Goal: Task Accomplishment & Management: Complete application form

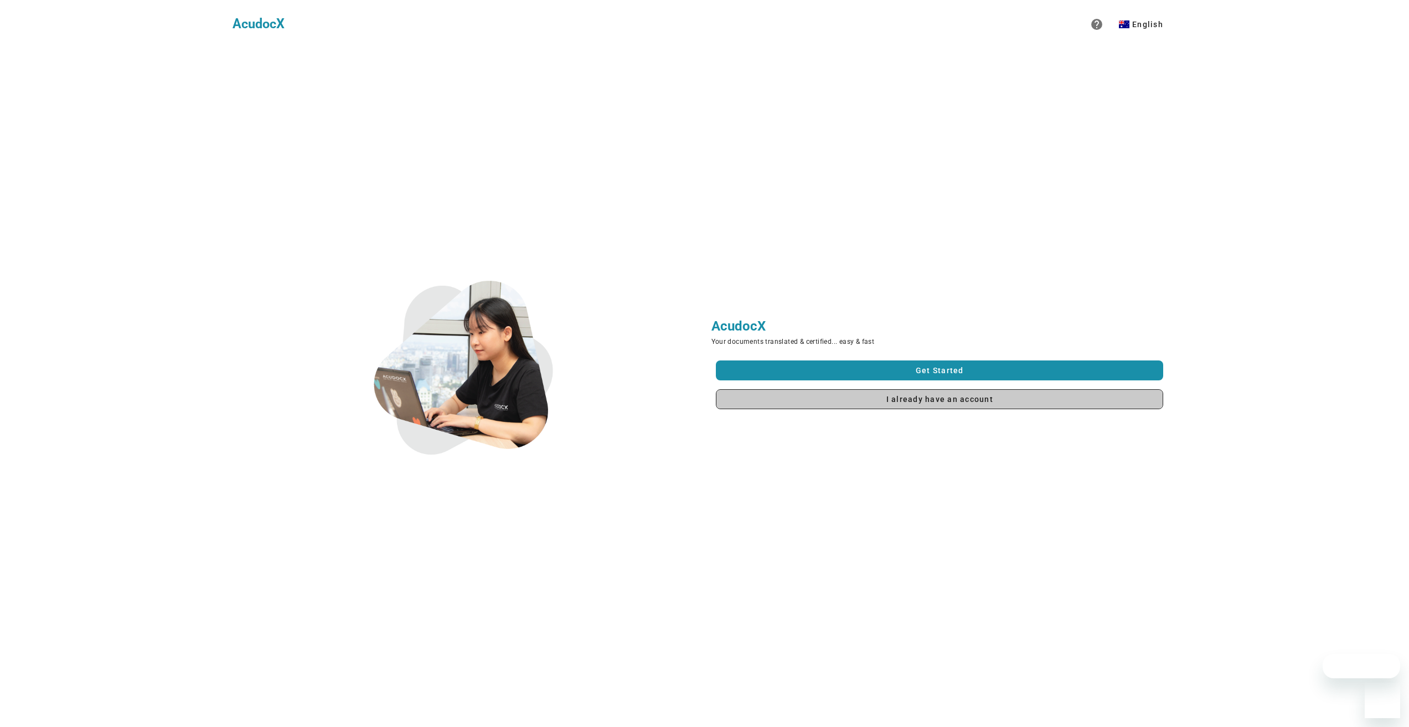
click at [892, 406] on link "I already have an account" at bounding box center [940, 399] width 448 height 20
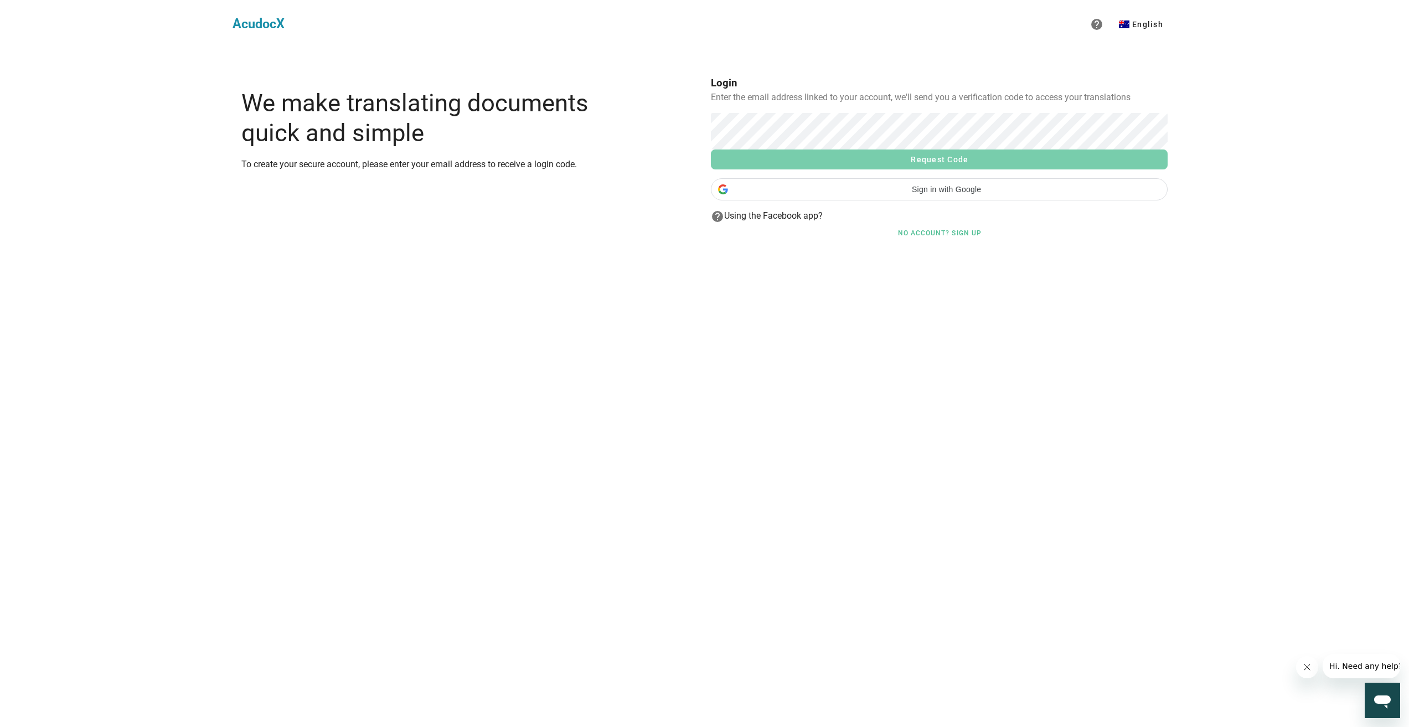
click at [791, 156] on span "Request Code" at bounding box center [939, 159] width 439 height 9
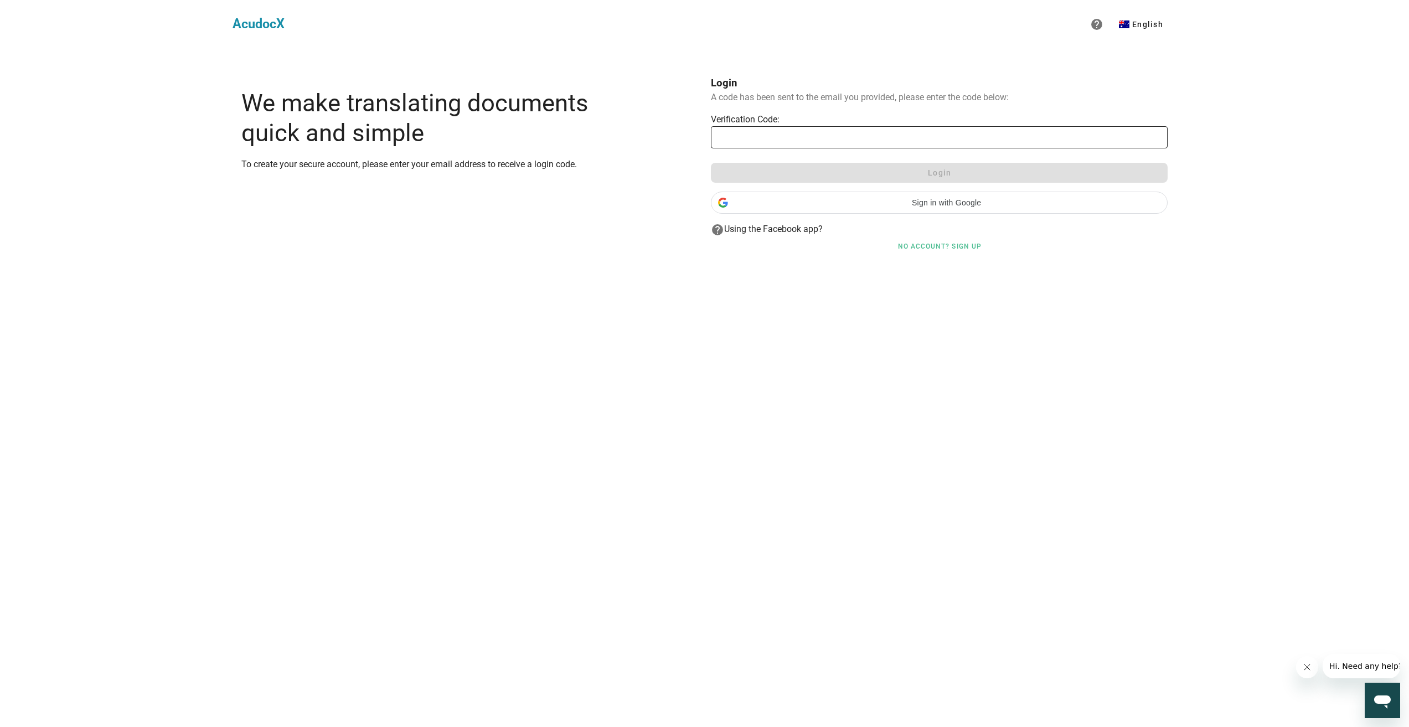
click at [1038, 140] on input "text" at bounding box center [940, 137] width 444 height 18
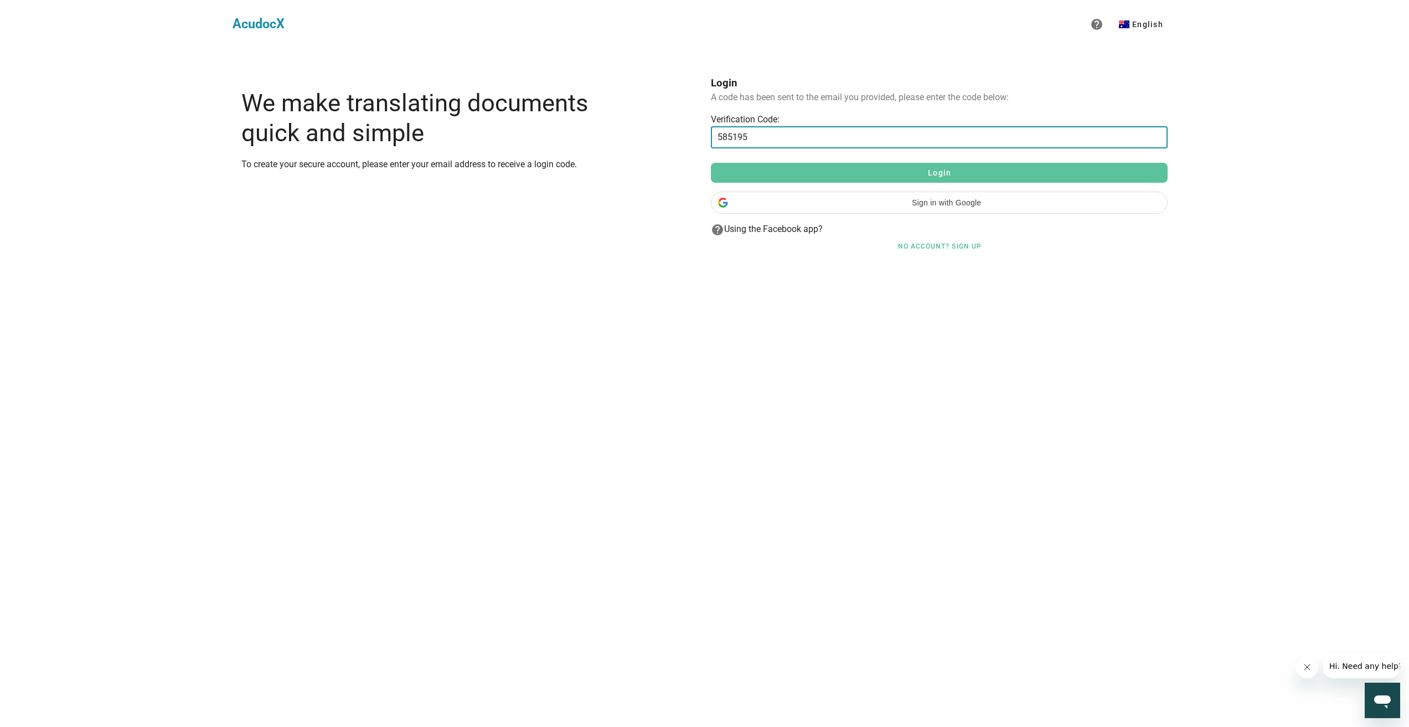
type input "585195"
click at [964, 168] on span "Login" at bounding box center [939, 172] width 439 height 9
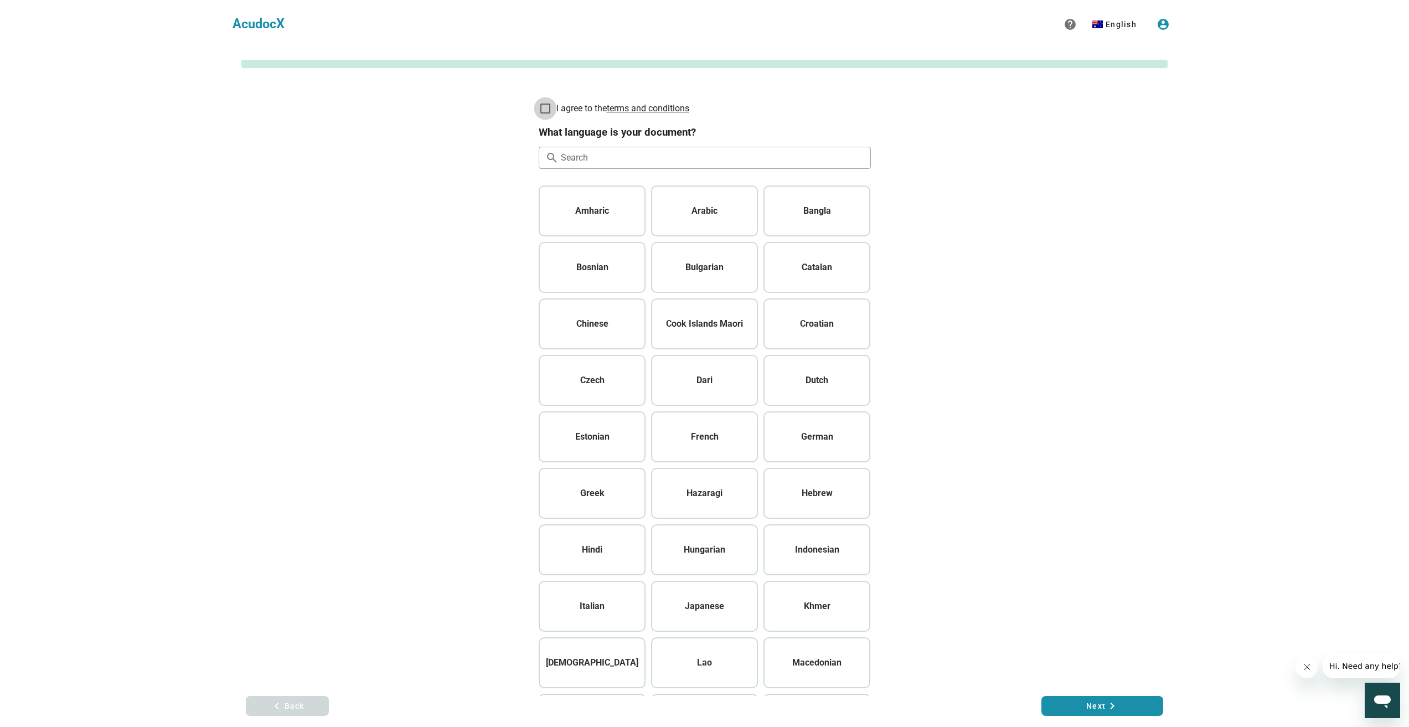
click at [546, 105] on div at bounding box center [545, 108] width 19 height 19
checkbox input "true"
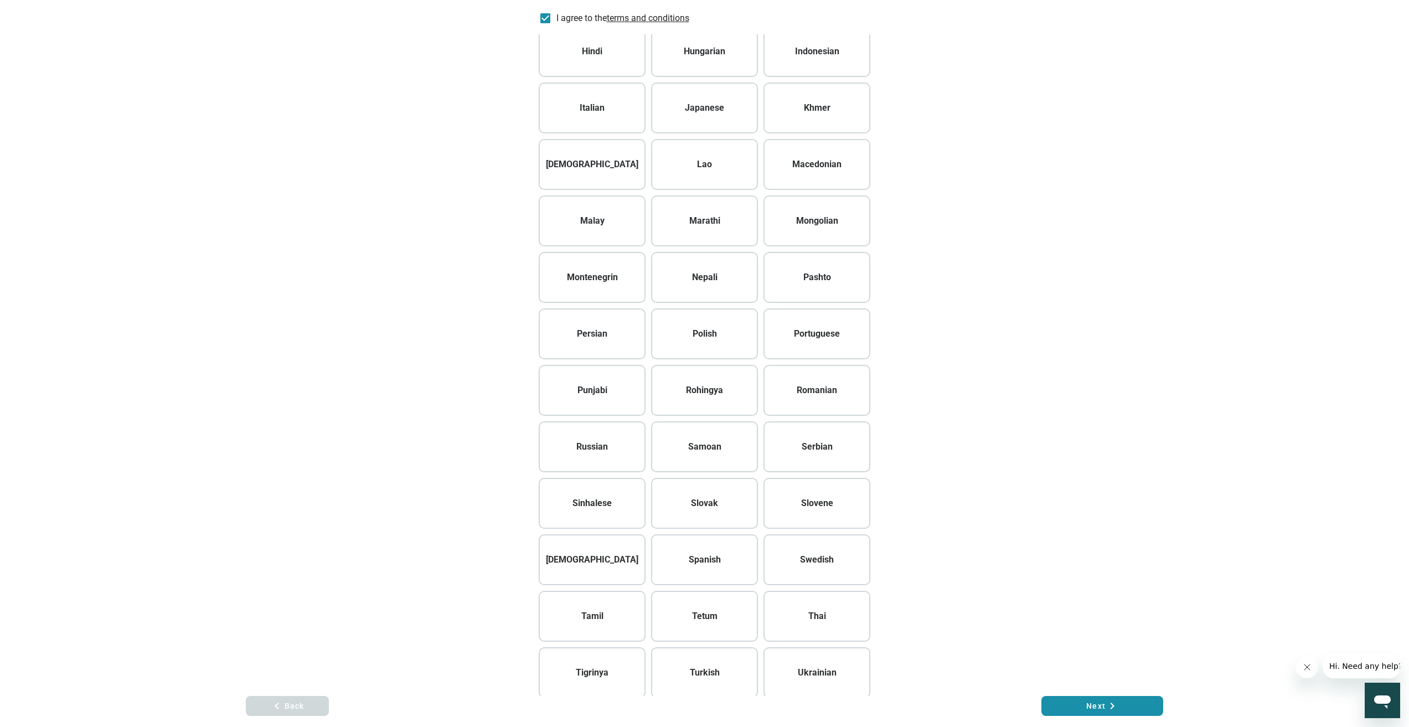
scroll to position [554, 0]
click at [814, 552] on div "Thai" at bounding box center [817, 561] width 96 height 22
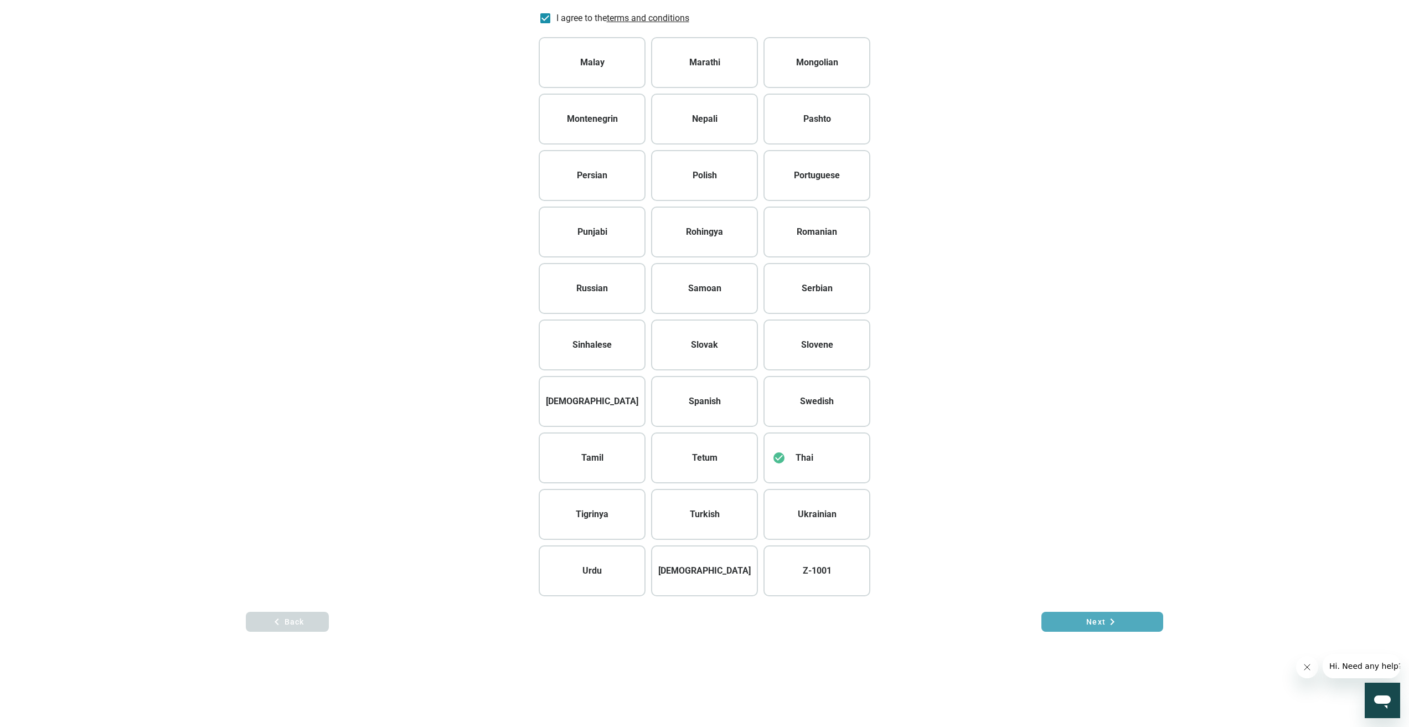
click at [1099, 615] on span "Next keyboard_arrow_right" at bounding box center [1103, 621] width 104 height 13
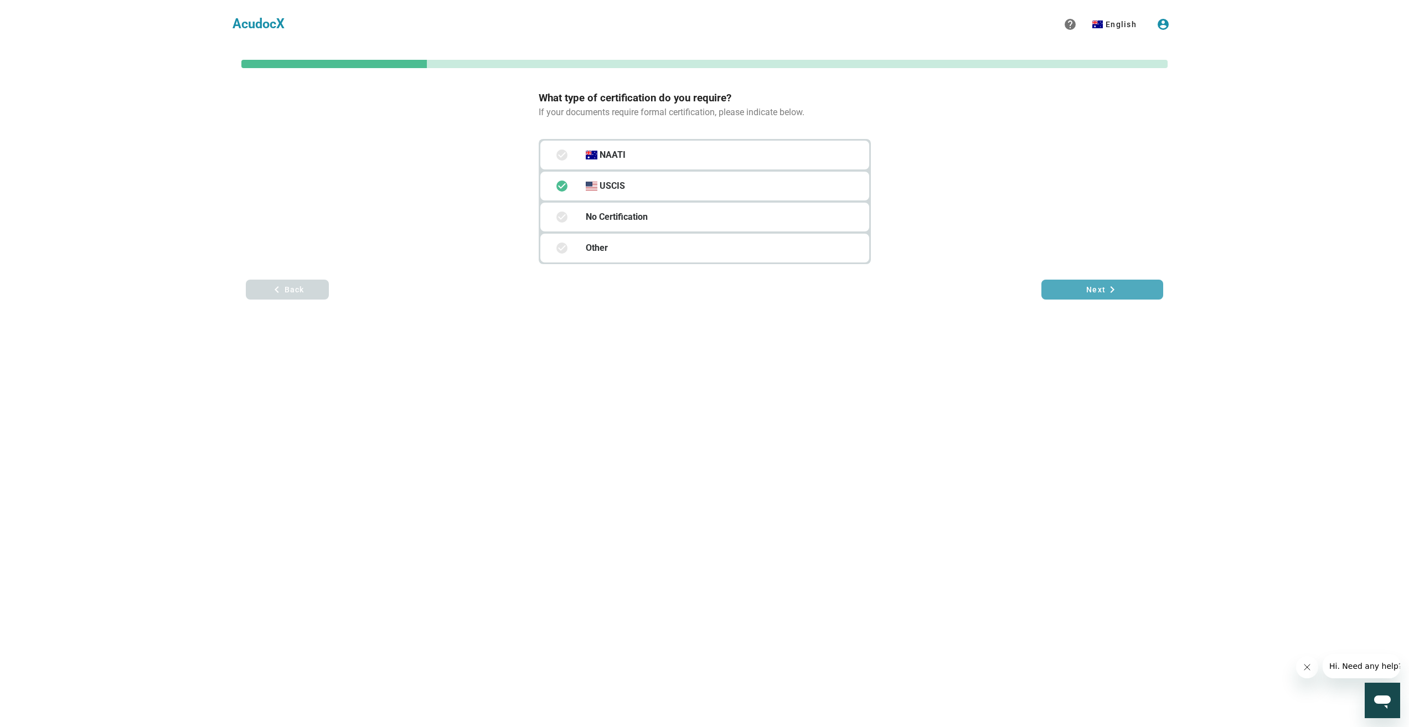
click at [1070, 281] on button "Next keyboard_arrow_right" at bounding box center [1103, 290] width 122 height 20
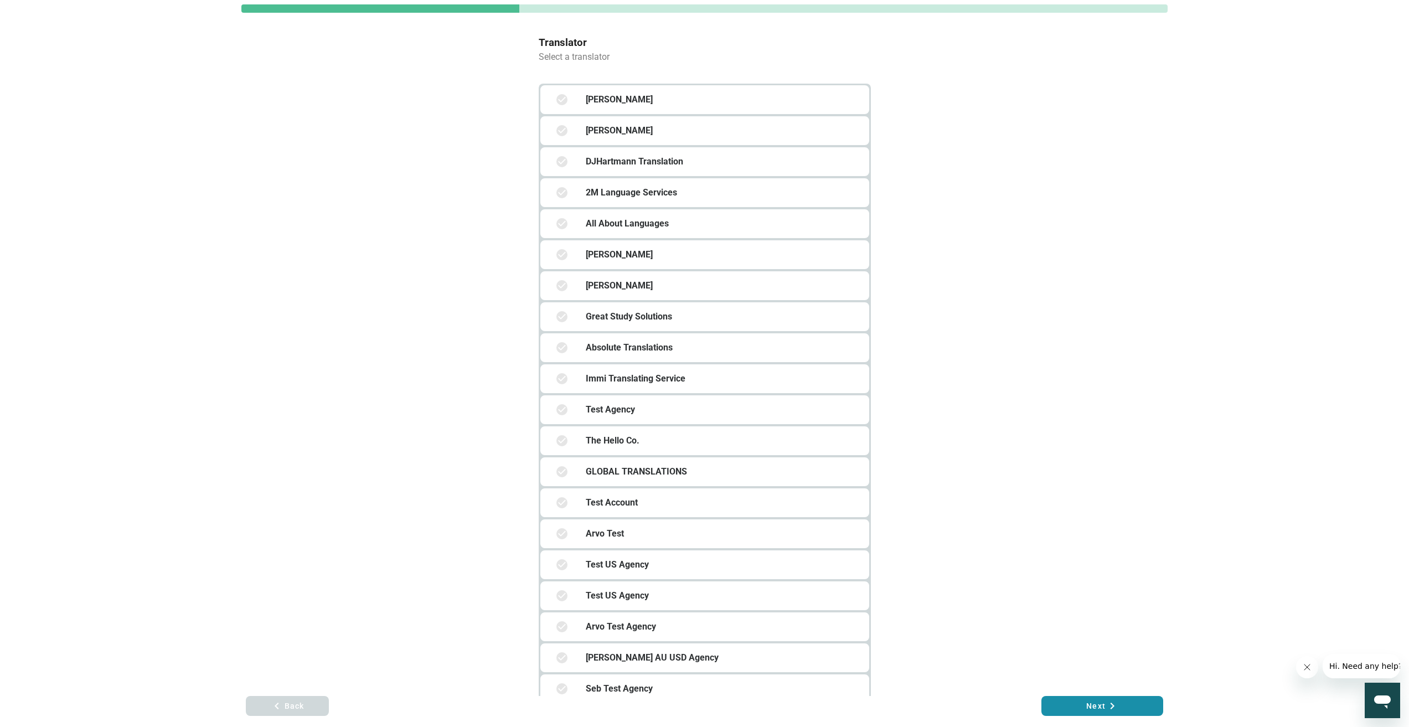
scroll to position [111, 0]
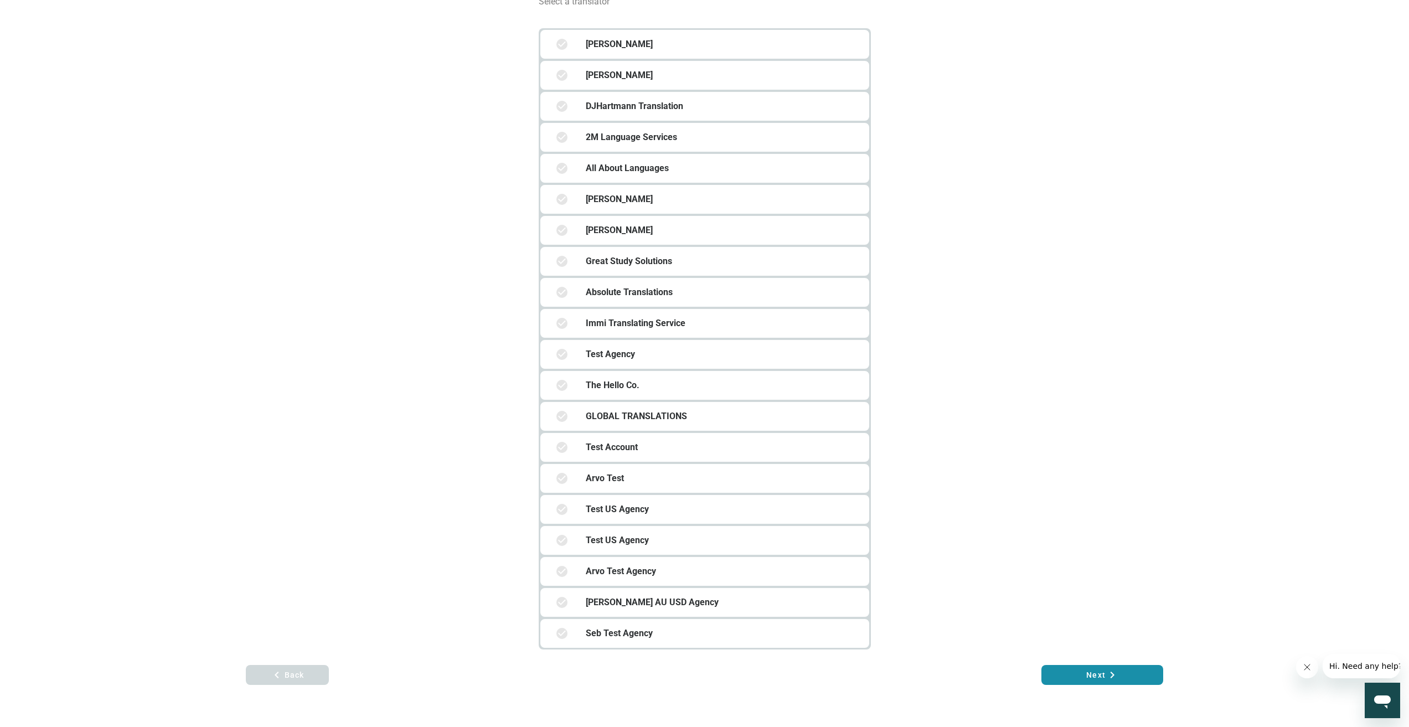
click at [687, 444] on div "Test Account" at bounding box center [722, 447] width 299 height 35
click at [1110, 671] on icon "keyboard_arrow_right" at bounding box center [1112, 674] width 13 height 13
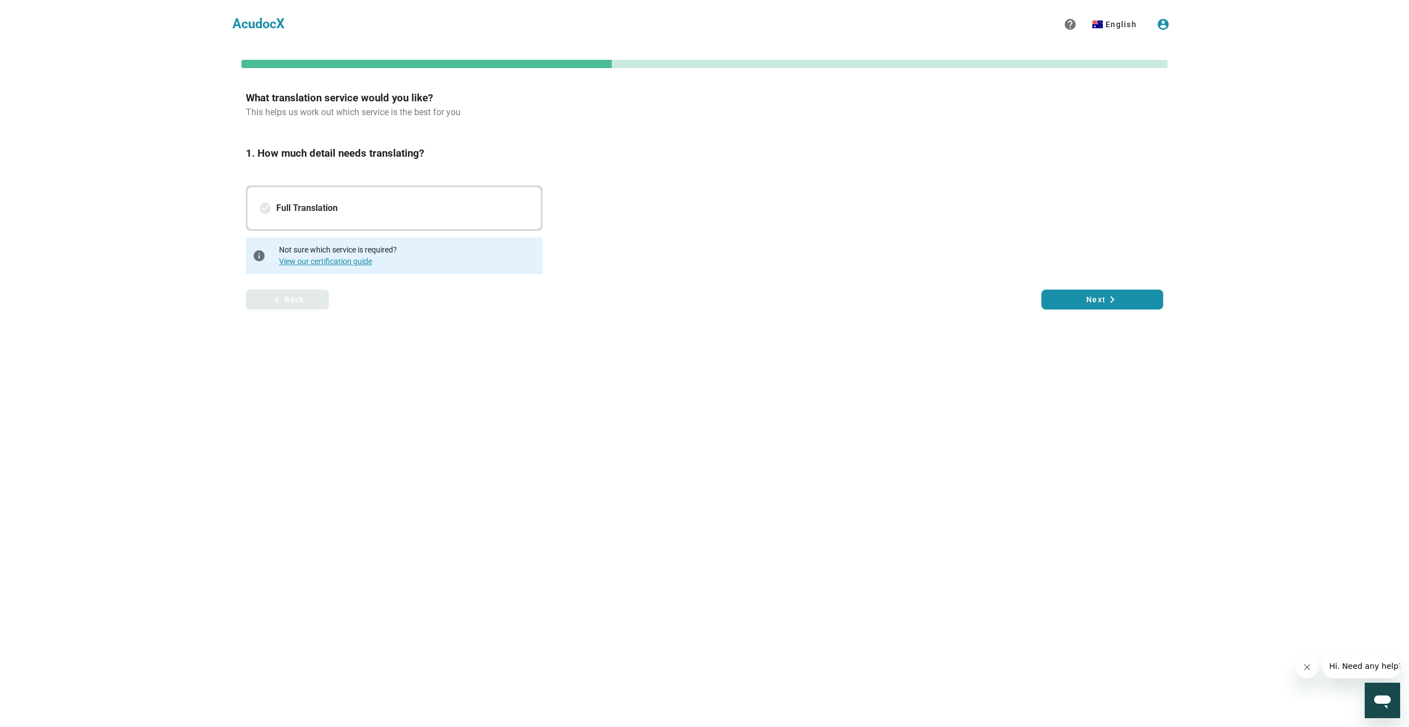
click at [313, 302] on span "keyboard_arrow_left Back" at bounding box center [287, 299] width 65 height 13
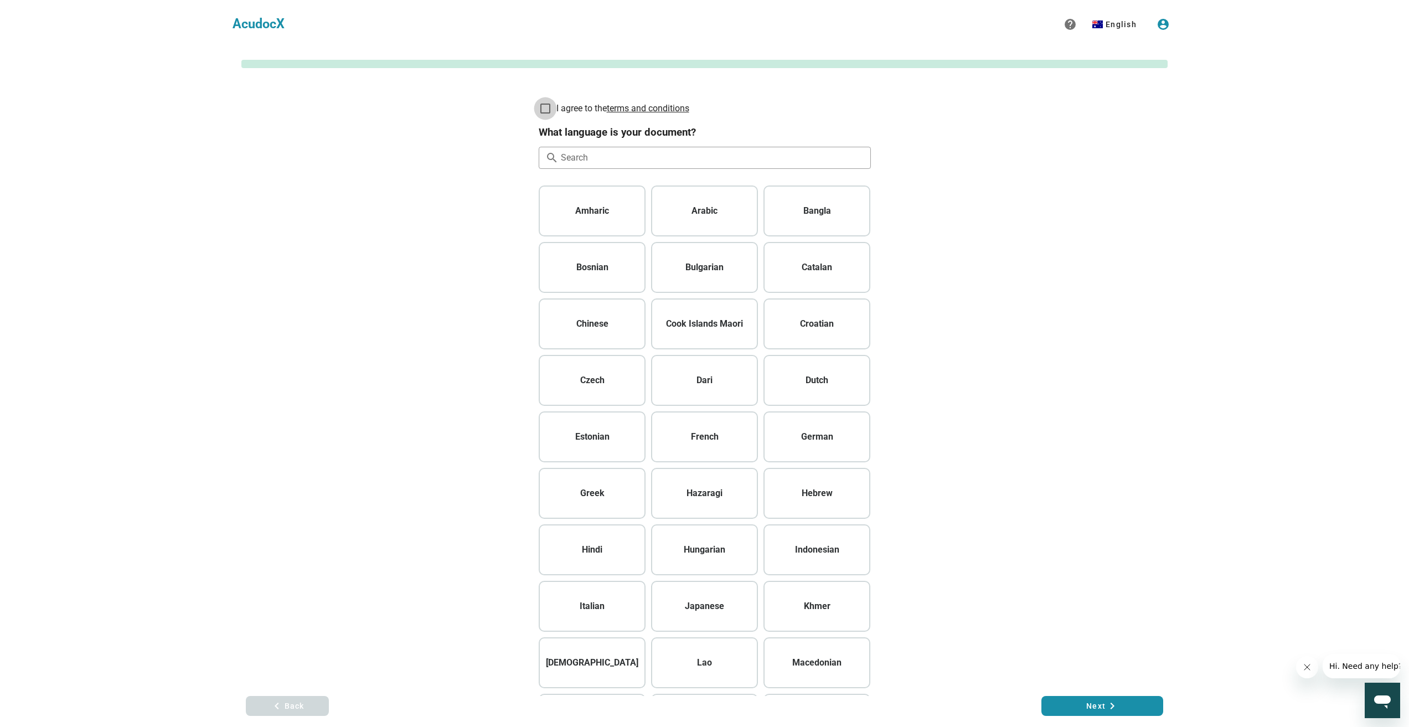
click at [554, 106] on div at bounding box center [545, 108] width 19 height 19
checkbox input "true"
click at [641, 163] on input "Search" at bounding box center [711, 158] width 301 height 18
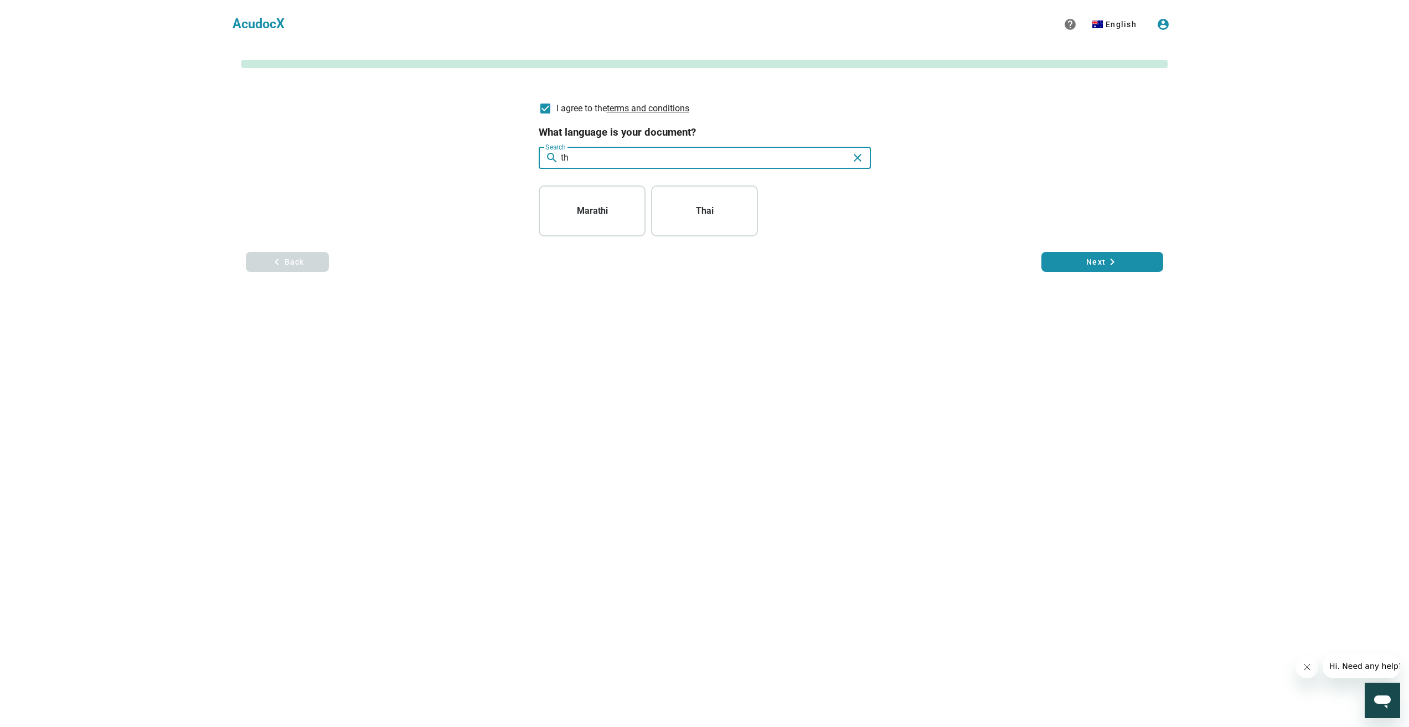
type input "th"
click at [672, 210] on h4 "Thai" at bounding box center [705, 210] width 96 height 13
click at [1077, 254] on button "Next keyboard_arrow_right" at bounding box center [1103, 262] width 122 height 20
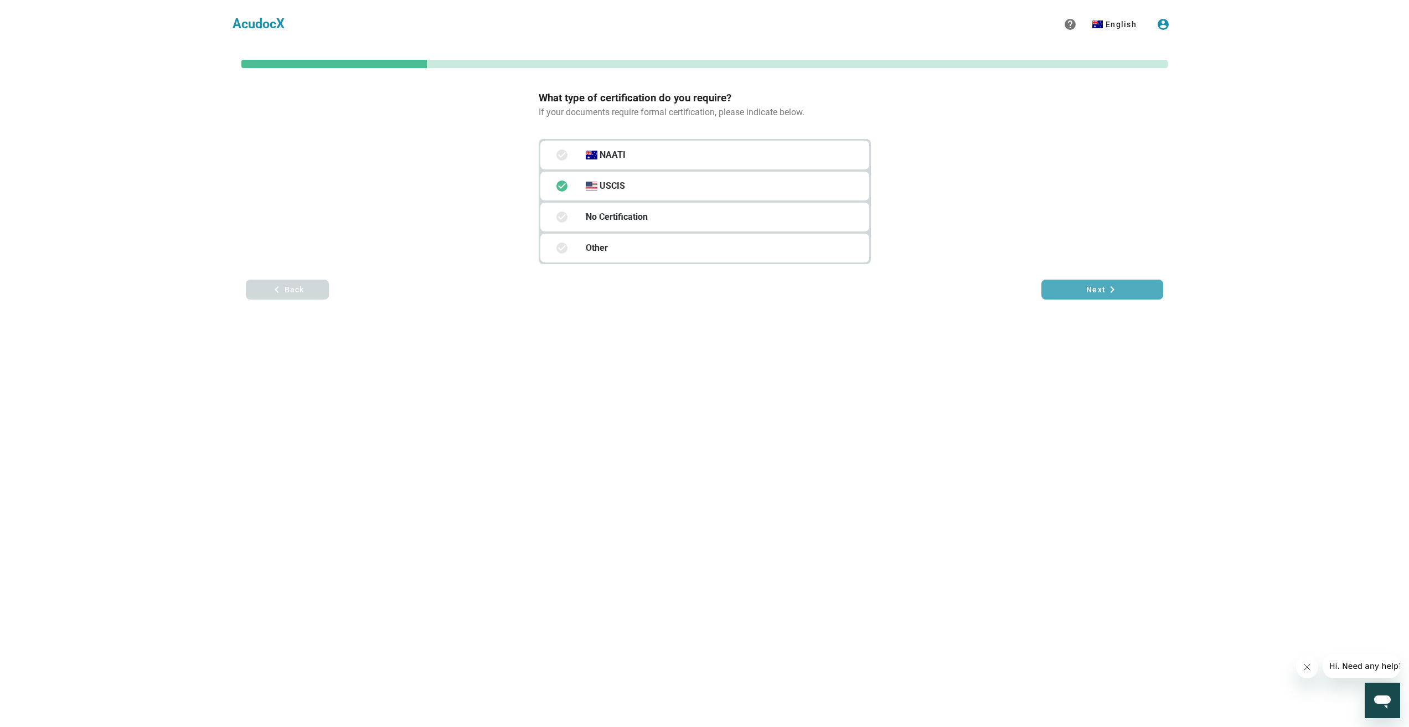
click at [1081, 282] on button "Next keyboard_arrow_right" at bounding box center [1103, 290] width 122 height 20
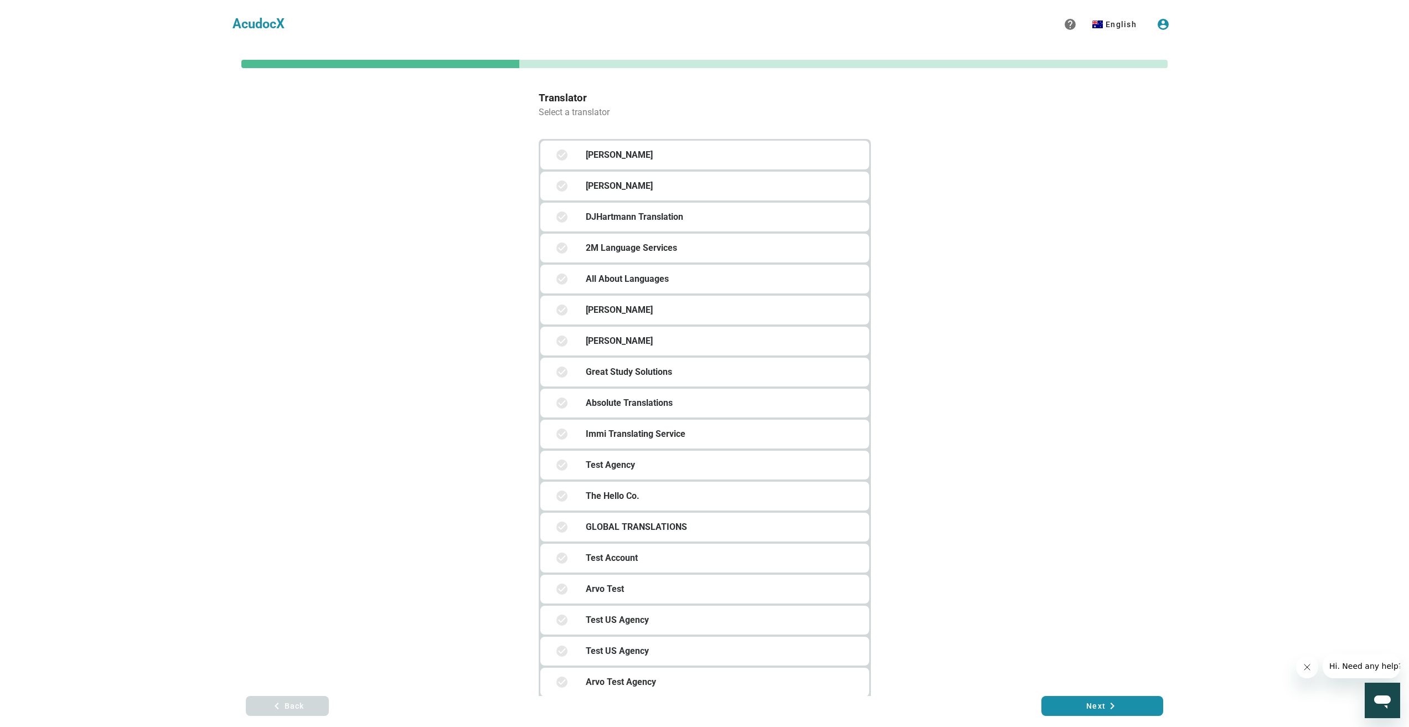
scroll to position [111, 0]
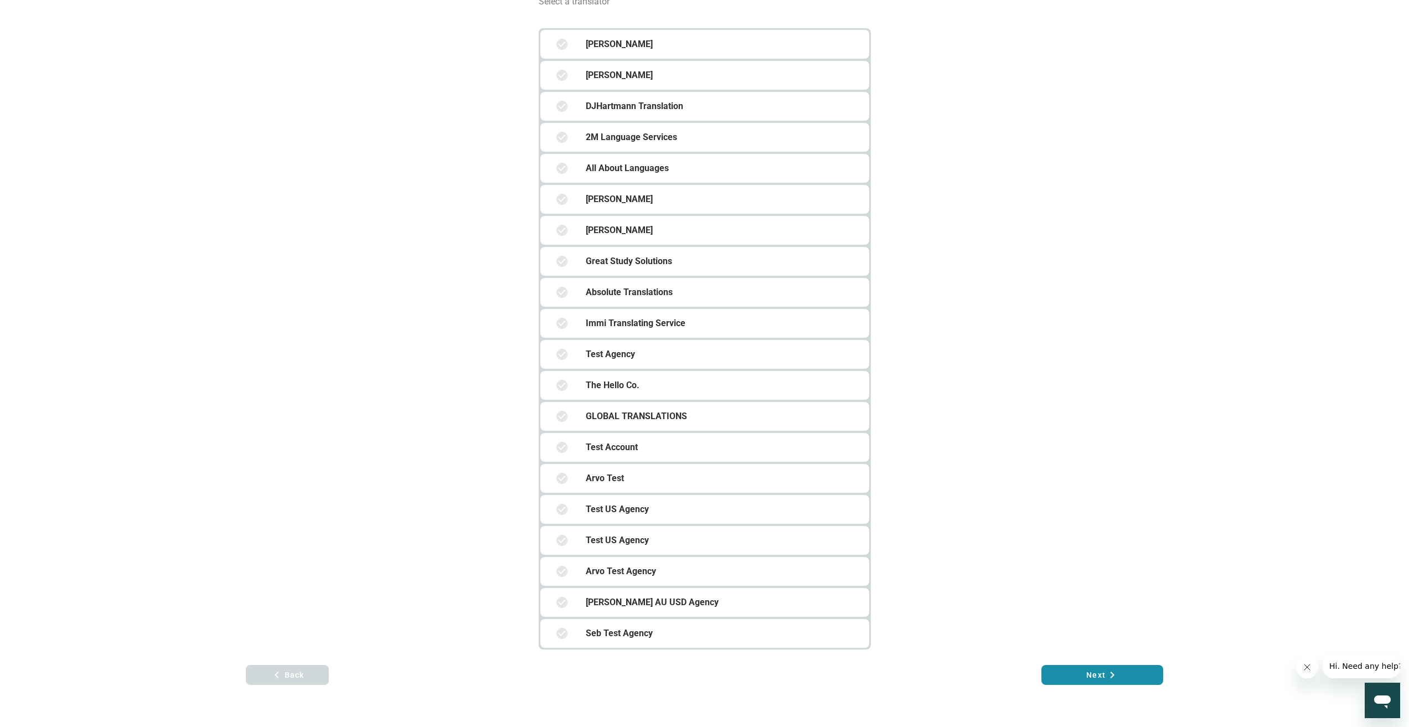
click at [673, 567] on div "Arvo Test Agency" at bounding box center [722, 571] width 299 height 35
click at [1122, 674] on span "Next keyboard_arrow_right" at bounding box center [1103, 674] width 104 height 13
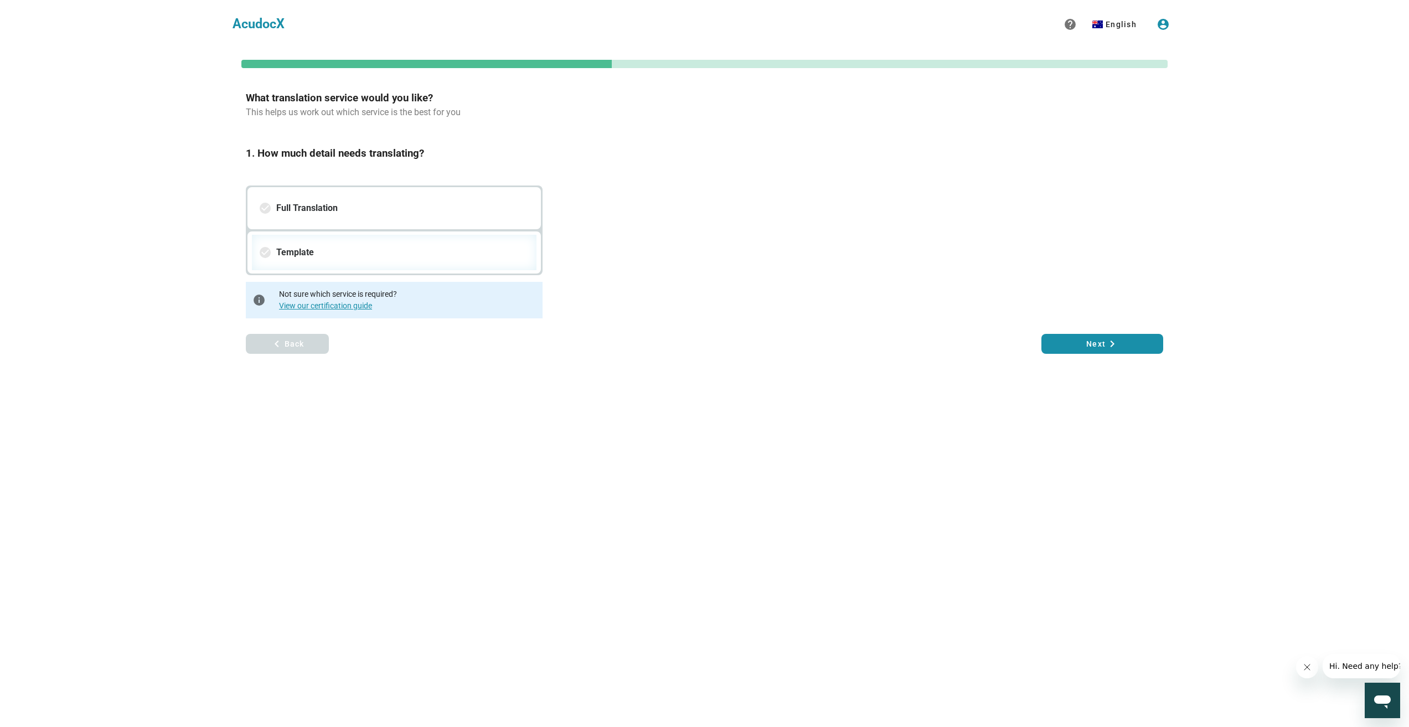
click at [417, 248] on div "Template" at bounding box center [404, 252] width 256 height 13
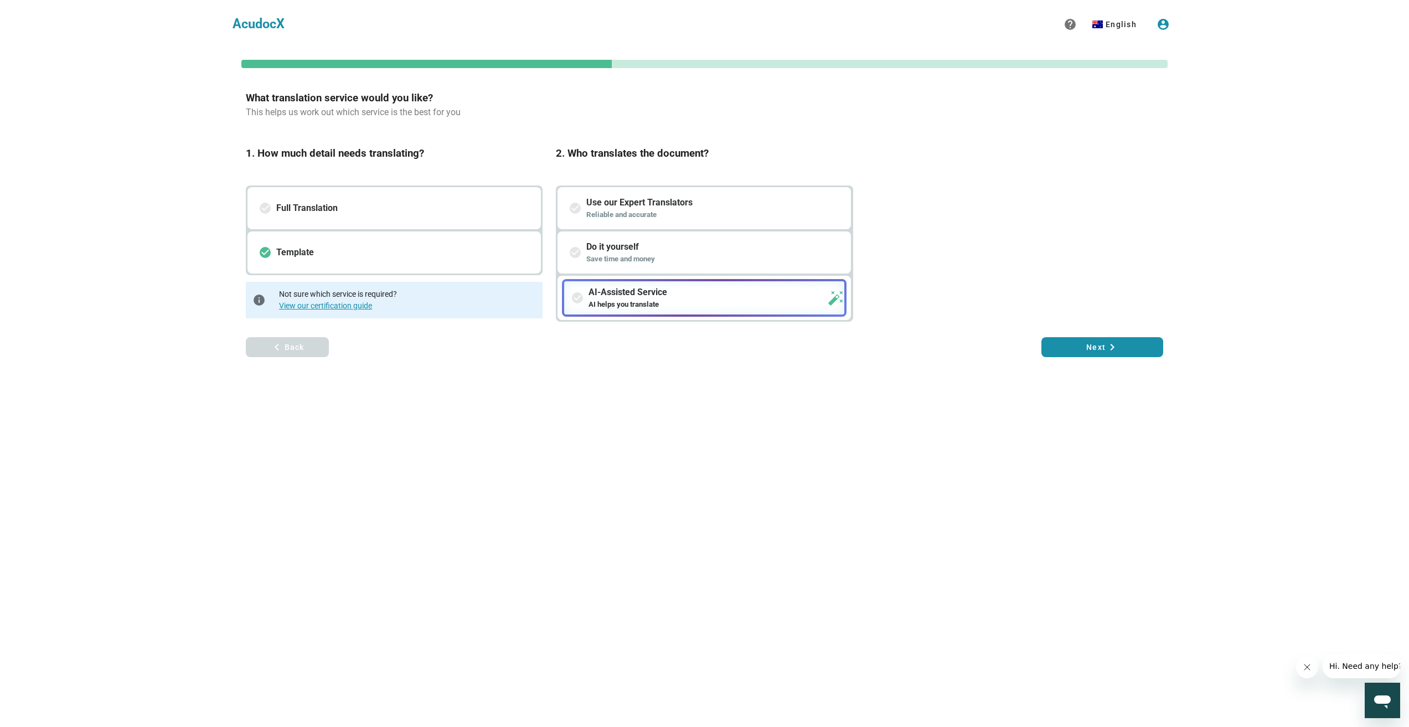
click at [688, 303] on h5 "AI helps you translate" at bounding box center [706, 304] width 235 height 11
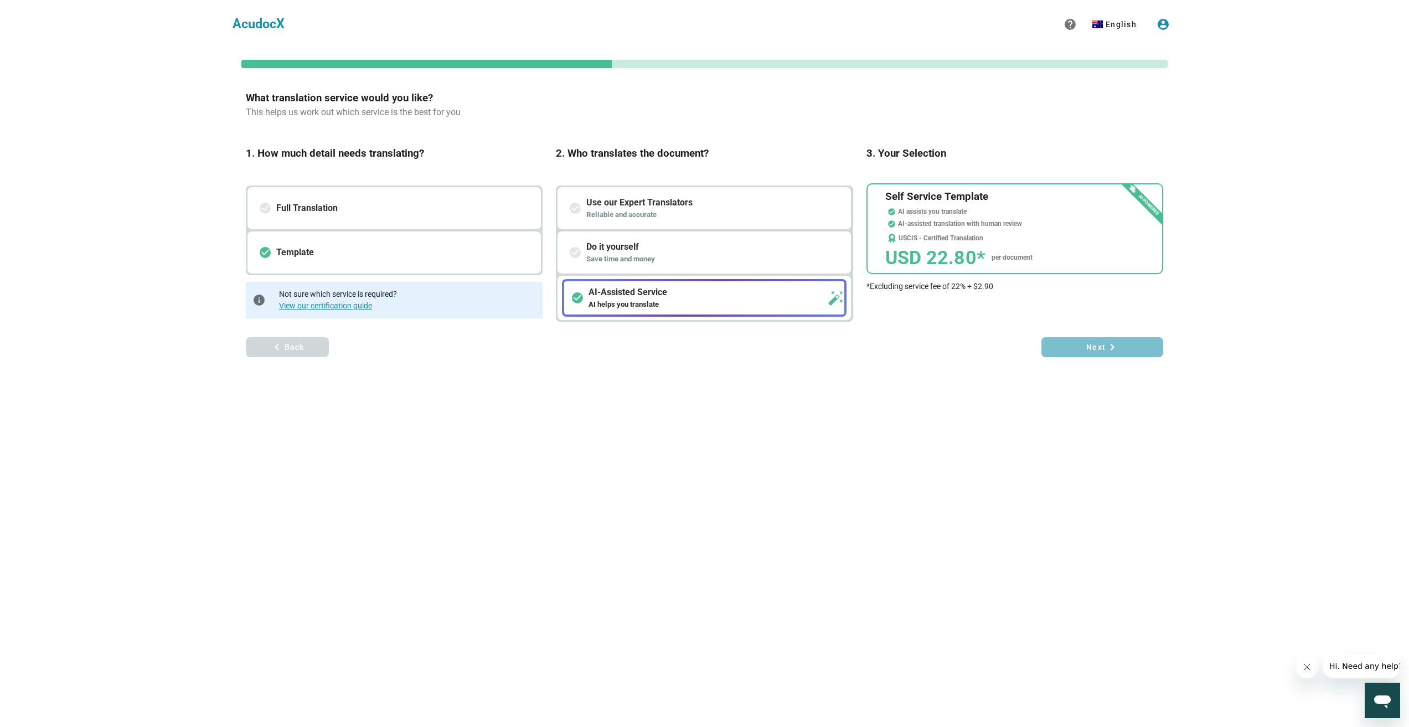
click at [1084, 346] on span "Next keyboard_arrow_right" at bounding box center [1103, 347] width 104 height 13
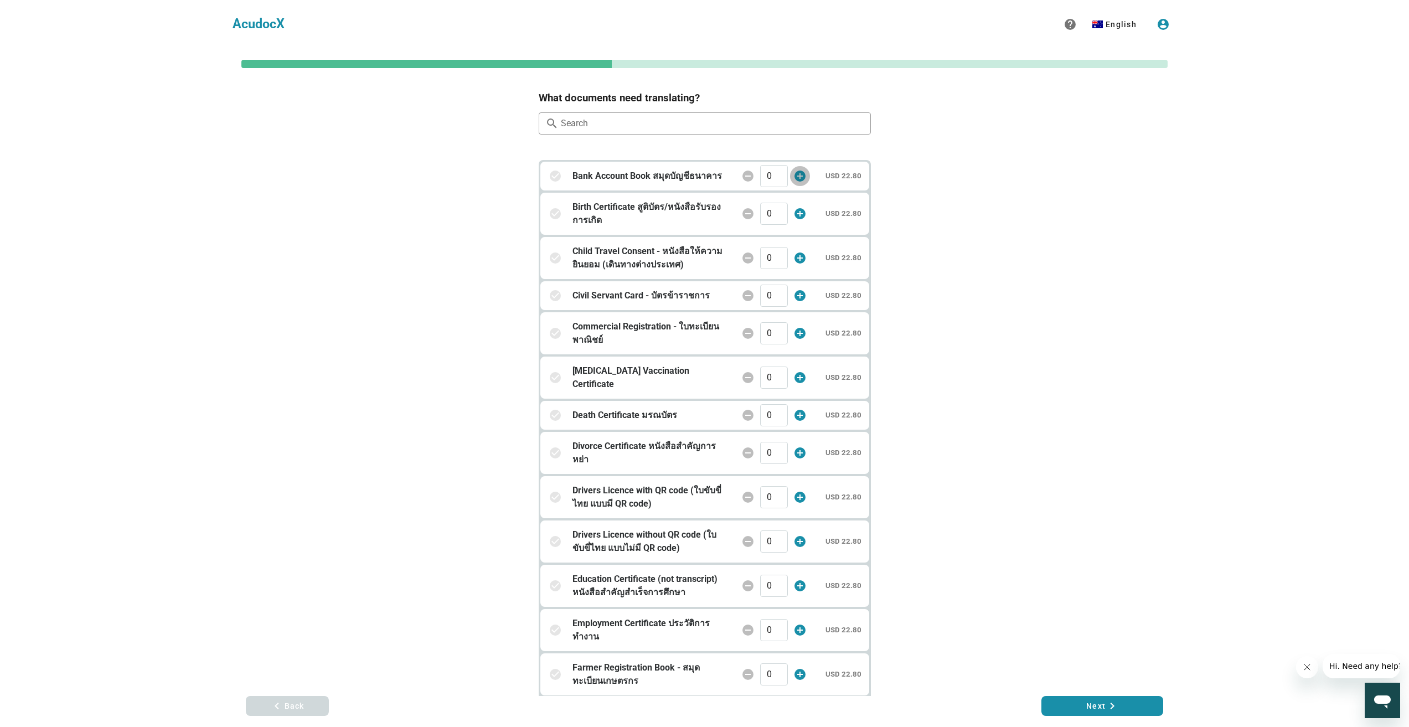
click at [797, 183] on button "add_circle" at bounding box center [800, 176] width 20 height 20
type input "1"
click at [799, 217] on icon "add_circle" at bounding box center [800, 213] width 13 height 13
type input "1"
click at [808, 249] on div "remove_circle ​ 0 0 add_circle" at bounding box center [774, 258] width 76 height 22
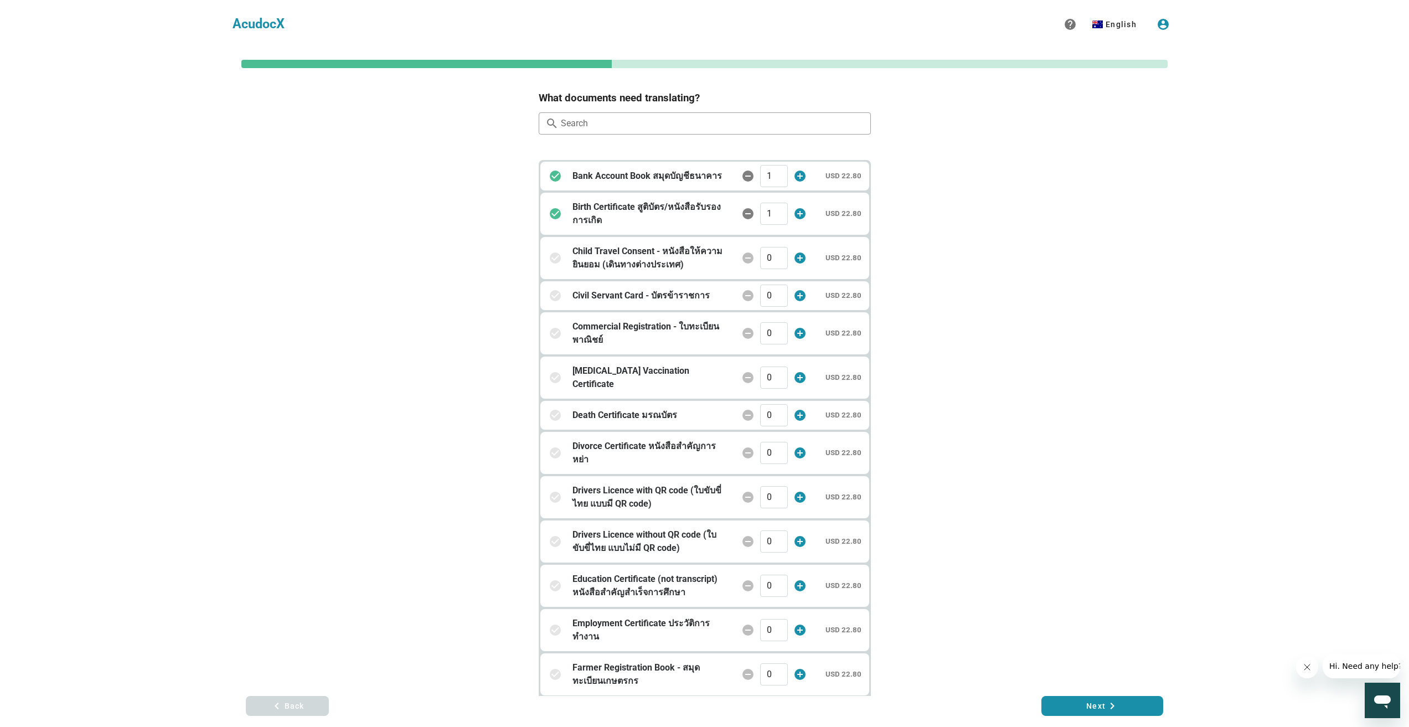
type input "1"
click at [1085, 721] on div "keyboard_arrow_left Back Next keyboard_arrow_right" at bounding box center [705, 711] width 918 height 31
click at [1088, 711] on span "Next keyboard_arrow_right" at bounding box center [1103, 705] width 104 height 13
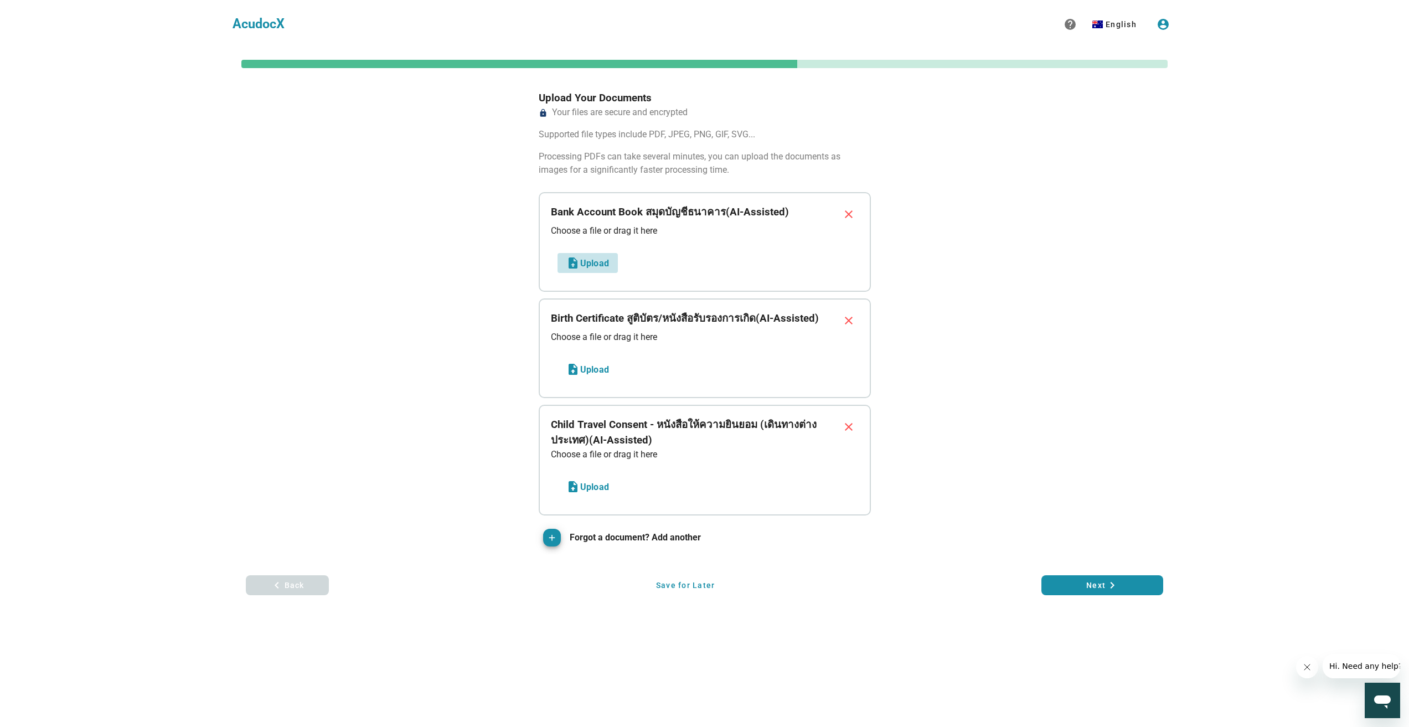
click at [594, 261] on span "Upload" at bounding box center [588, 262] width 43 height 13
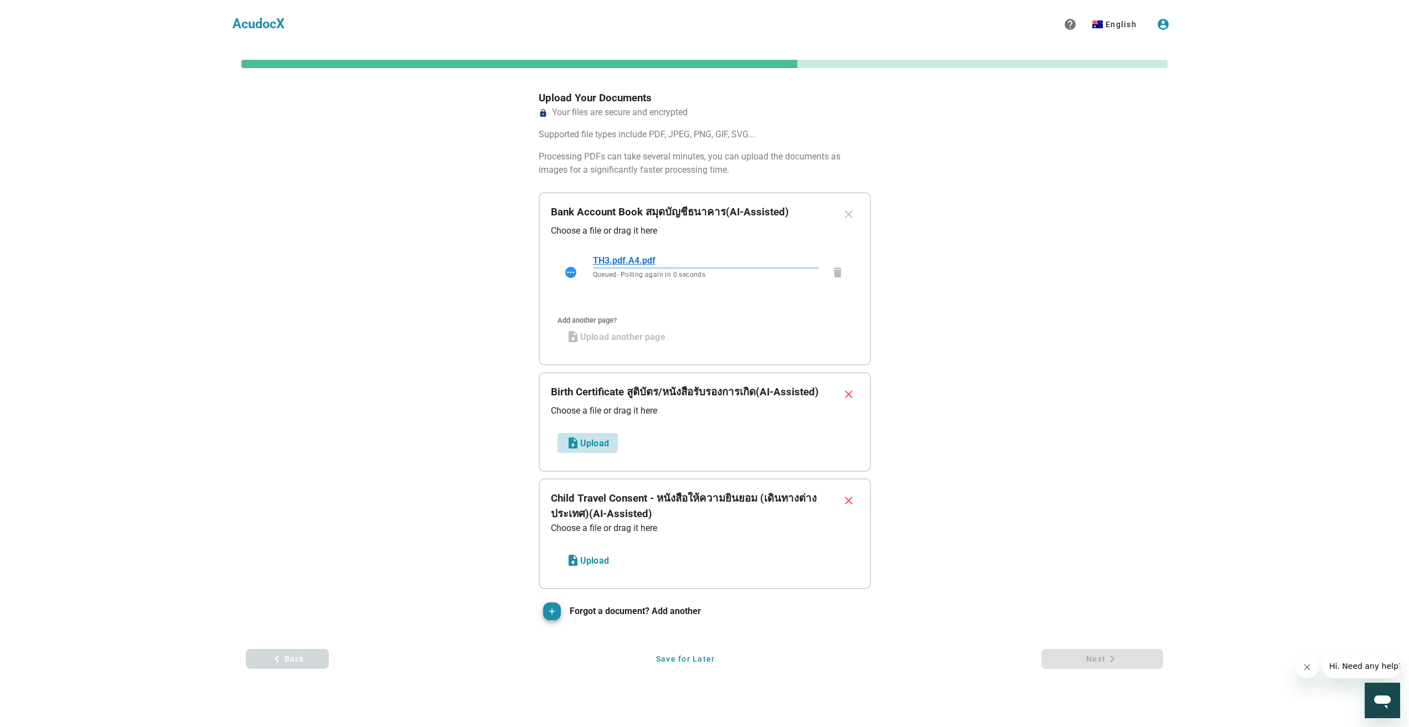
click at [591, 444] on span "Upload" at bounding box center [588, 442] width 43 height 13
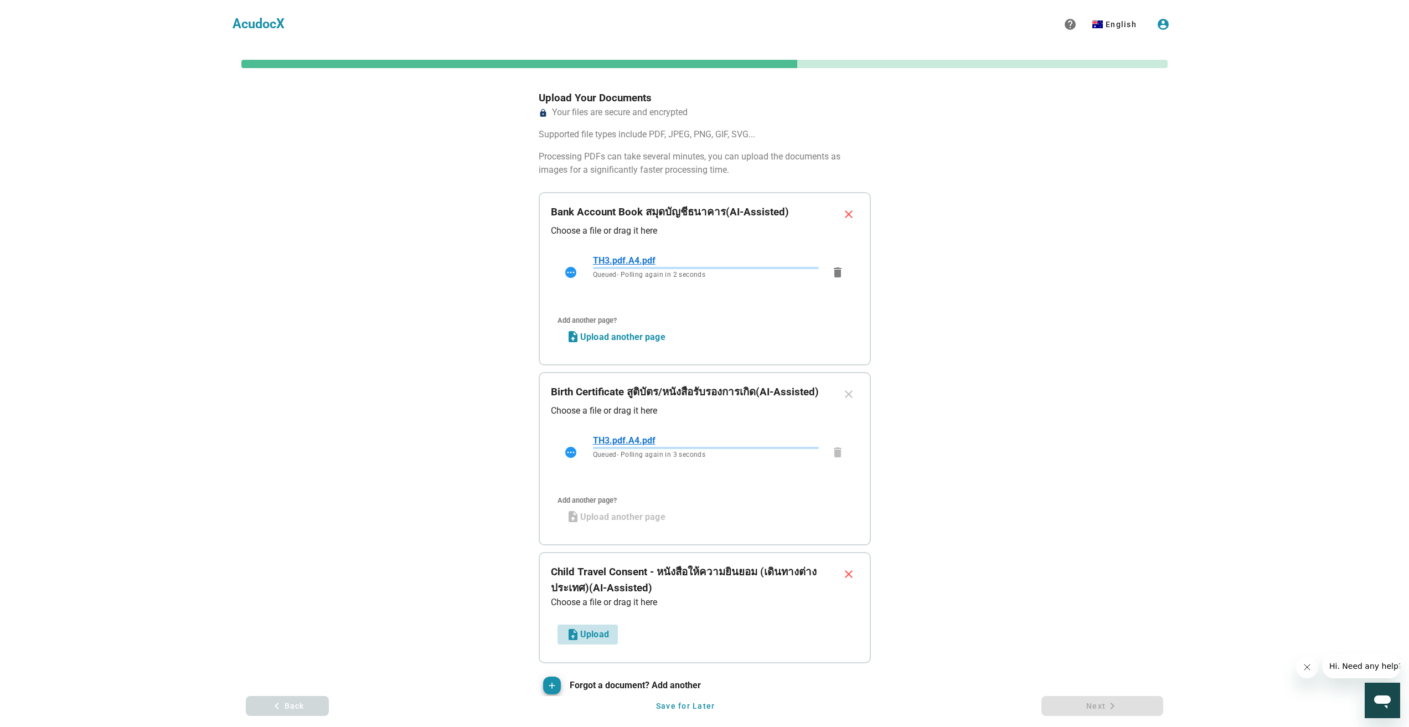
click at [594, 629] on span "Upload" at bounding box center [588, 634] width 43 height 13
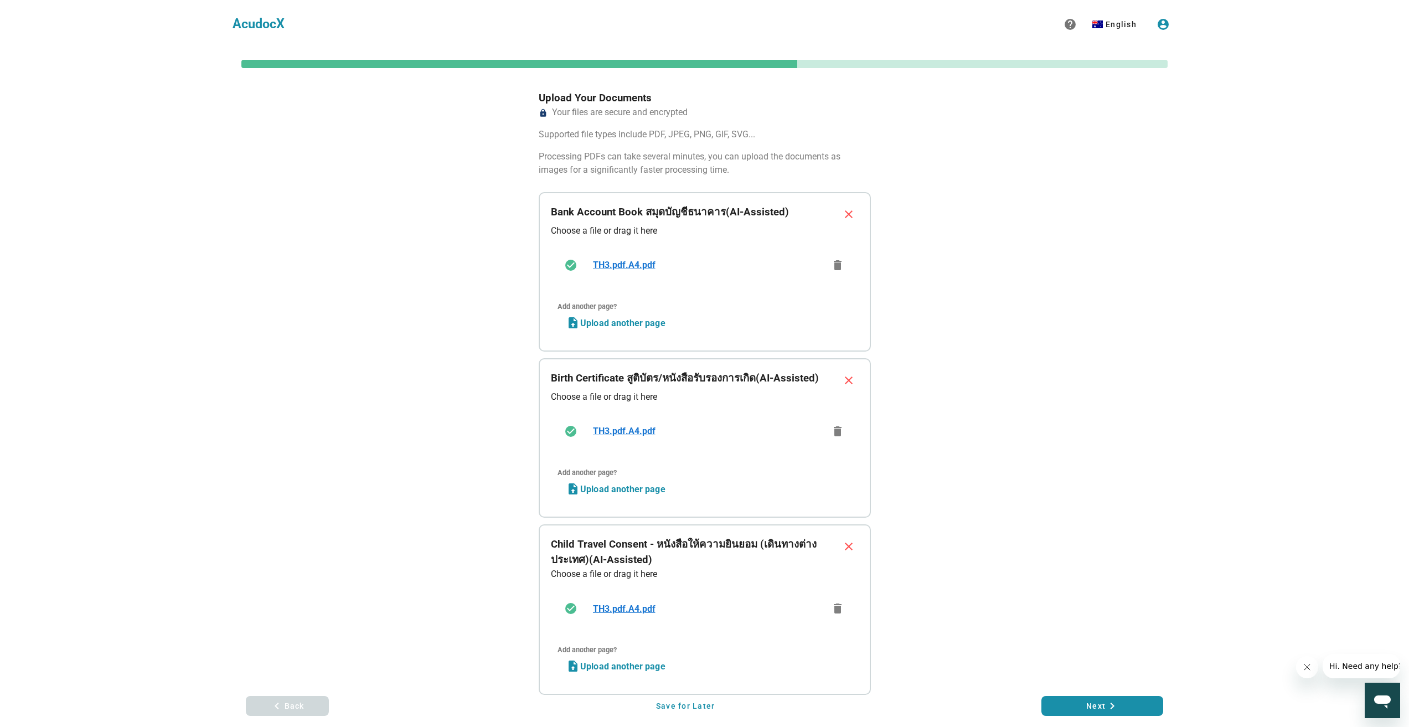
scroll to position [143, 0]
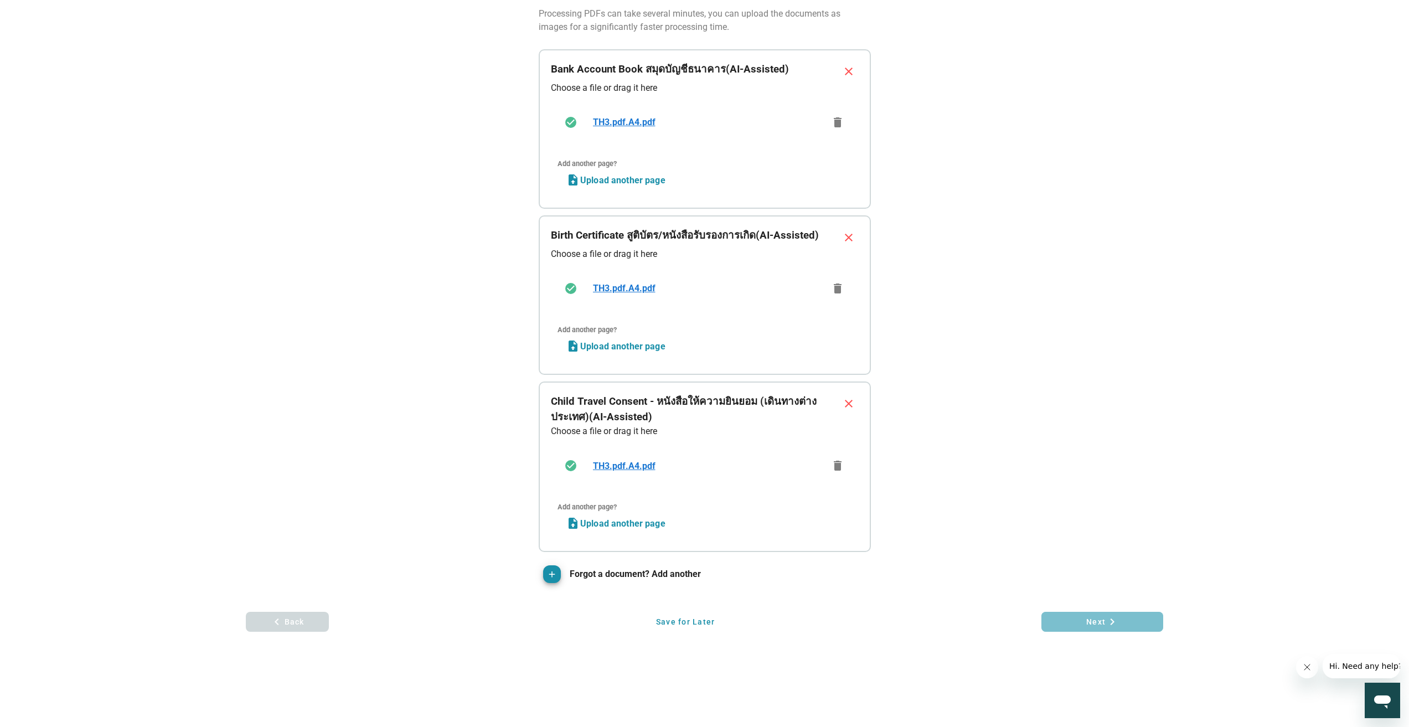
click at [1099, 622] on span "Next keyboard_arrow_right" at bounding box center [1103, 621] width 104 height 13
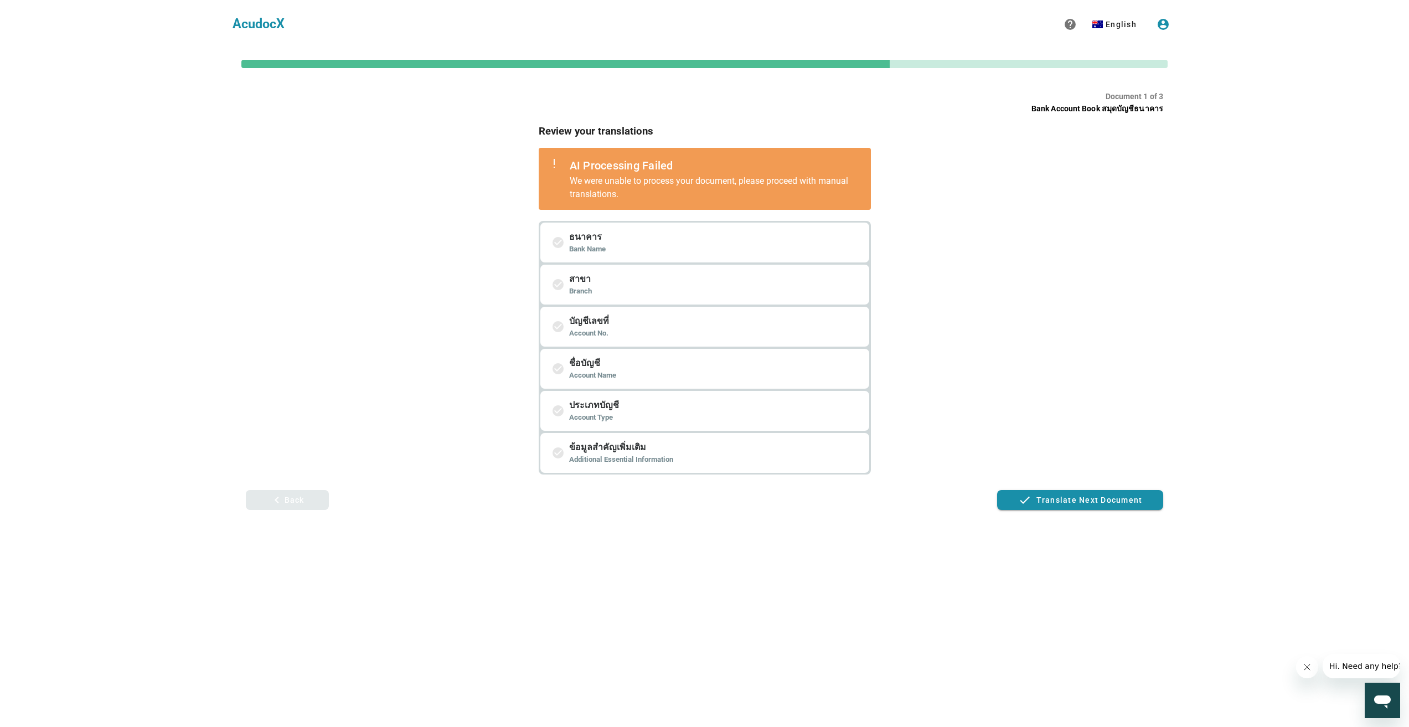
click at [314, 497] on span "keyboard_arrow_left Back" at bounding box center [287, 499] width 65 height 13
click at [326, 507] on button "keyboard_arrow_left Back" at bounding box center [287, 500] width 83 height 20
click at [287, 496] on span "keyboard_arrow_left Back" at bounding box center [287, 499] width 65 height 13
click at [279, 493] on icon "keyboard_arrow_left" at bounding box center [276, 499] width 13 height 13
click at [274, 503] on icon "keyboard_arrow_left" at bounding box center [276, 499] width 13 height 13
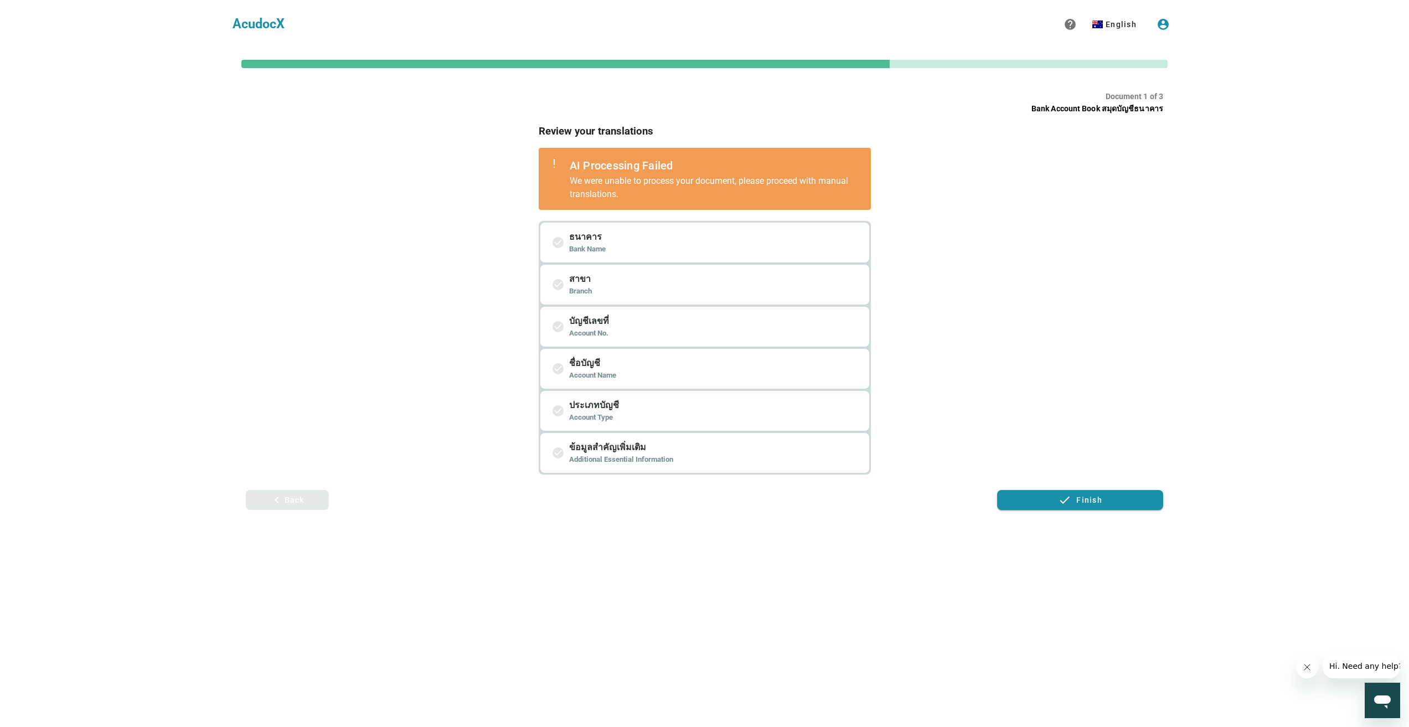
click at [295, 494] on span "keyboard_arrow_left Back" at bounding box center [287, 499] width 65 height 13
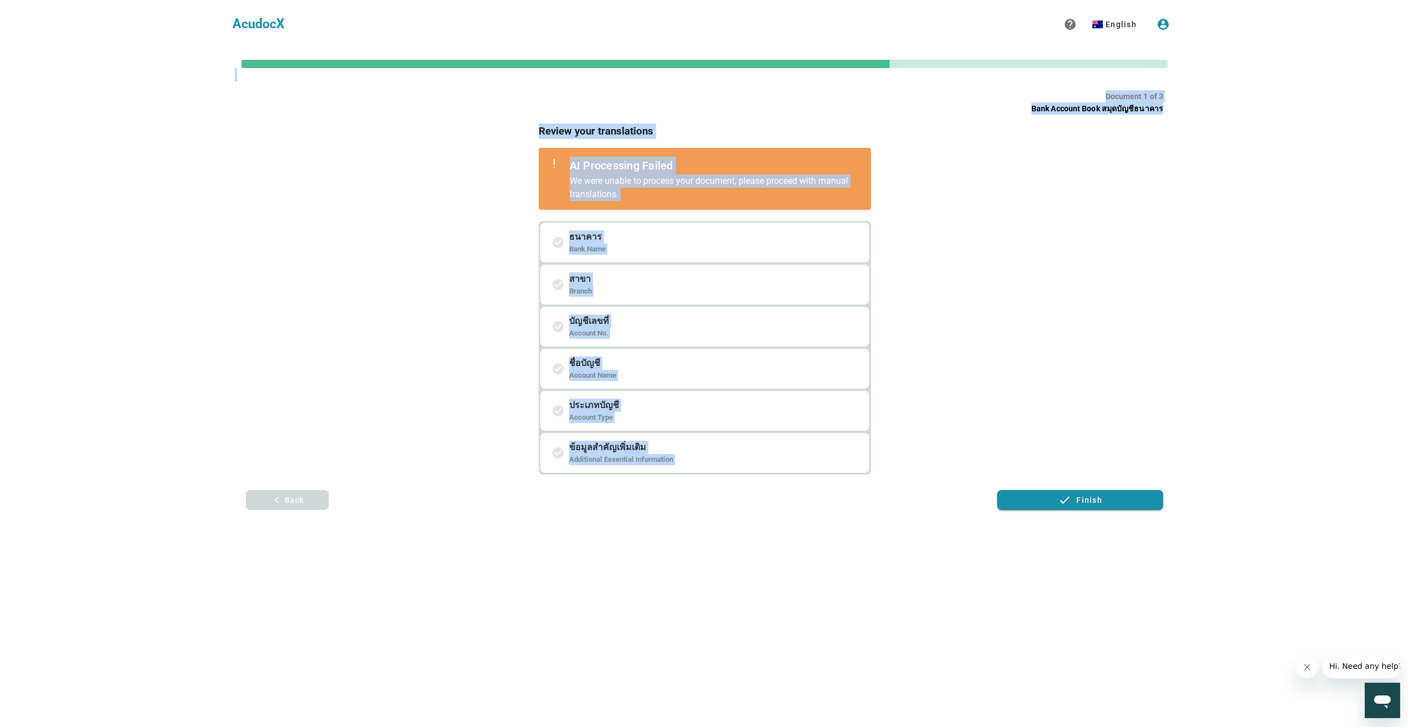
click at [430, 255] on div "Review your translations Review your translations AI Processing Failed We were …" at bounding box center [705, 299] width 918 height 351
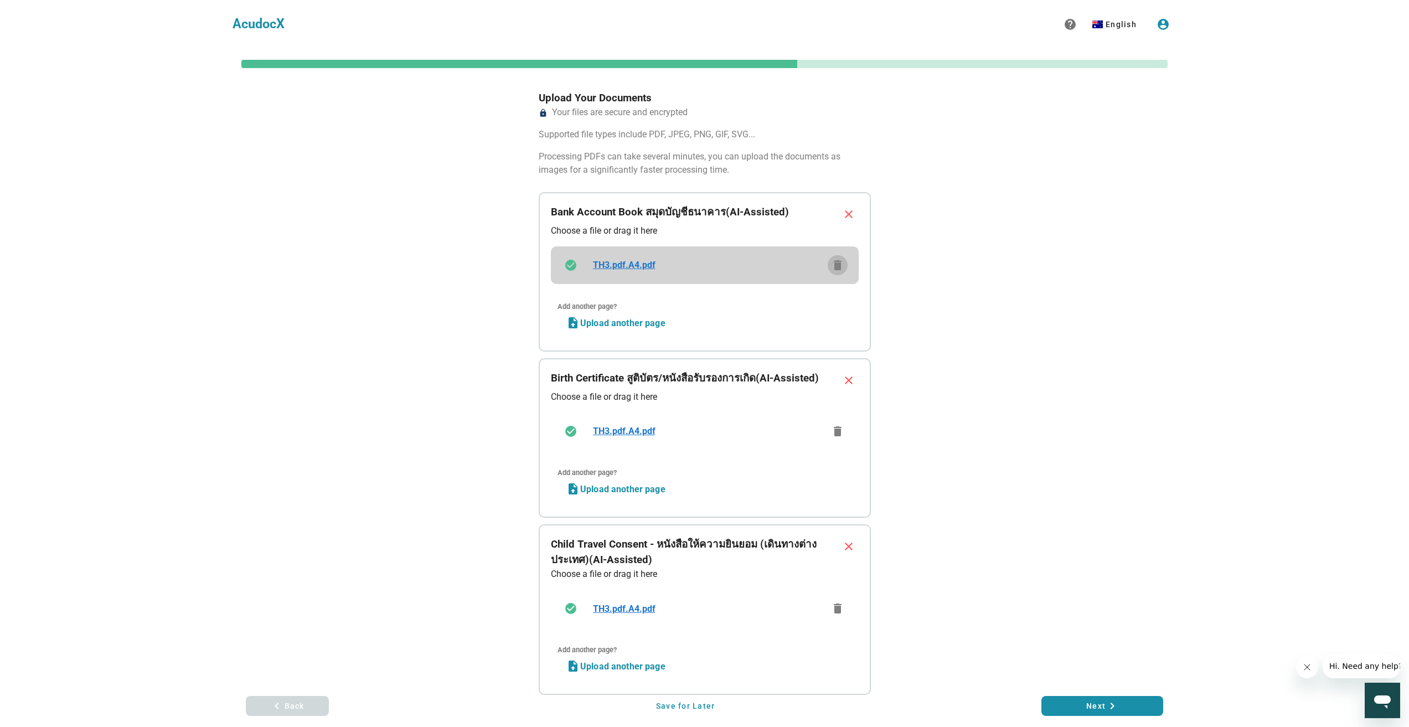
click at [836, 264] on icon "delete" at bounding box center [837, 265] width 13 height 13
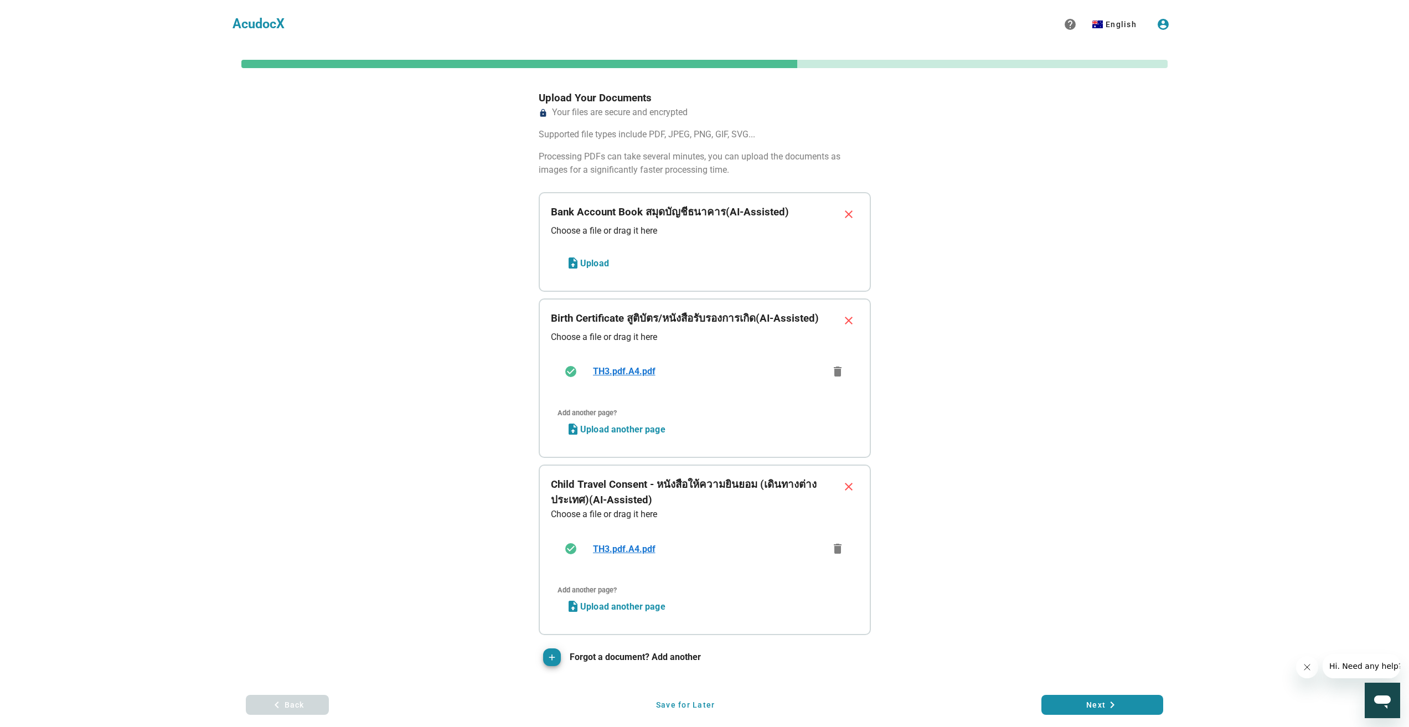
click at [834, 433] on div "Add another page? Upload another page" at bounding box center [705, 422] width 308 height 47
click at [839, 381] on button "delete" at bounding box center [838, 372] width 20 height 20
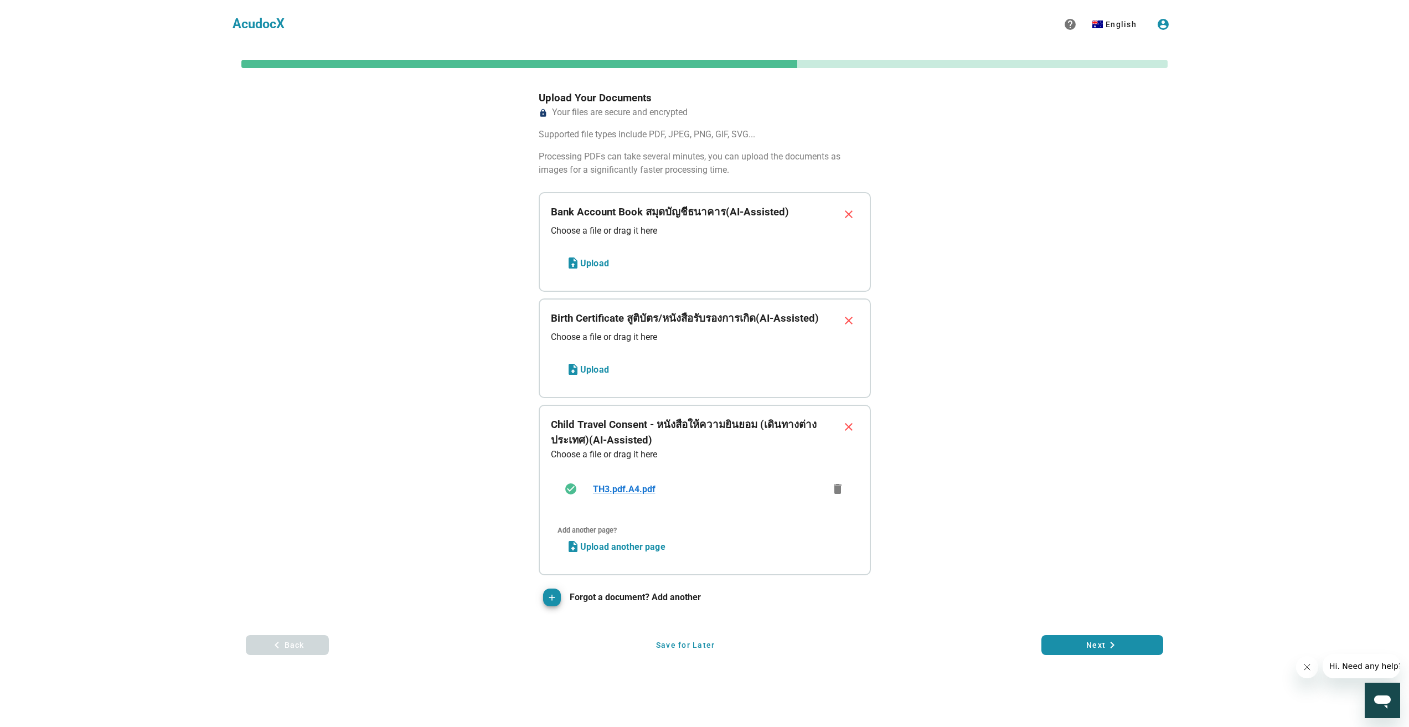
click at [838, 557] on div "Add another page? Upload another page" at bounding box center [705, 540] width 308 height 47
click at [840, 480] on button "delete" at bounding box center [838, 489] width 20 height 20
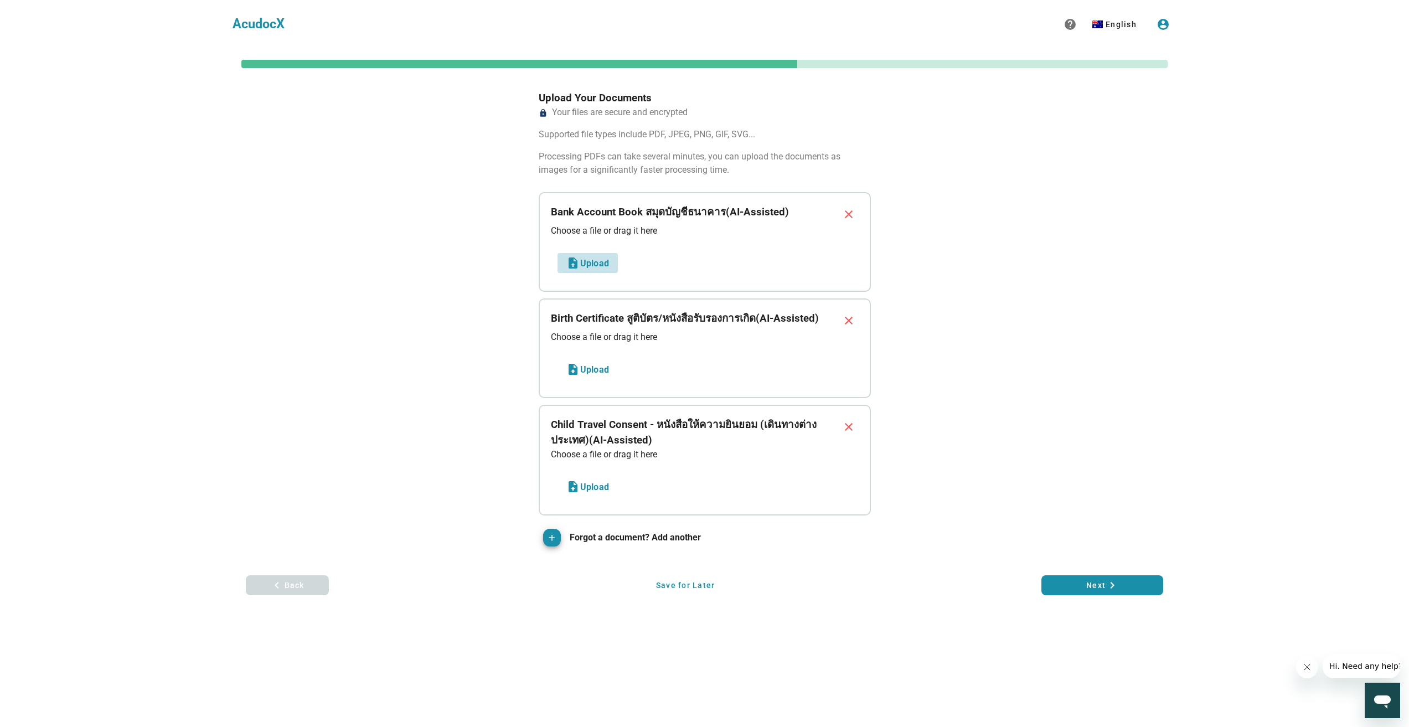
click at [585, 260] on span "Upload" at bounding box center [588, 262] width 43 height 13
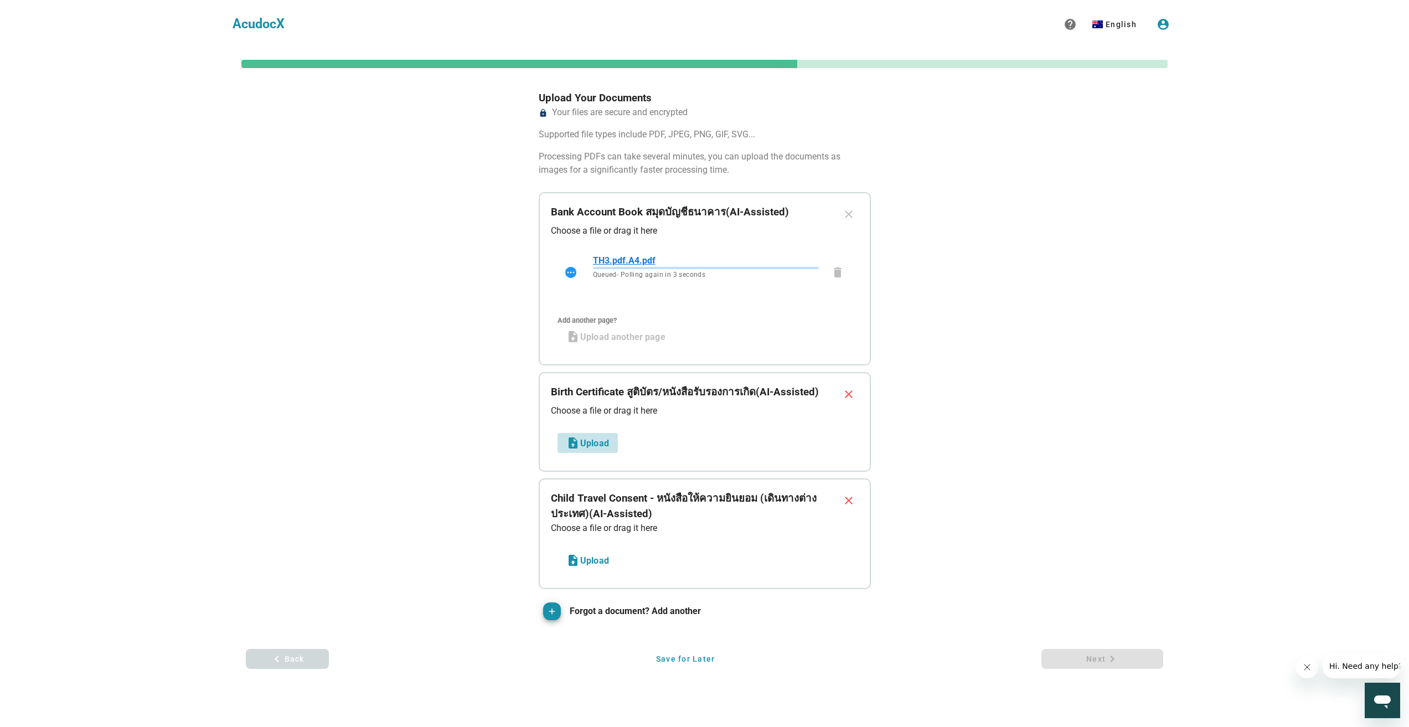
click at [581, 435] on button "Upload" at bounding box center [588, 443] width 60 height 20
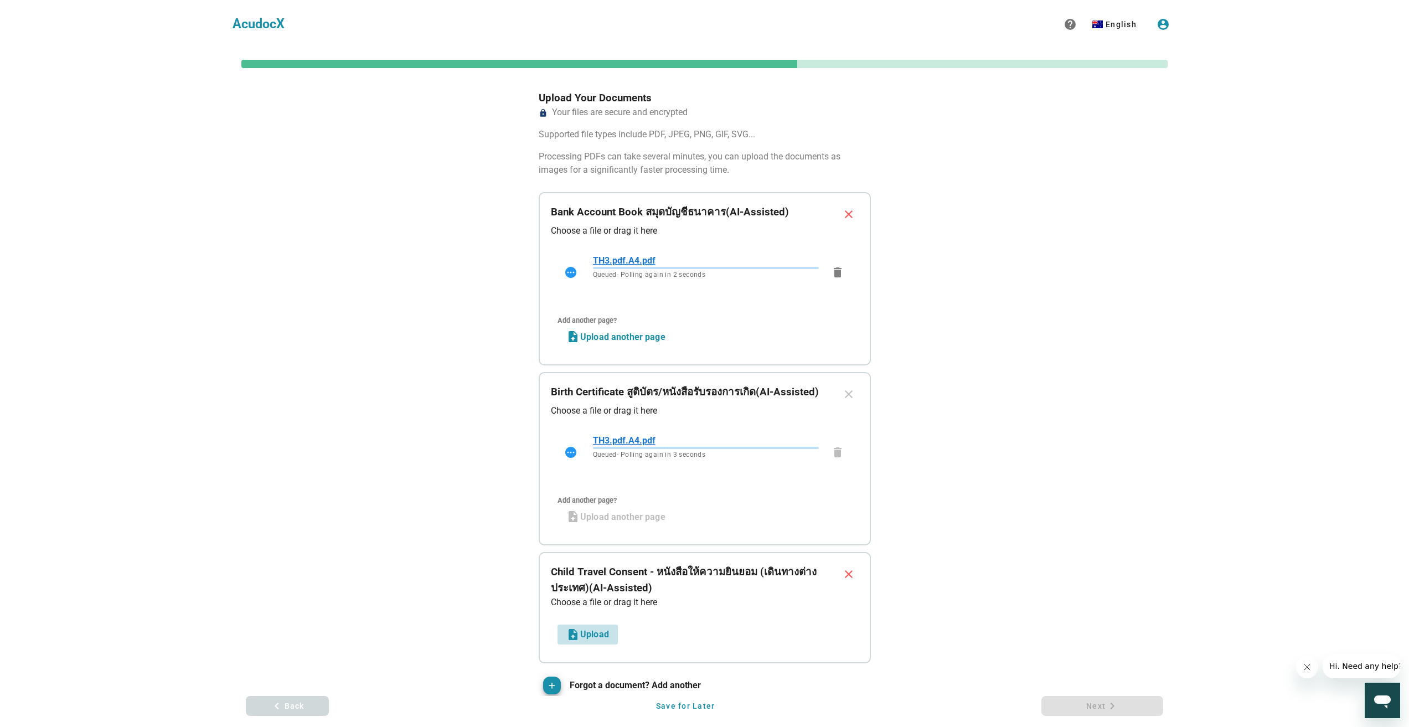
click at [595, 626] on button "Upload" at bounding box center [588, 635] width 60 height 20
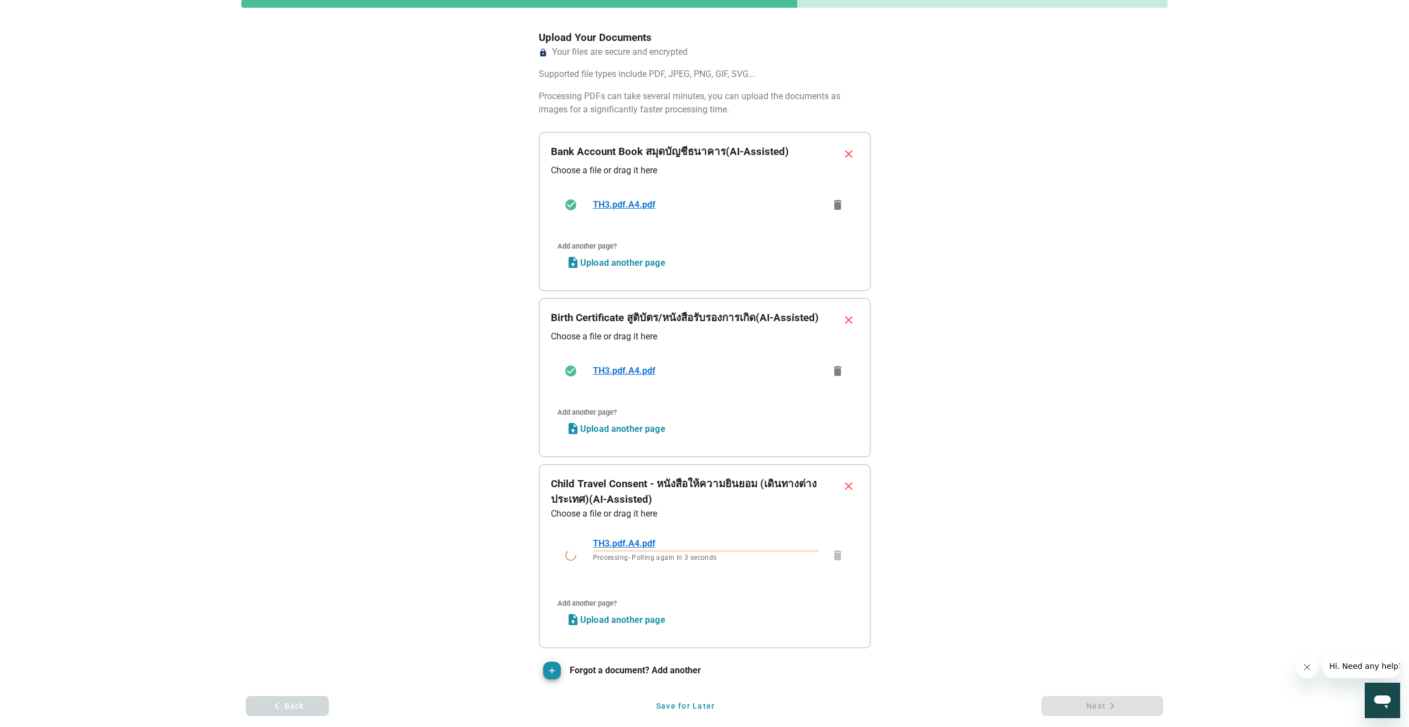
scroll to position [116, 0]
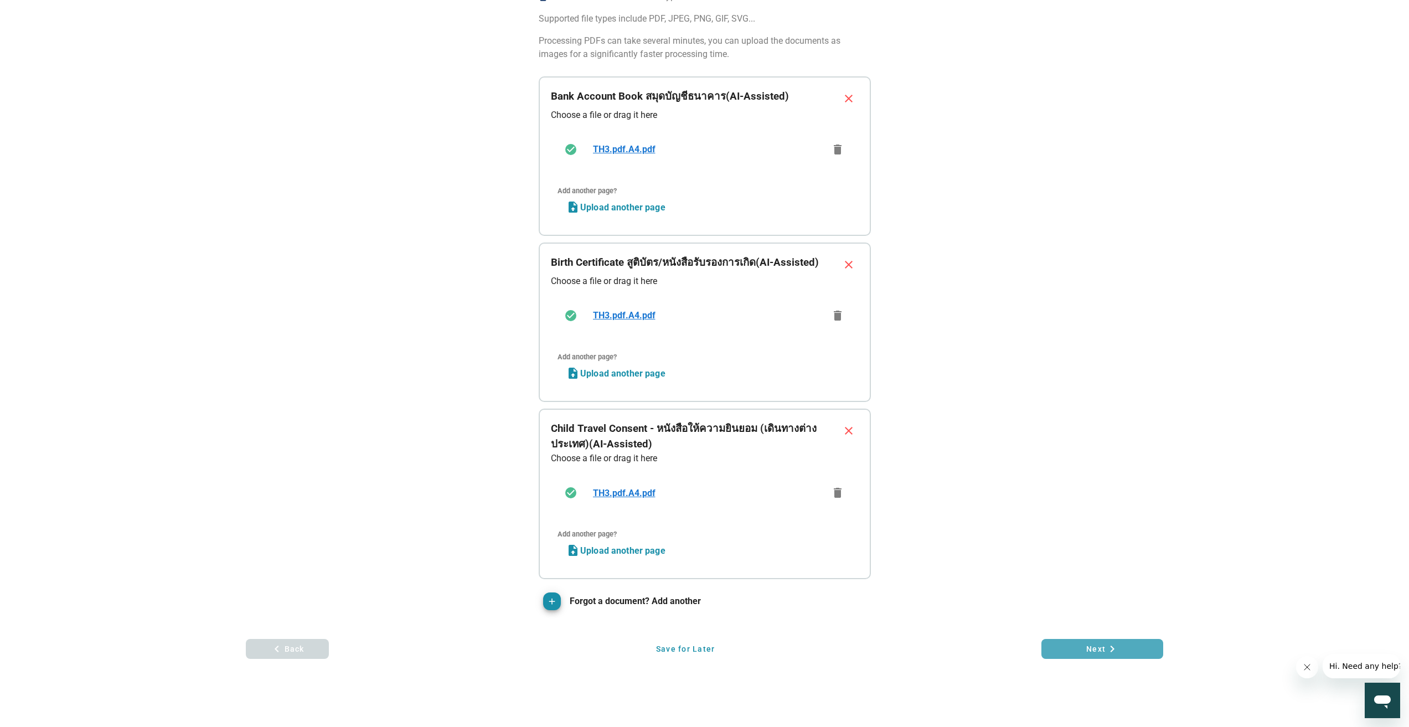
click at [1094, 652] on span "Next keyboard_arrow_right" at bounding box center [1103, 648] width 104 height 13
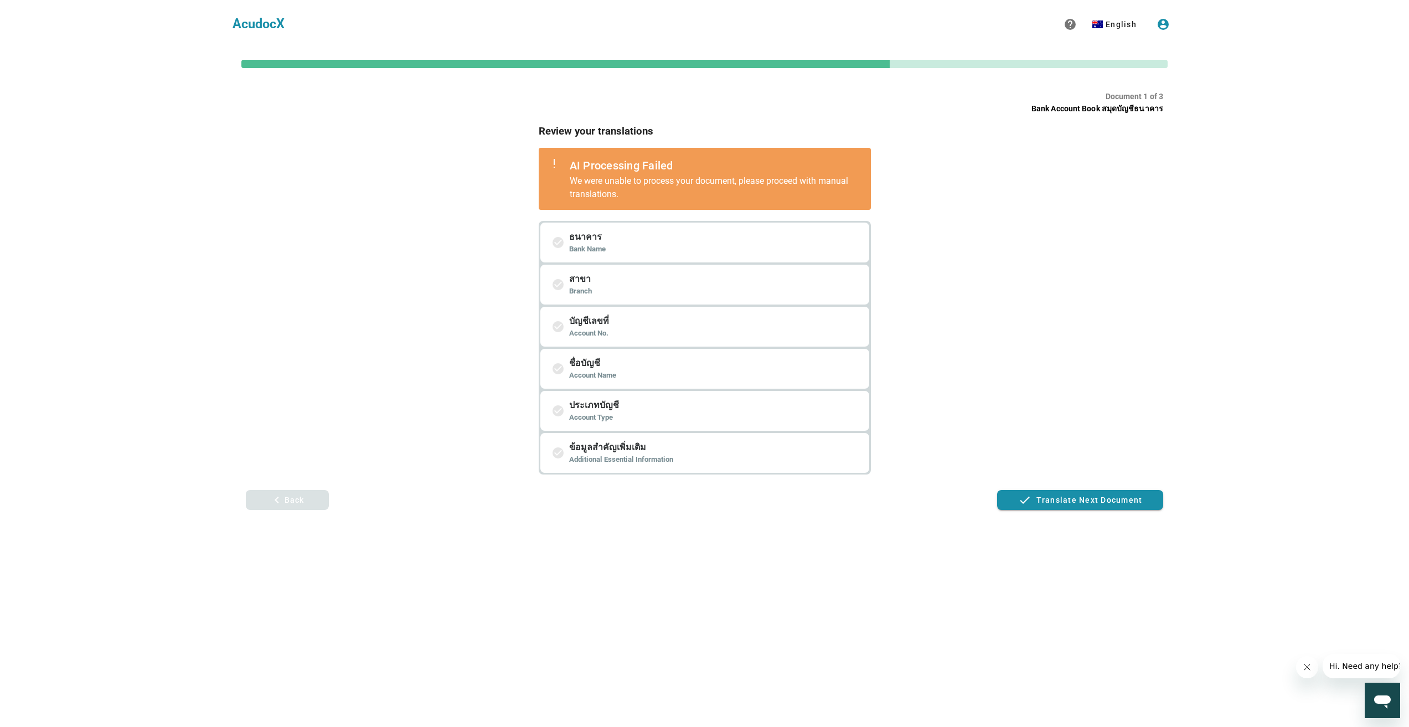
click at [291, 492] on button "keyboard_arrow_left Back" at bounding box center [287, 500] width 83 height 20
click at [298, 507] on button "keyboard_arrow_left Back" at bounding box center [287, 500] width 83 height 20
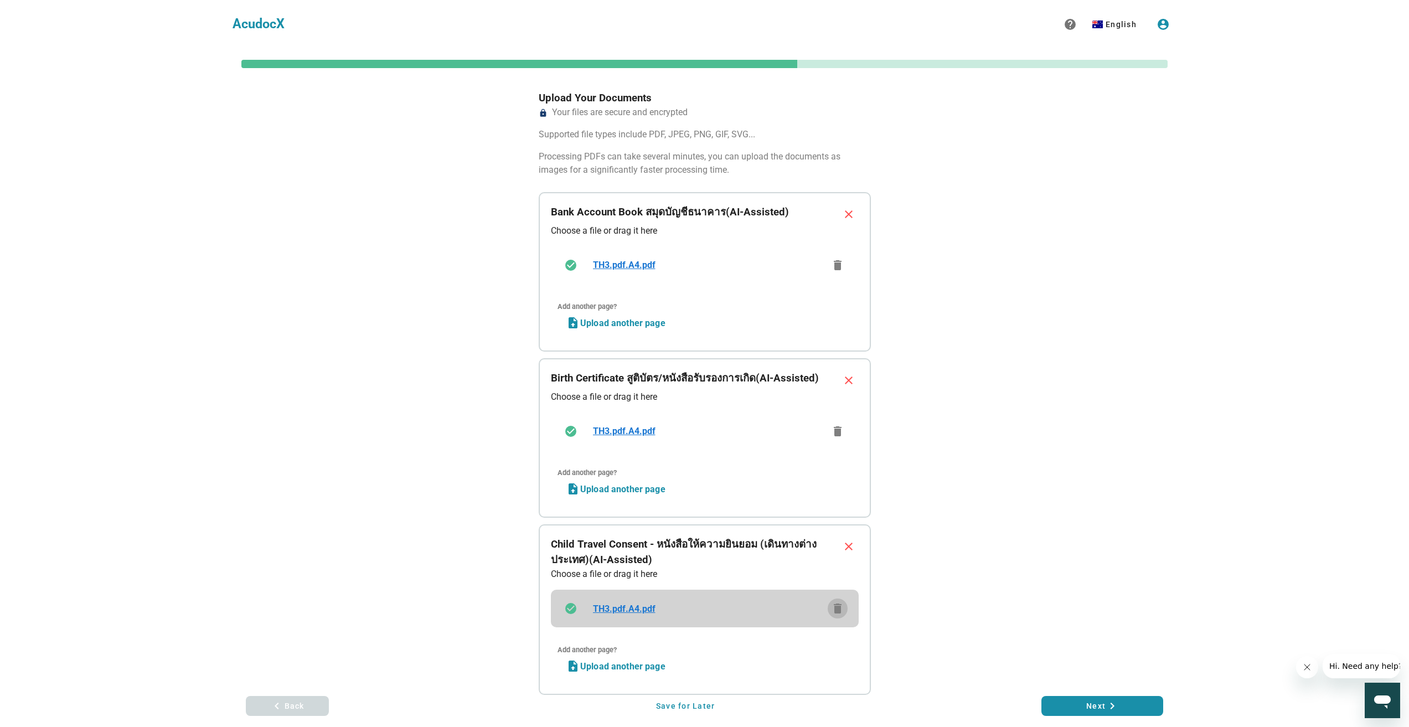
click at [838, 607] on icon "delete" at bounding box center [837, 608] width 13 height 13
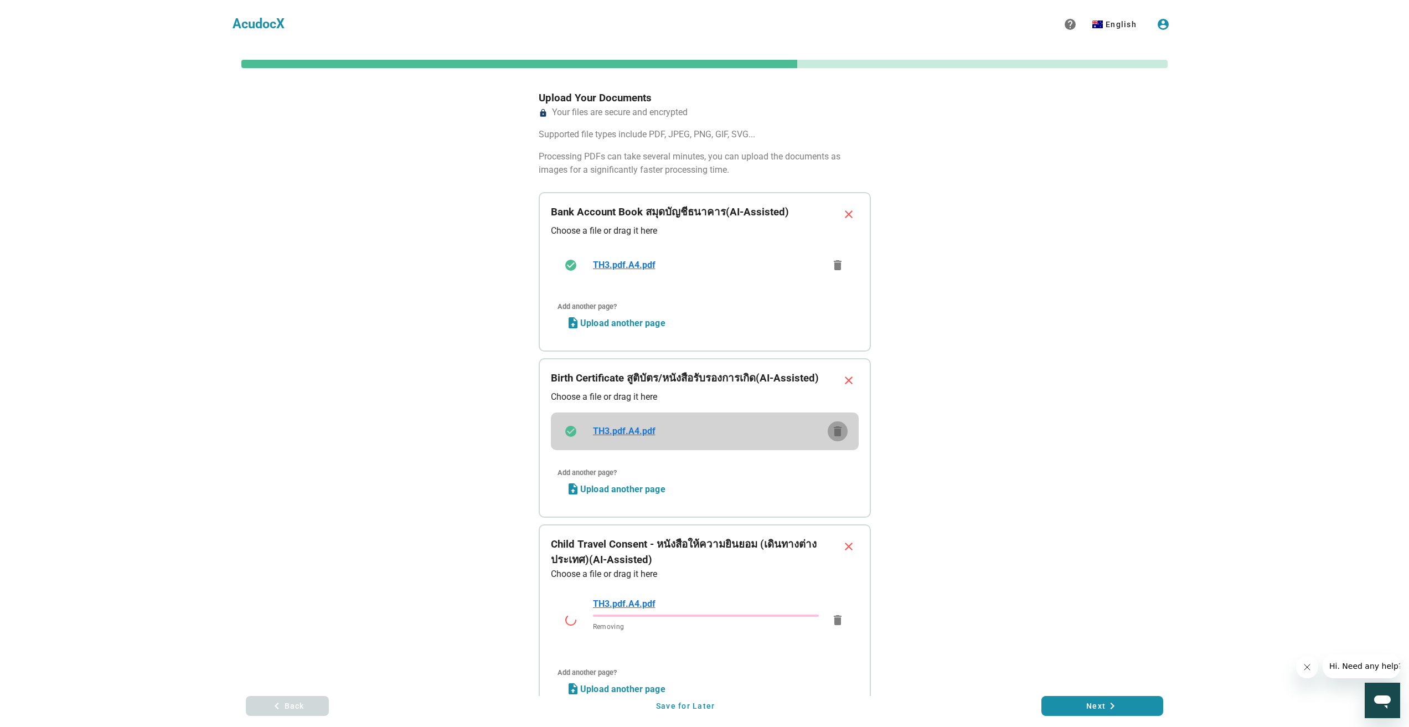
click at [837, 434] on icon "delete" at bounding box center [837, 431] width 13 height 13
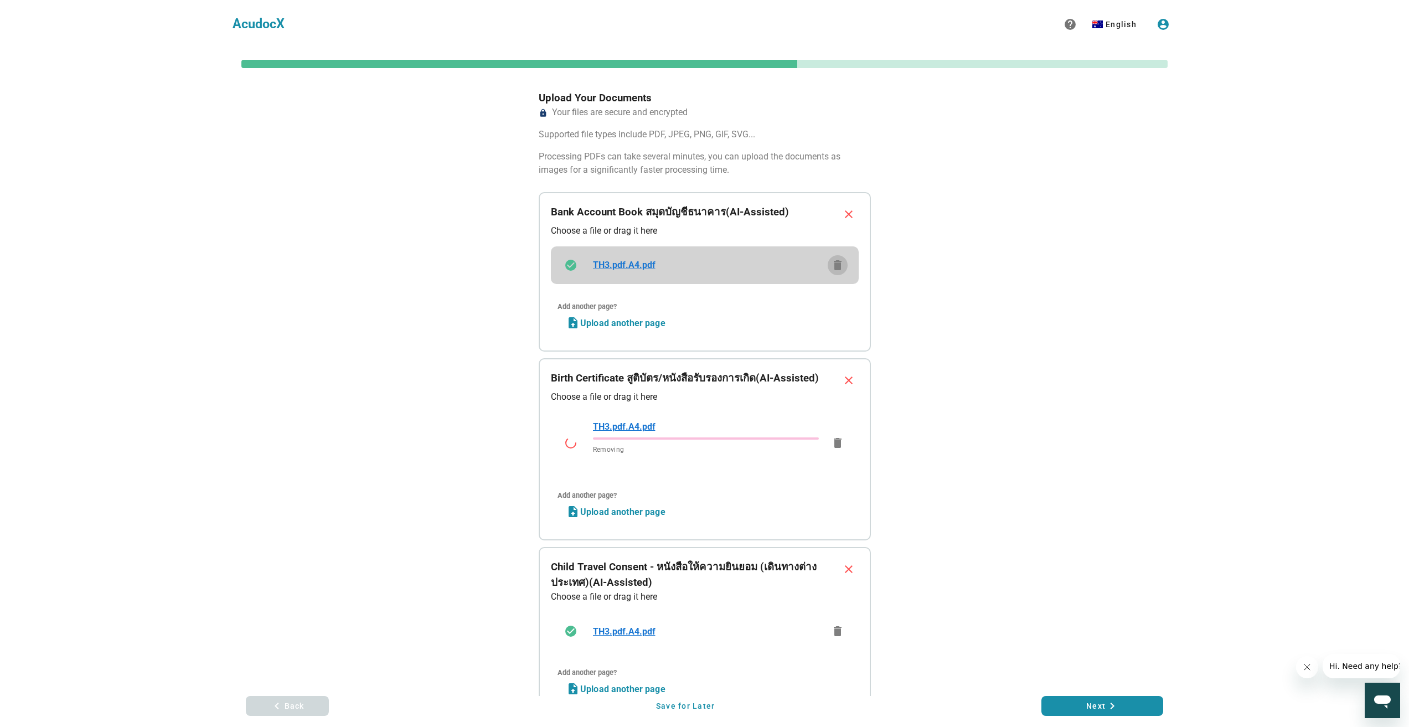
click at [841, 258] on button "delete" at bounding box center [838, 265] width 20 height 20
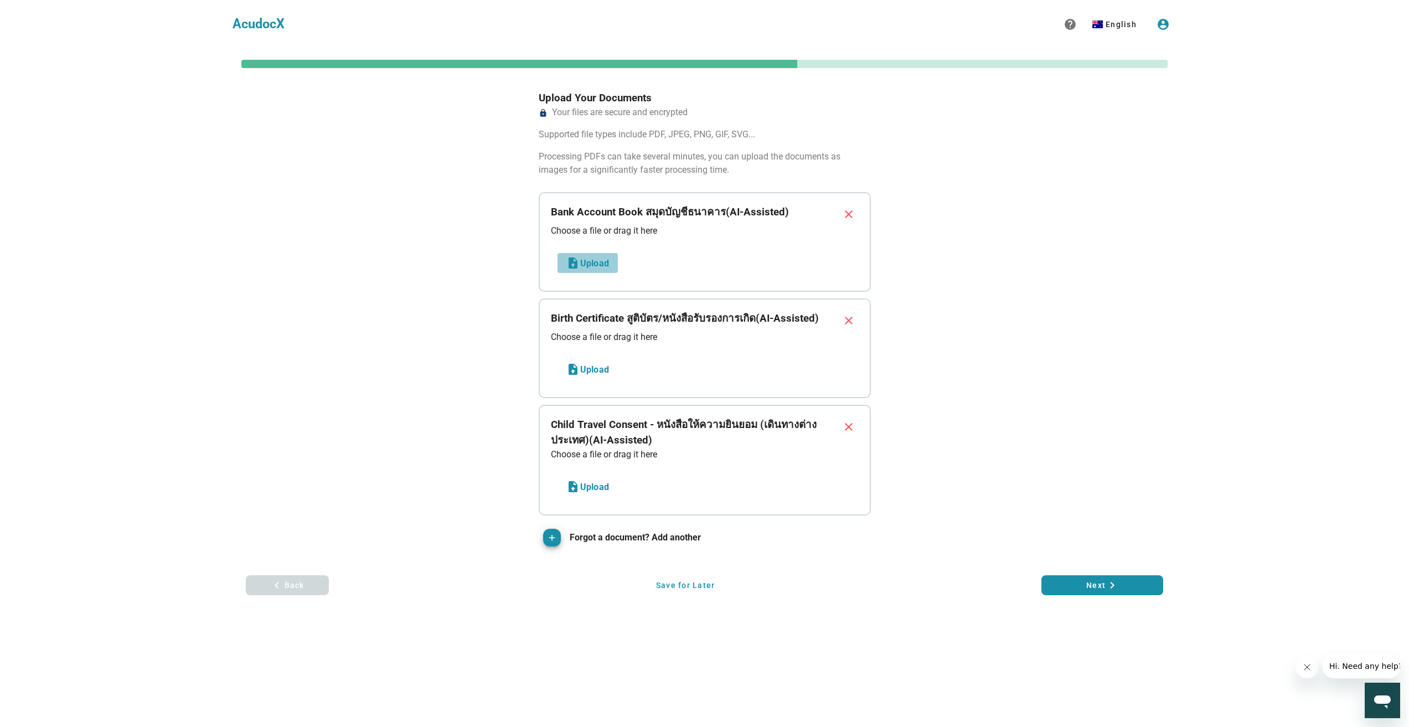
click at [595, 270] on button "Upload" at bounding box center [588, 263] width 60 height 20
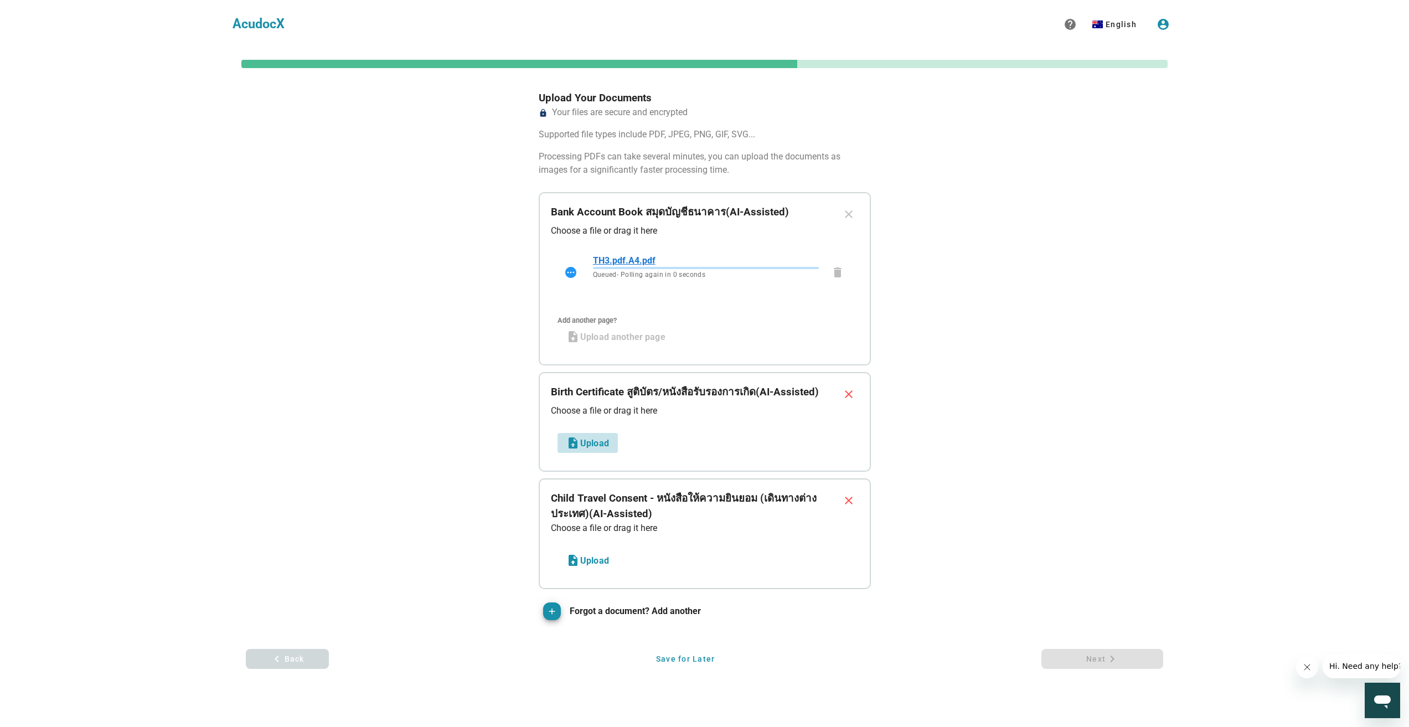
click at [595, 441] on span "Upload" at bounding box center [588, 442] width 43 height 13
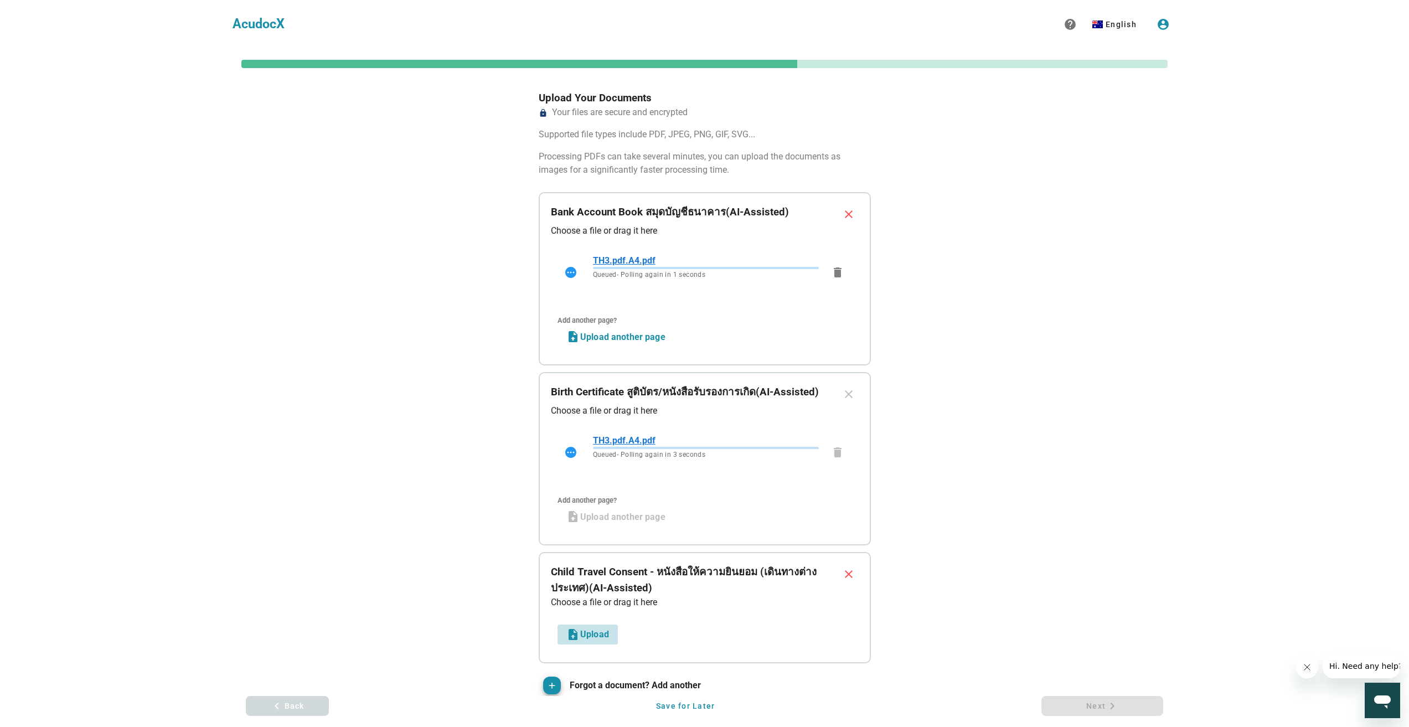
click at [595, 638] on span "Upload" at bounding box center [588, 634] width 43 height 13
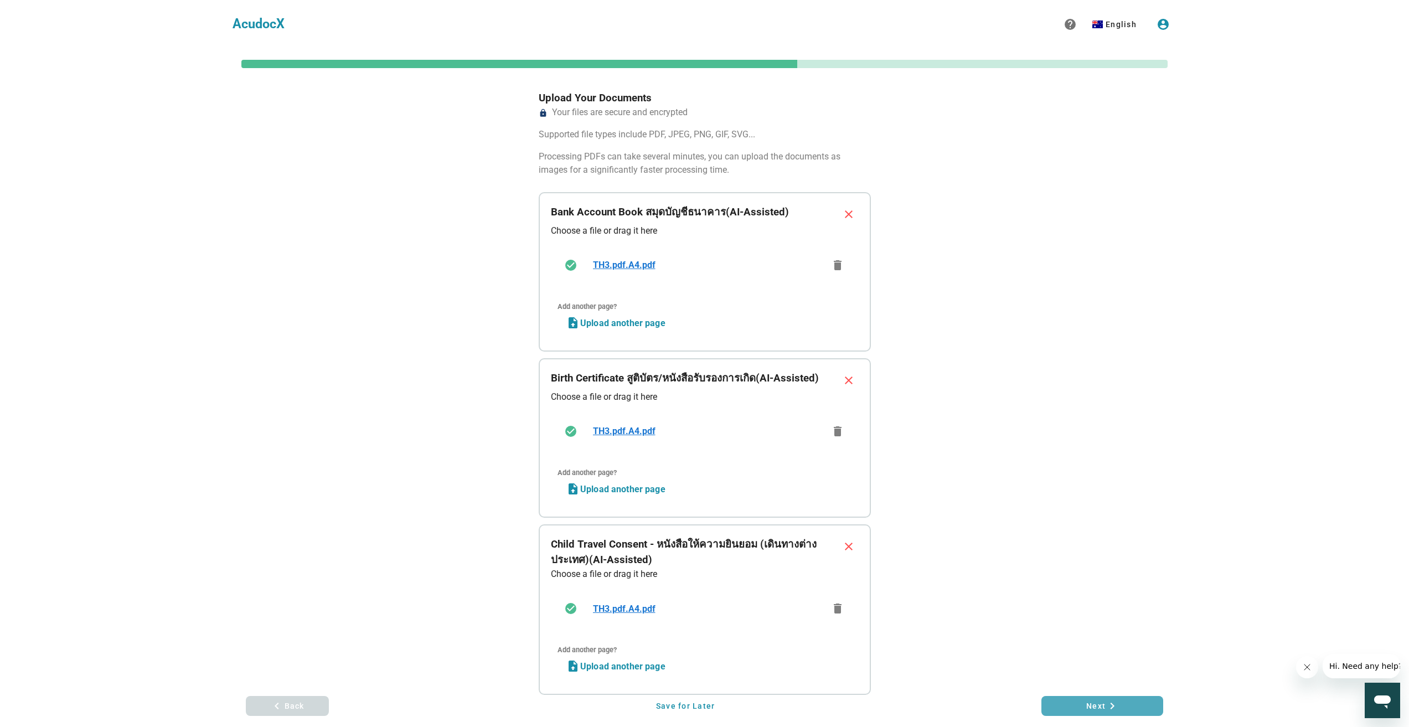
click at [1099, 706] on span "Next keyboard_arrow_right" at bounding box center [1103, 705] width 104 height 13
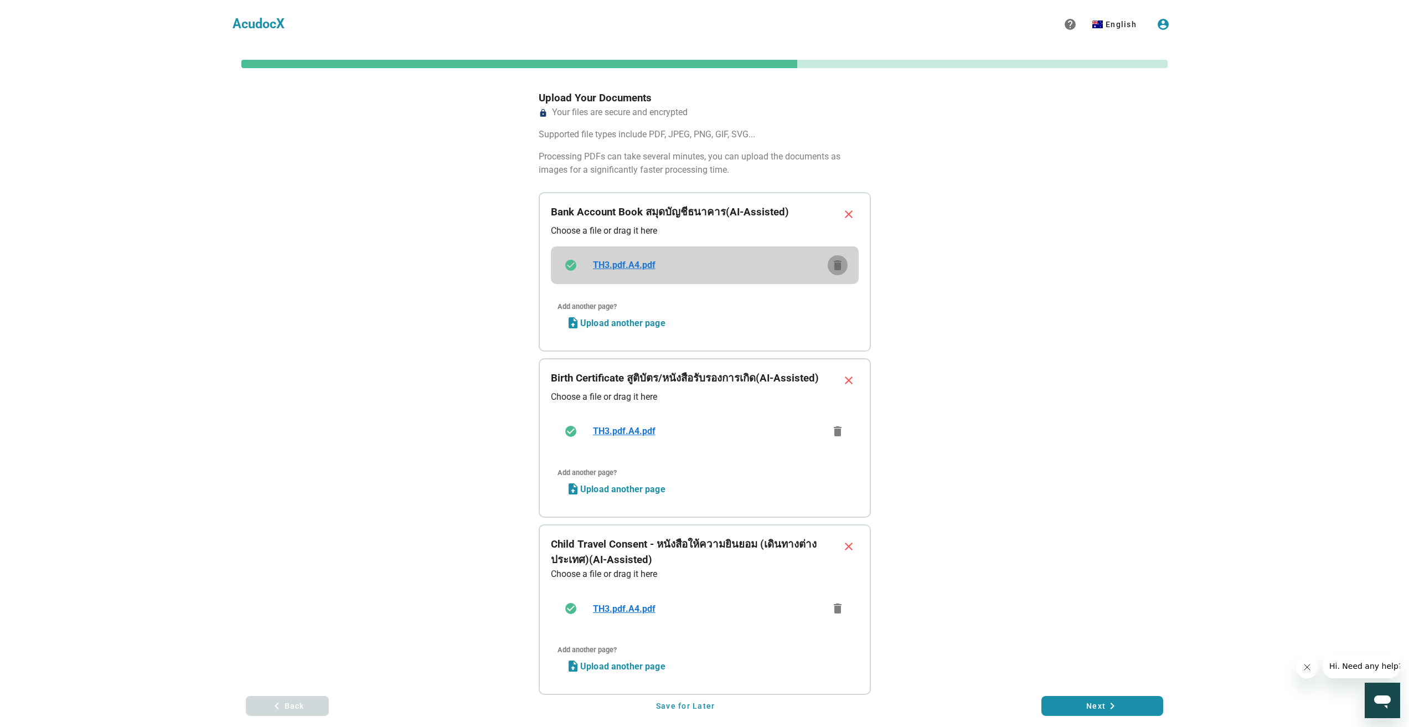
click at [838, 263] on icon "delete" at bounding box center [837, 265] width 13 height 13
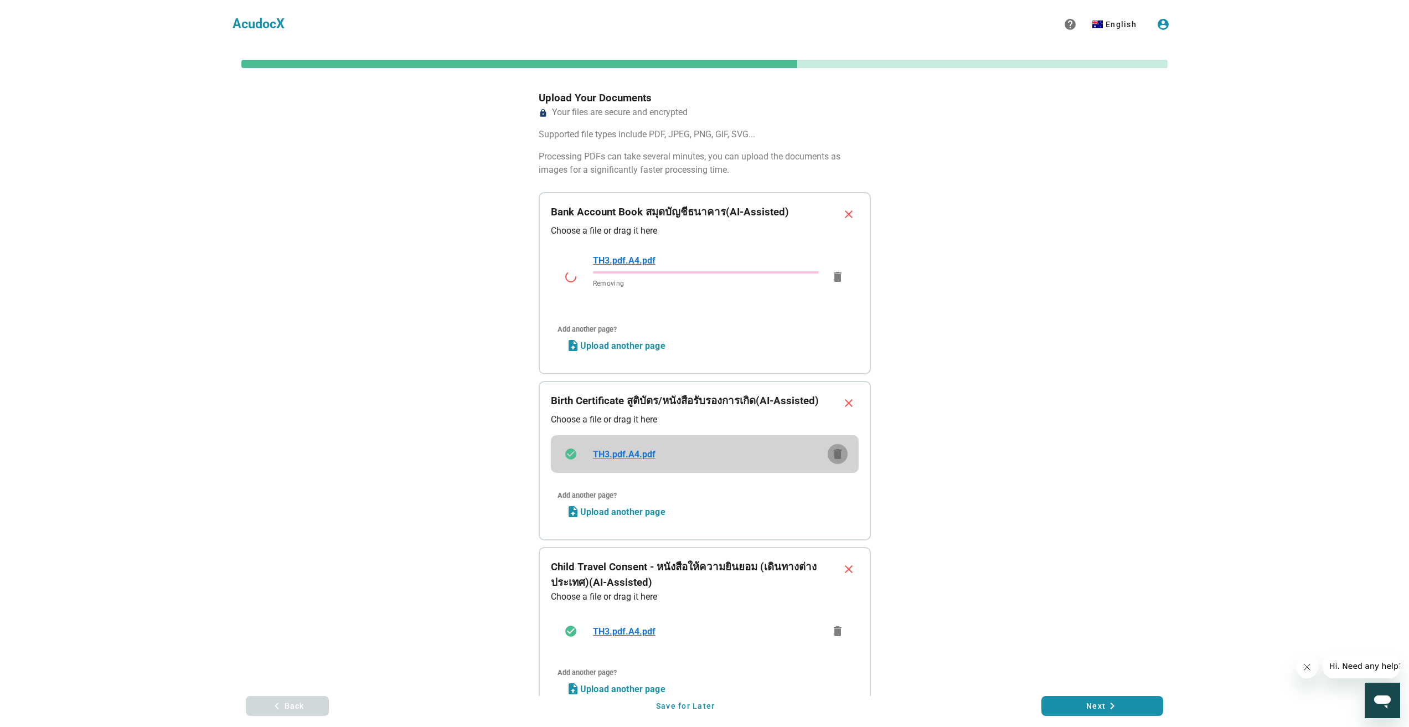
click at [838, 450] on icon "delete" at bounding box center [837, 453] width 13 height 13
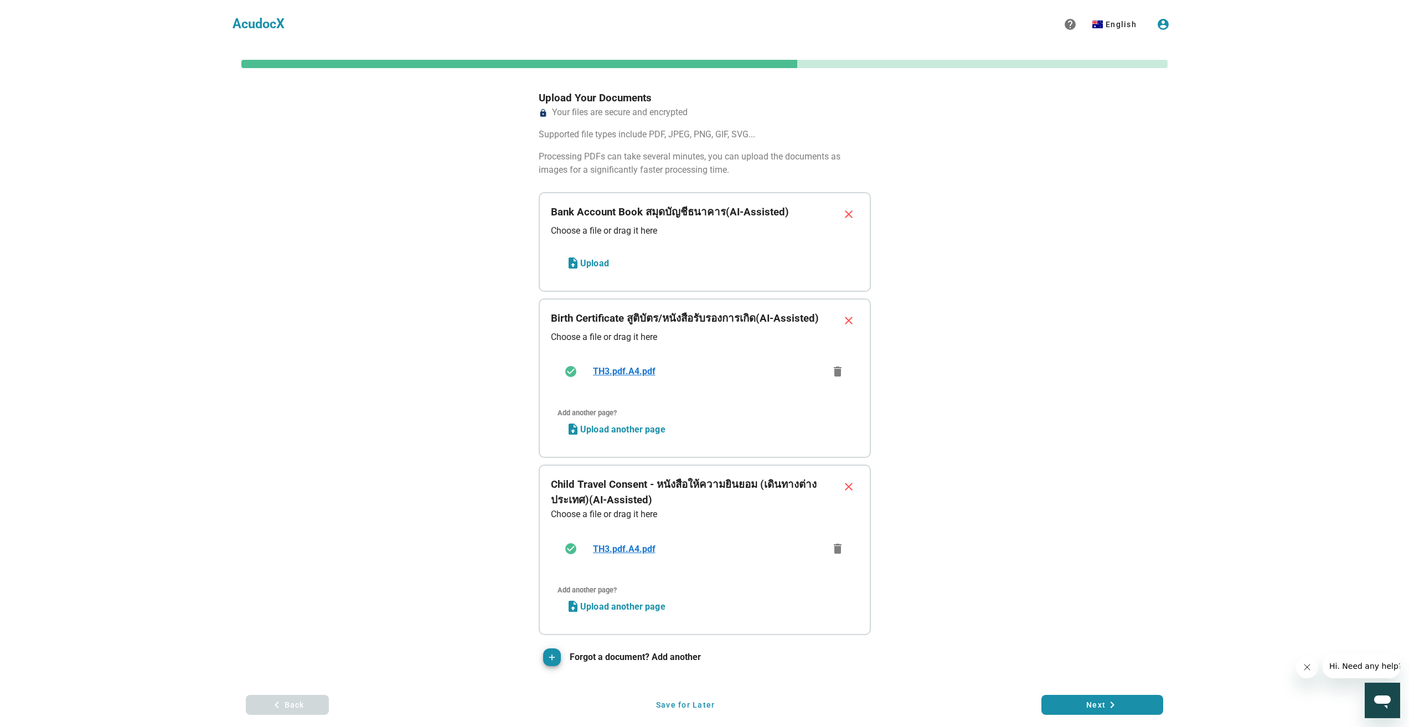
click at [836, 626] on div "Child Travel Consent - หนังสือให้ความยินยอม (เดินทางต่างประเทศ) (AI-Assisted) c…" at bounding box center [705, 550] width 332 height 171
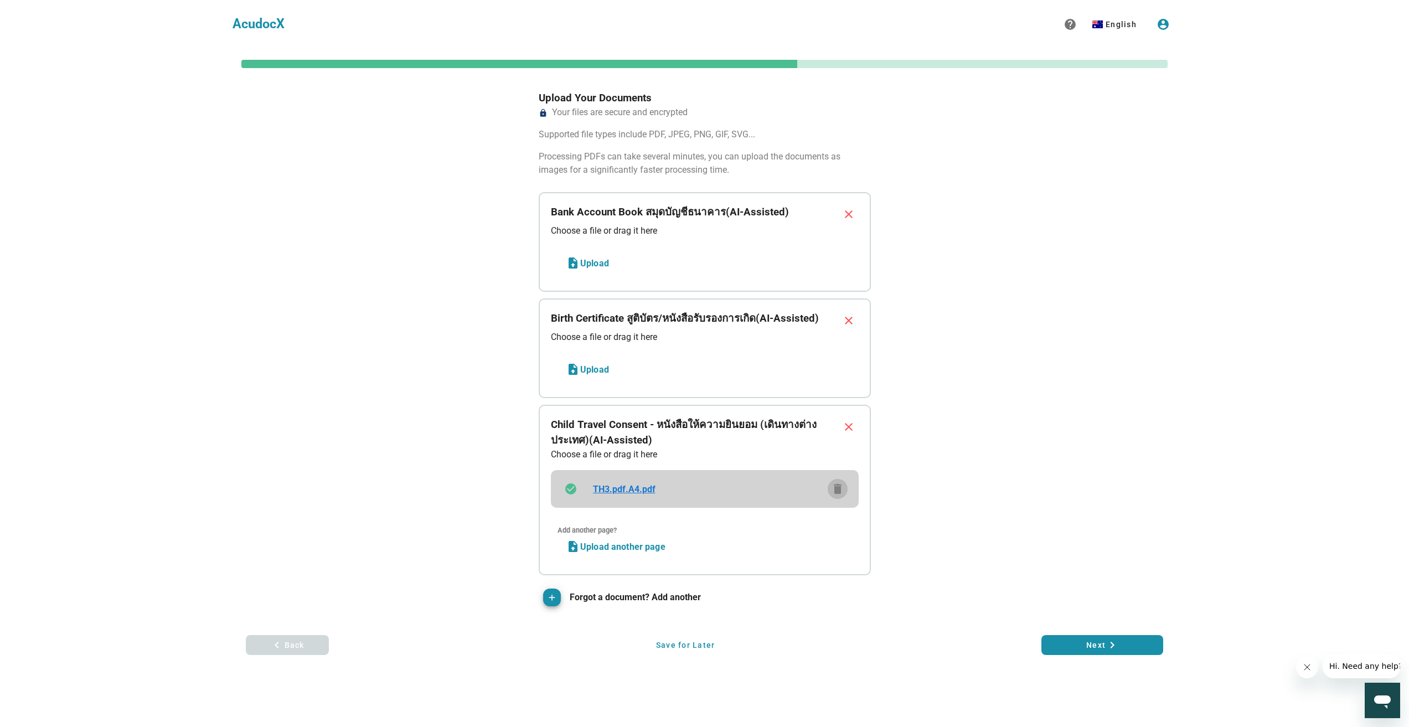
click at [838, 493] on icon "delete" at bounding box center [837, 488] width 13 height 13
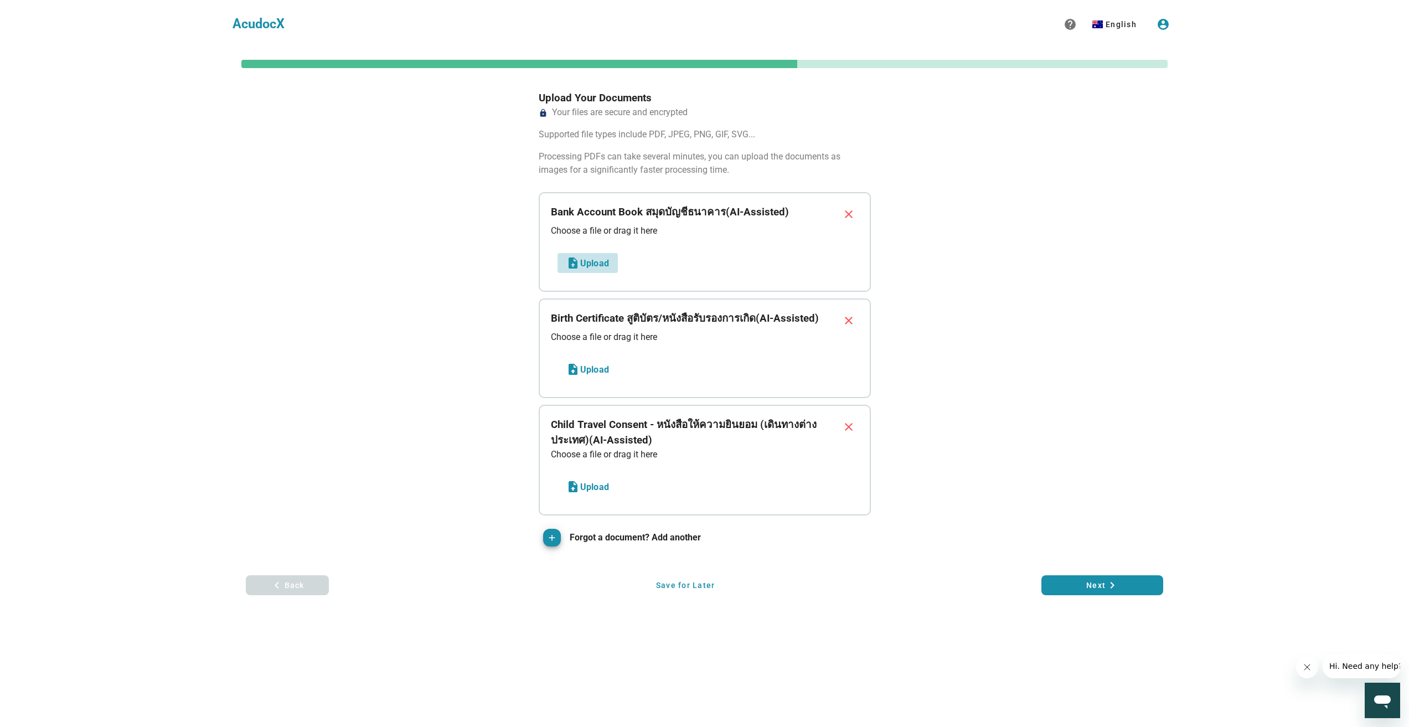
click at [572, 269] on icon "button" at bounding box center [573, 262] width 13 height 13
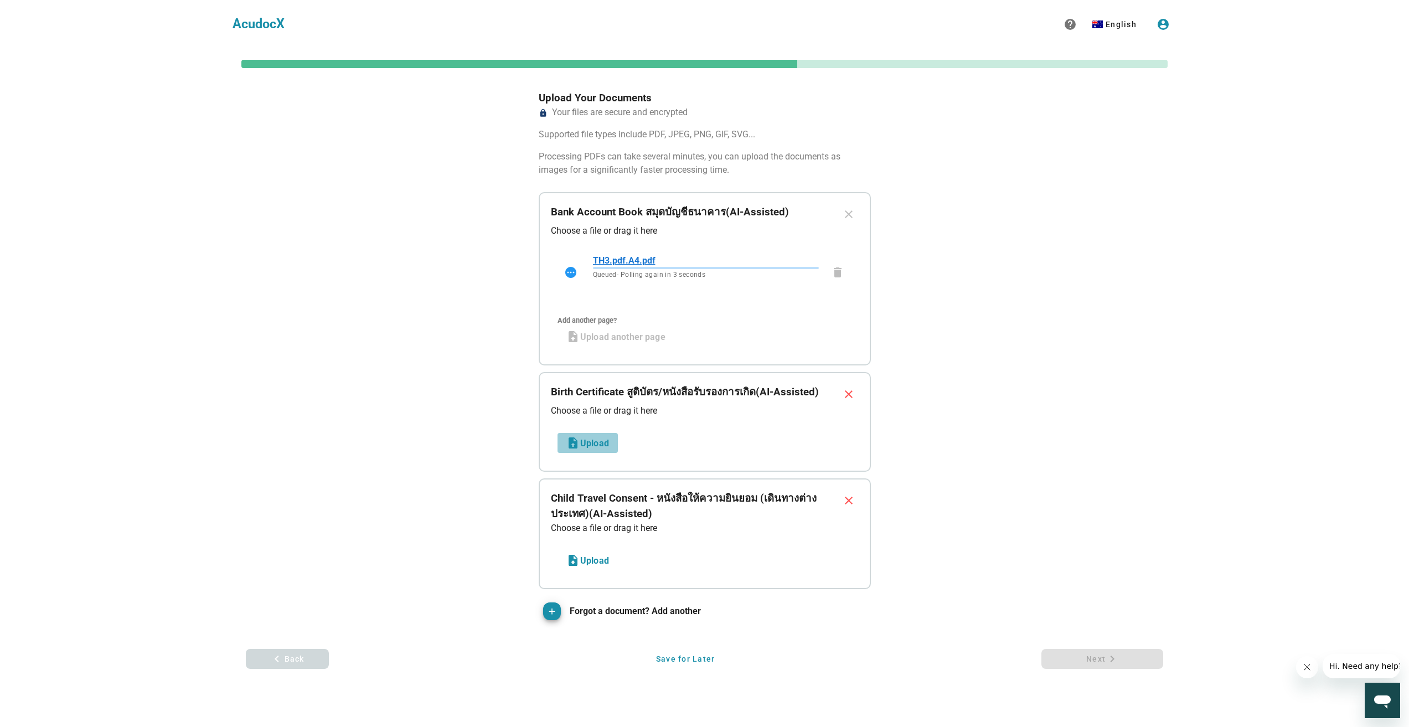
click at [592, 449] on span "Upload" at bounding box center [588, 442] width 43 height 13
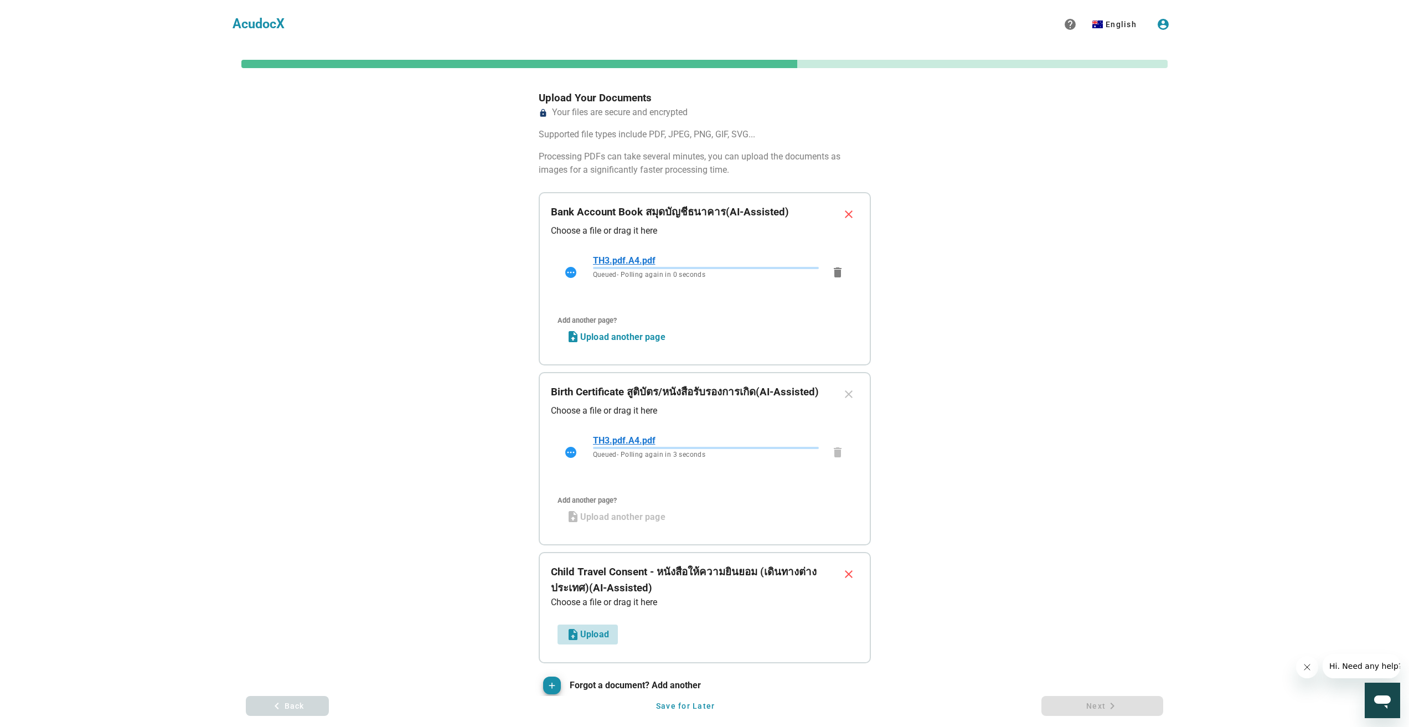
click at [590, 629] on span "Upload" at bounding box center [588, 634] width 43 height 13
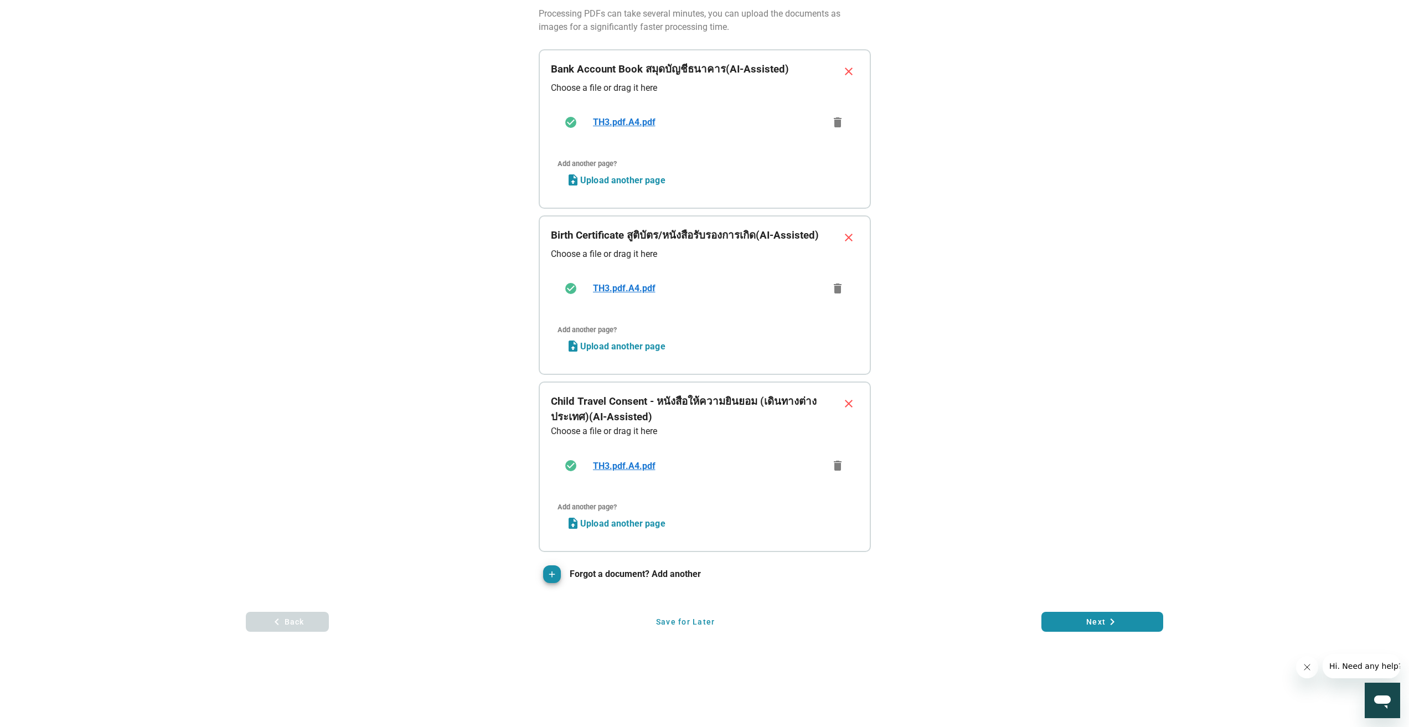
scroll to position [143, 0]
click at [1082, 614] on button "Next keyboard_arrow_right" at bounding box center [1103, 622] width 122 height 20
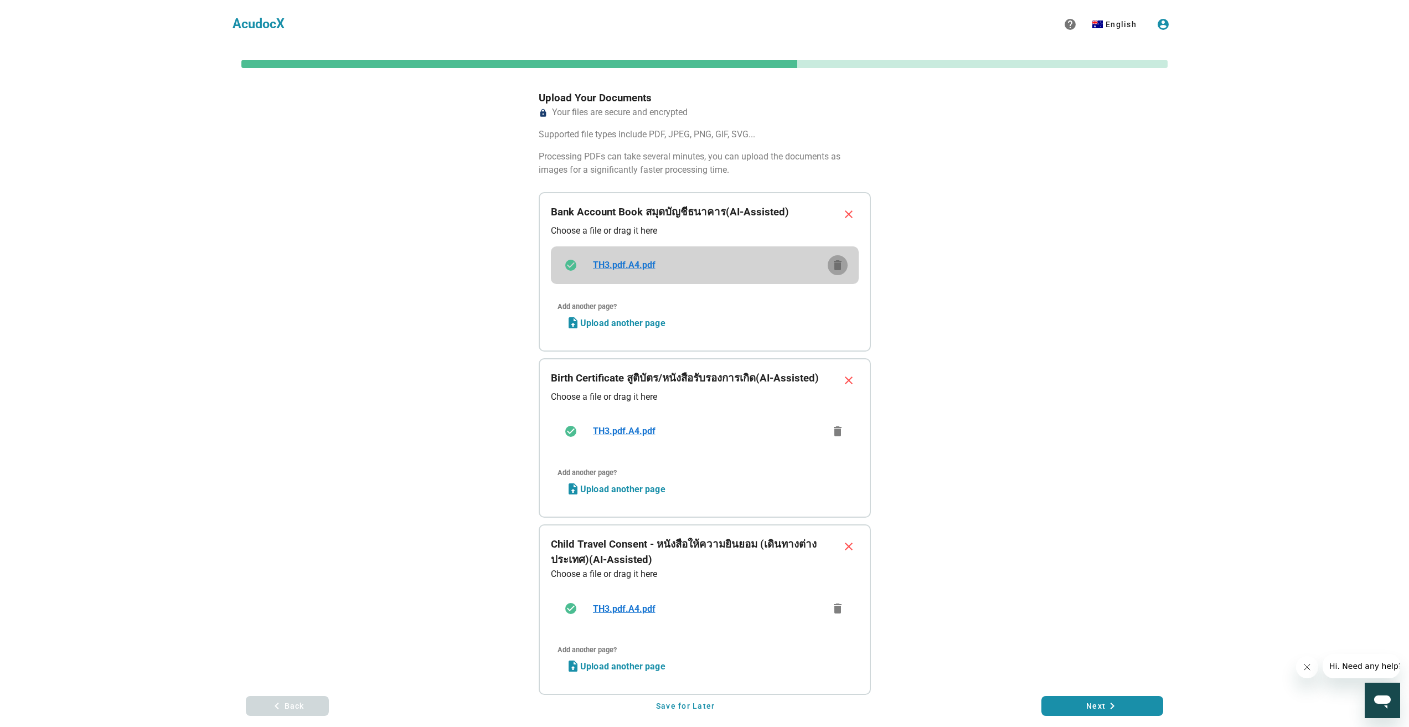
click at [843, 269] on icon "delete" at bounding box center [837, 265] width 13 height 13
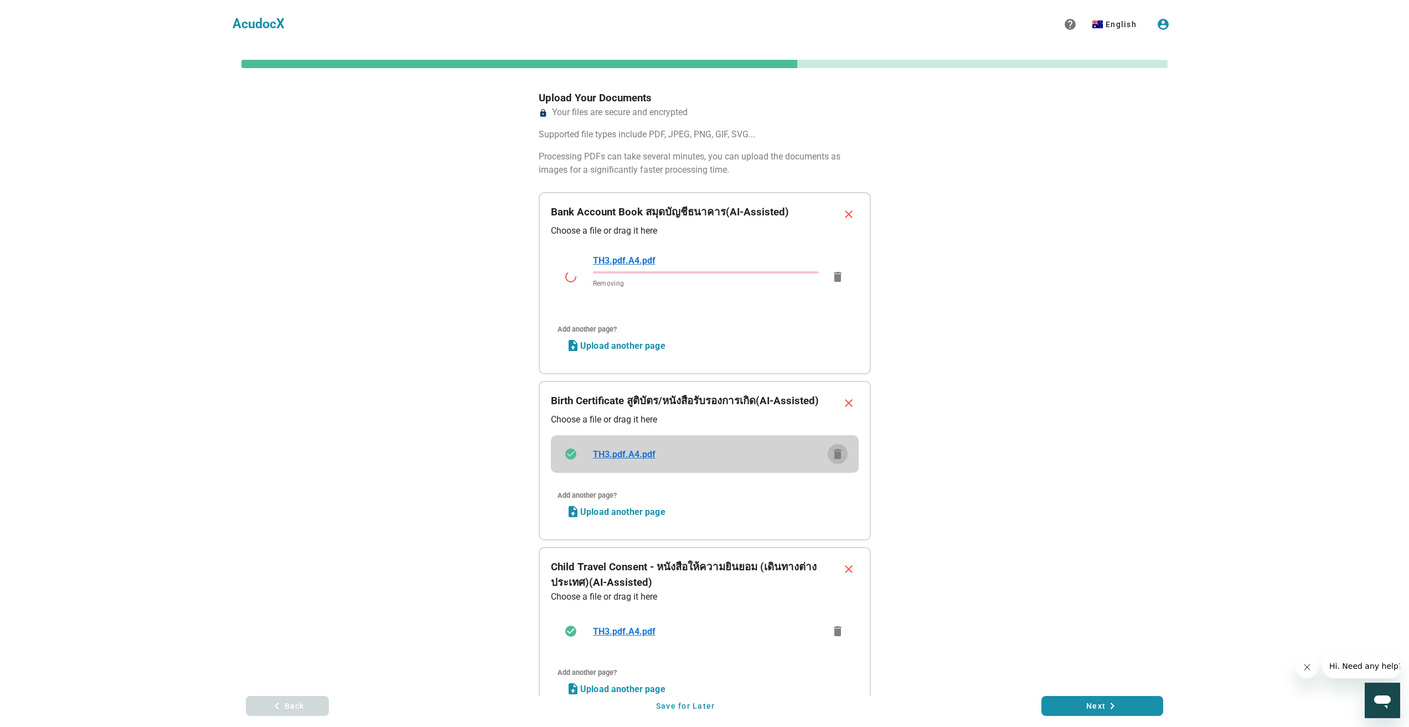
click at [841, 445] on button "delete" at bounding box center [838, 454] width 20 height 20
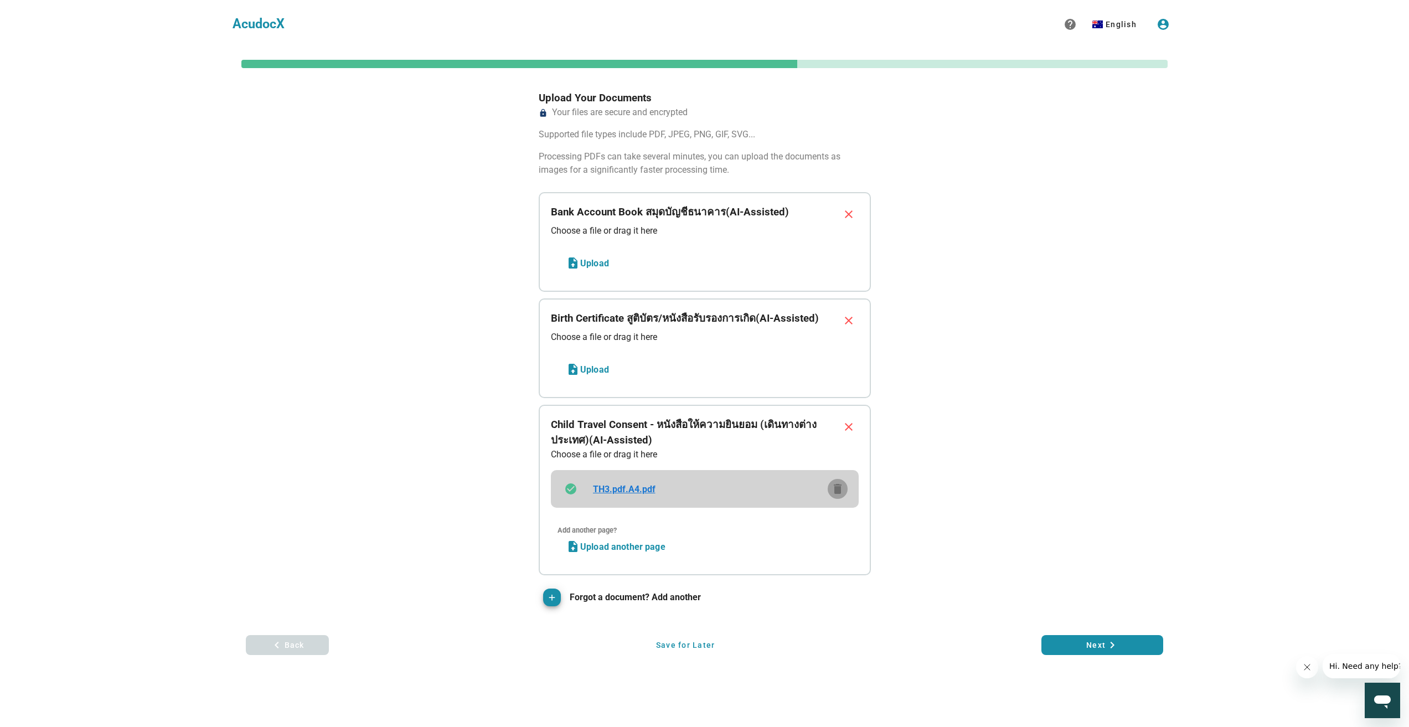
click at [843, 491] on icon "delete" at bounding box center [837, 488] width 13 height 13
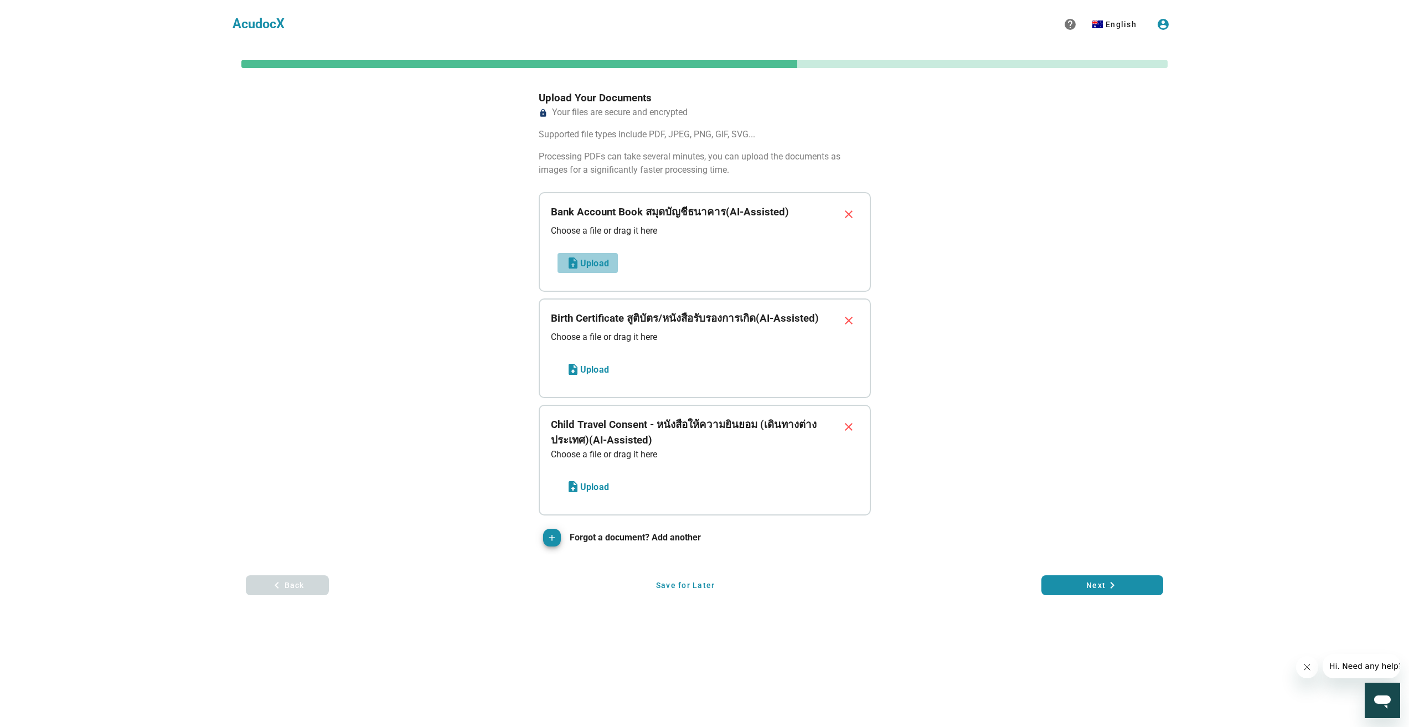
click at [598, 262] on span "Upload" at bounding box center [588, 262] width 43 height 13
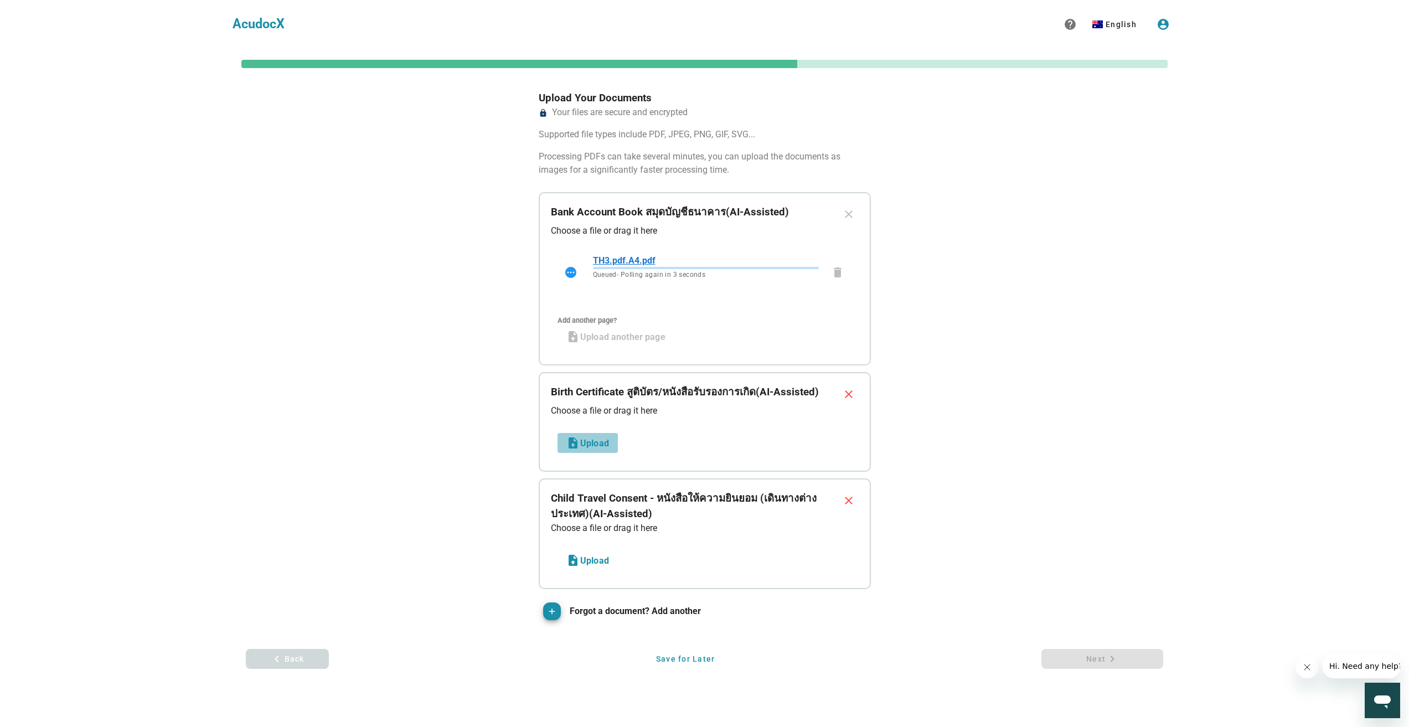
click at [584, 436] on button "Upload" at bounding box center [588, 443] width 60 height 20
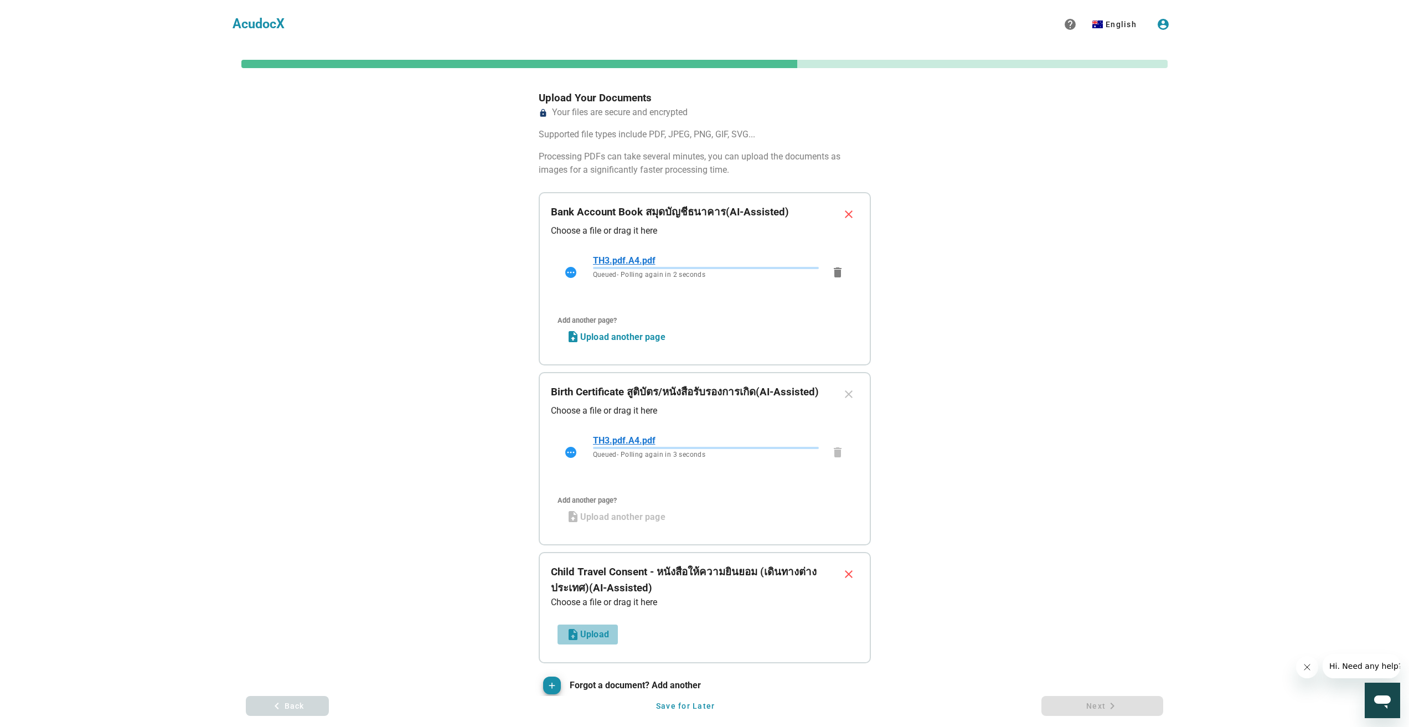
click at [600, 626] on button "Upload" at bounding box center [588, 635] width 60 height 20
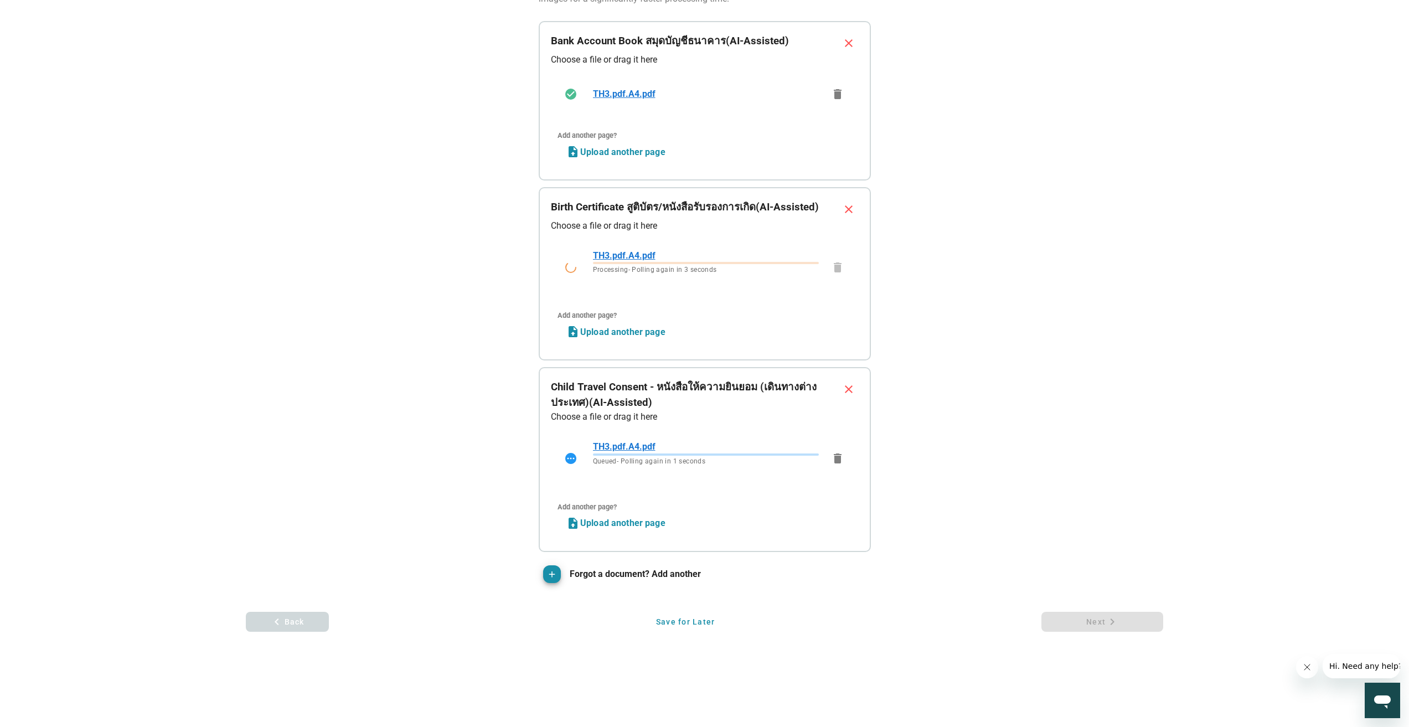
scroll to position [116, 0]
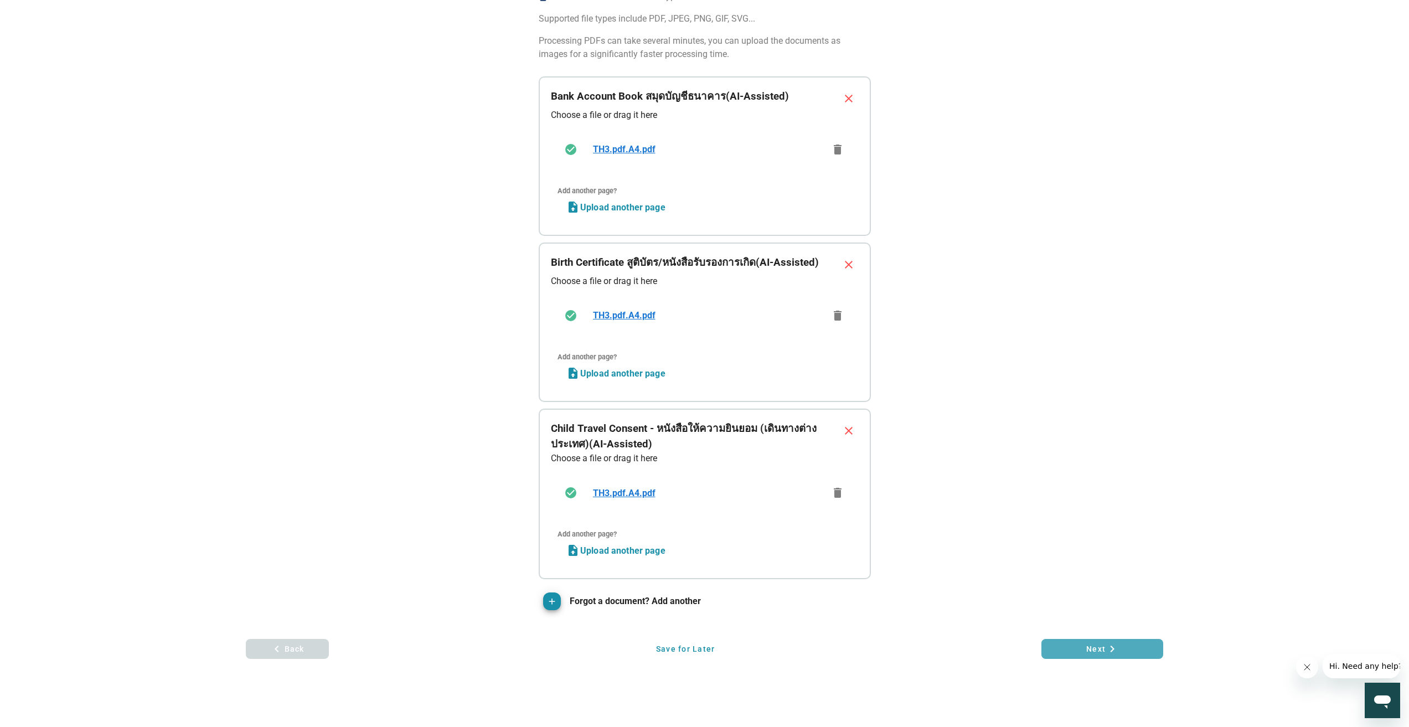
click at [1080, 643] on span "Next keyboard_arrow_right" at bounding box center [1103, 648] width 104 height 13
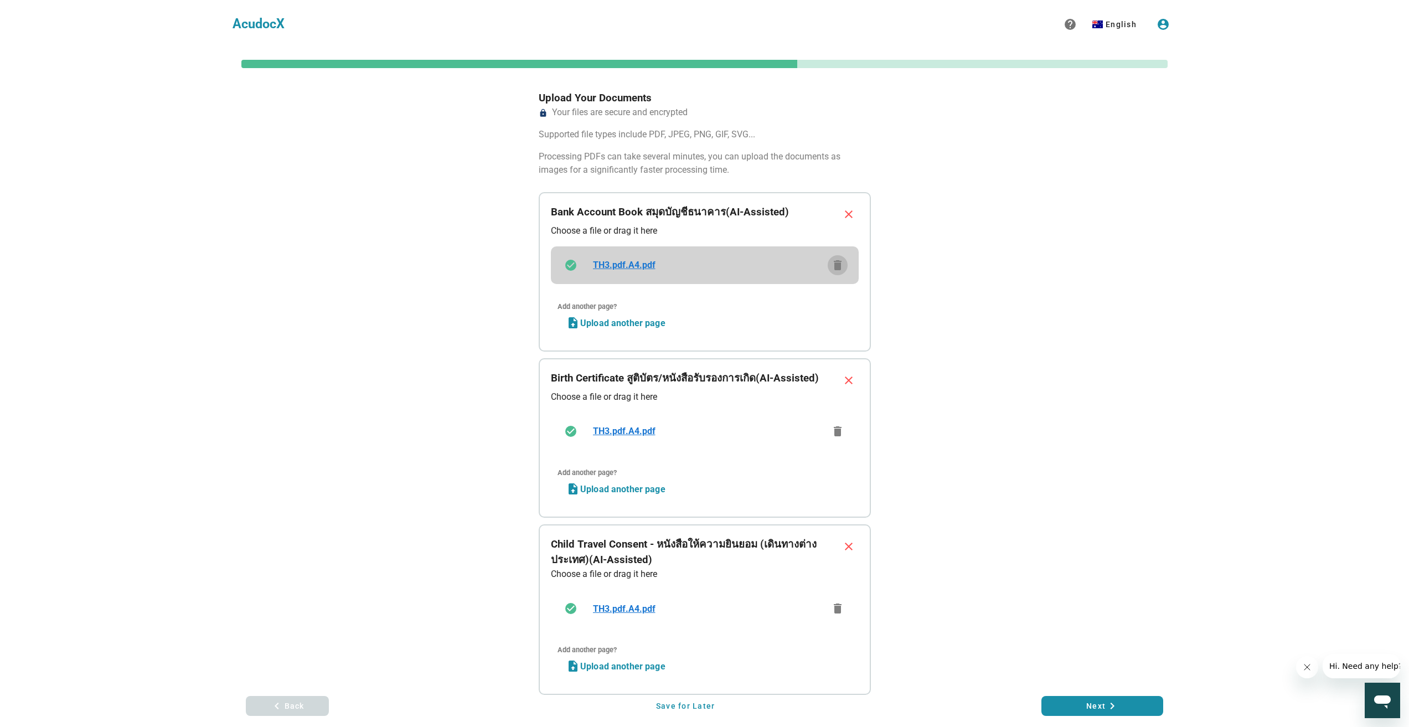
click at [832, 258] on button "delete" at bounding box center [838, 265] width 20 height 20
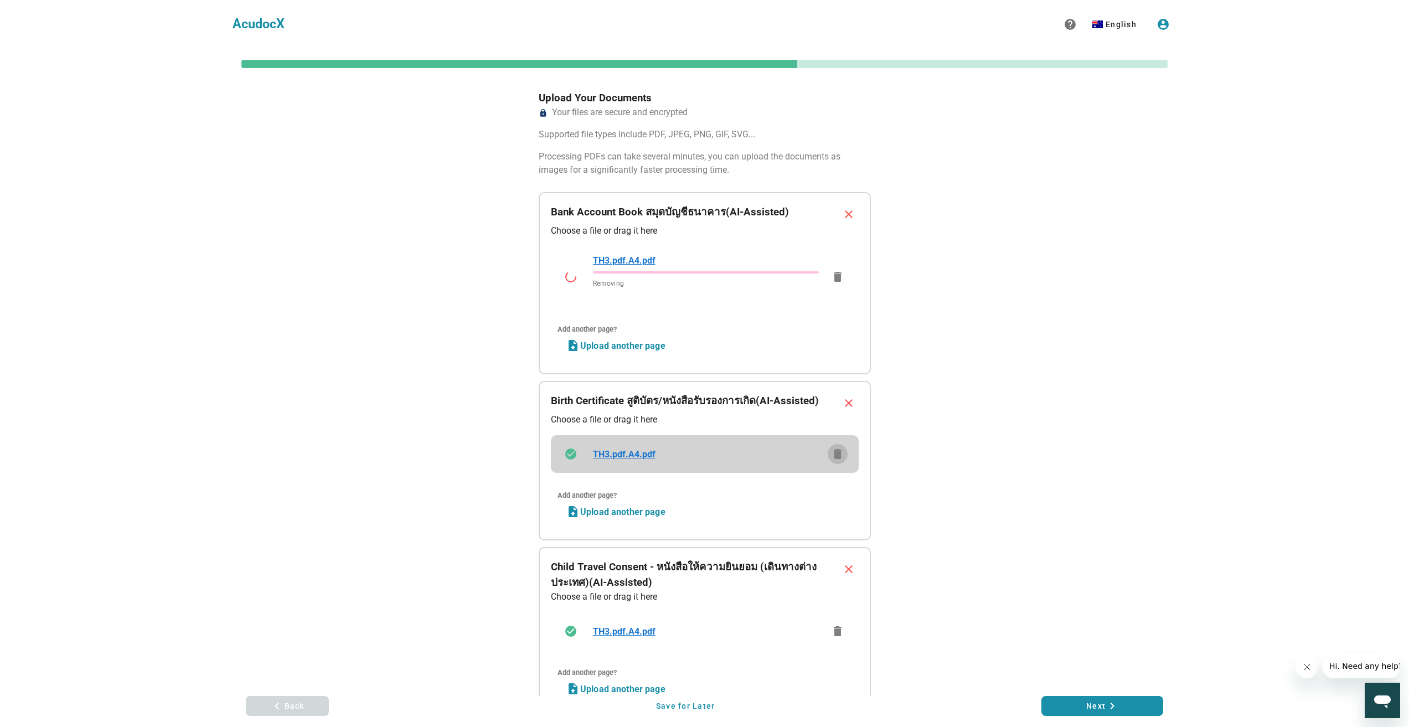
click at [841, 445] on button "delete" at bounding box center [838, 454] width 20 height 20
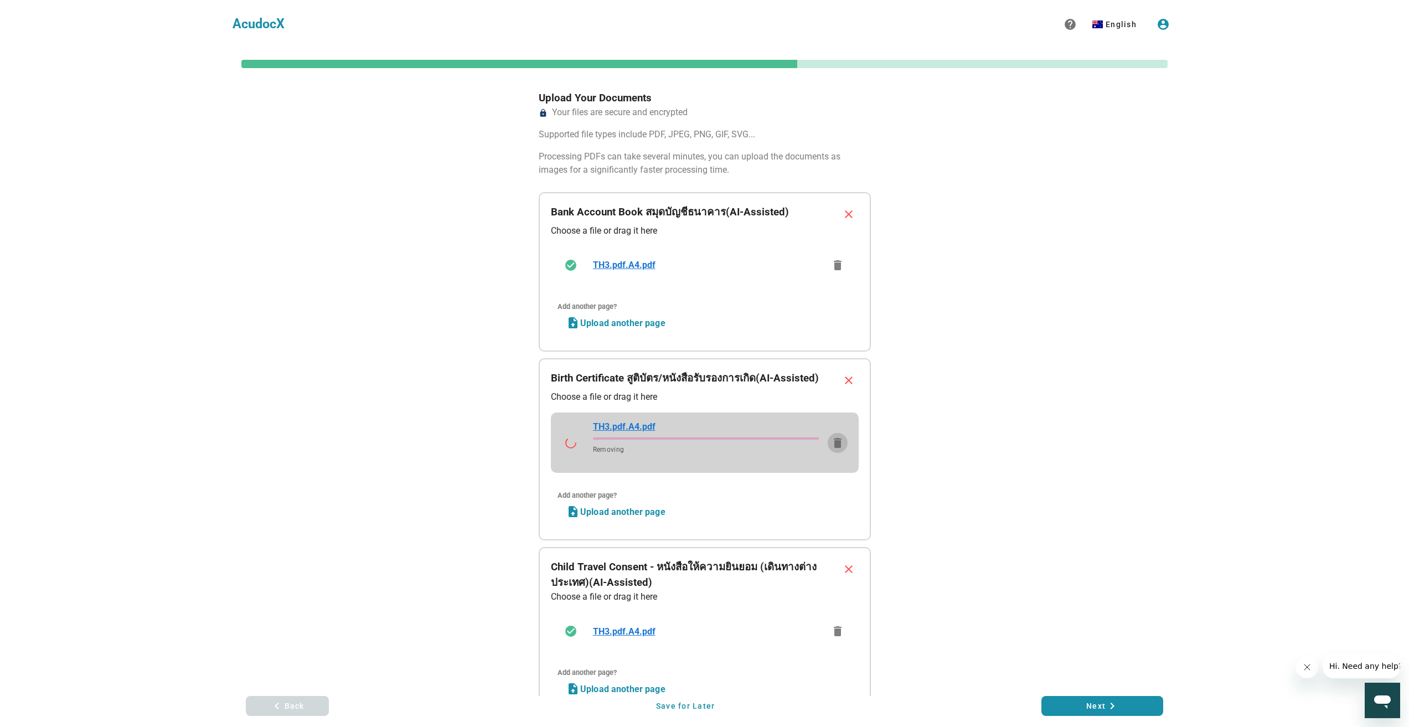
click at [838, 453] on div "TH3.pdf.A4.pdf Removing delete" at bounding box center [704, 443] width 303 height 56
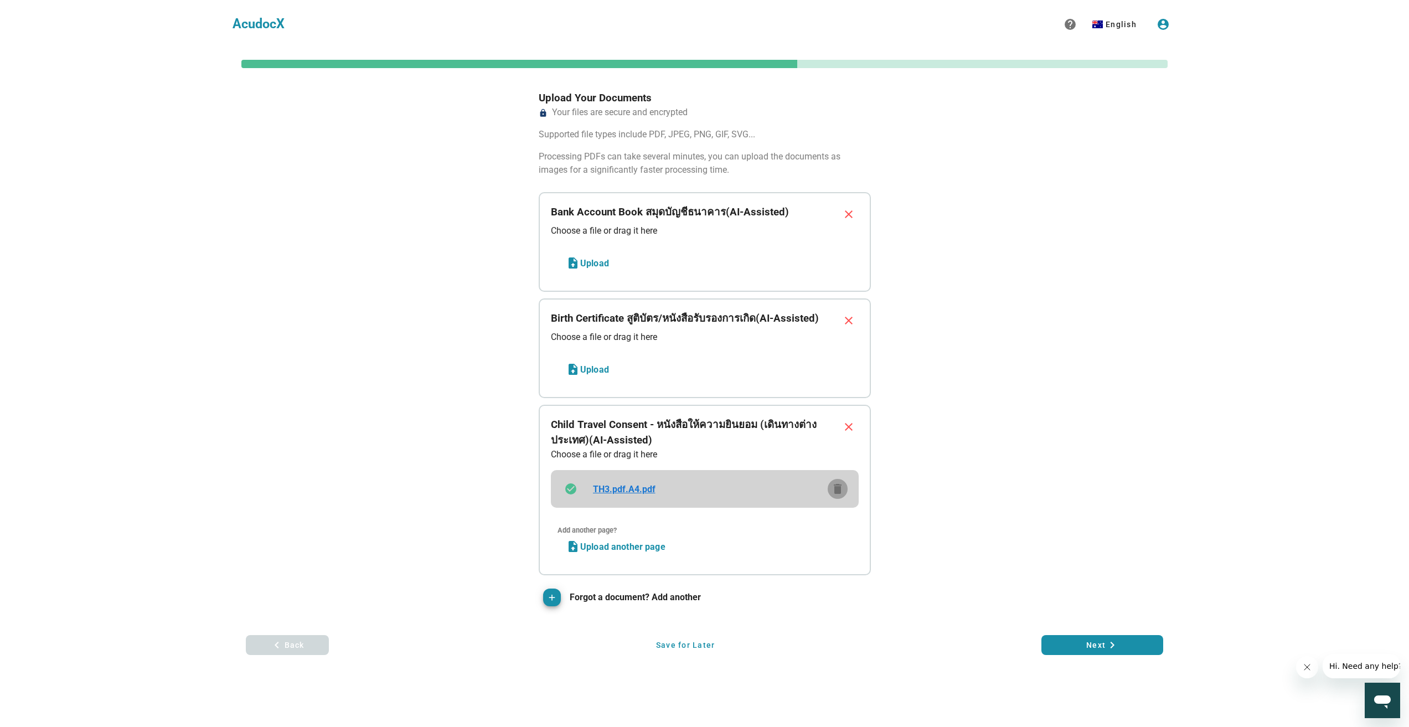
click at [842, 495] on icon "delete" at bounding box center [837, 488] width 13 height 13
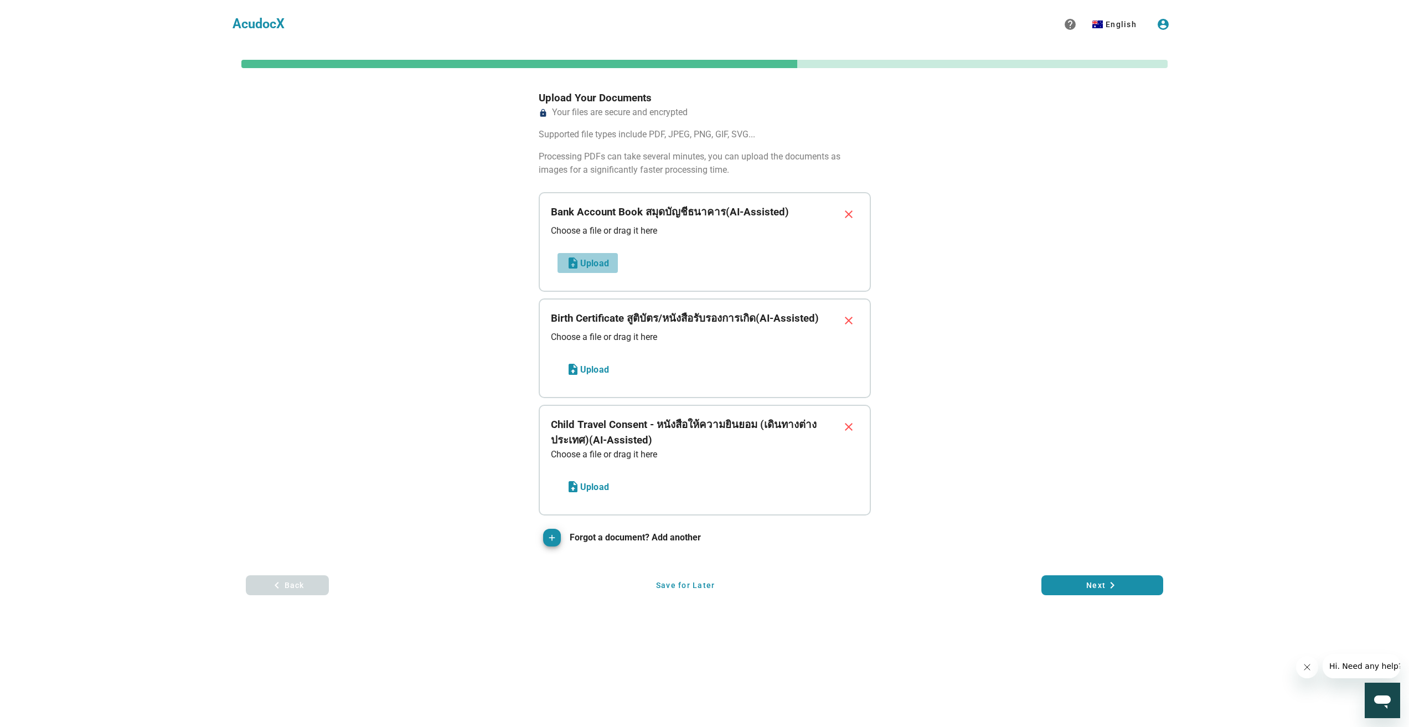
click at [598, 259] on span "Upload" at bounding box center [588, 262] width 43 height 13
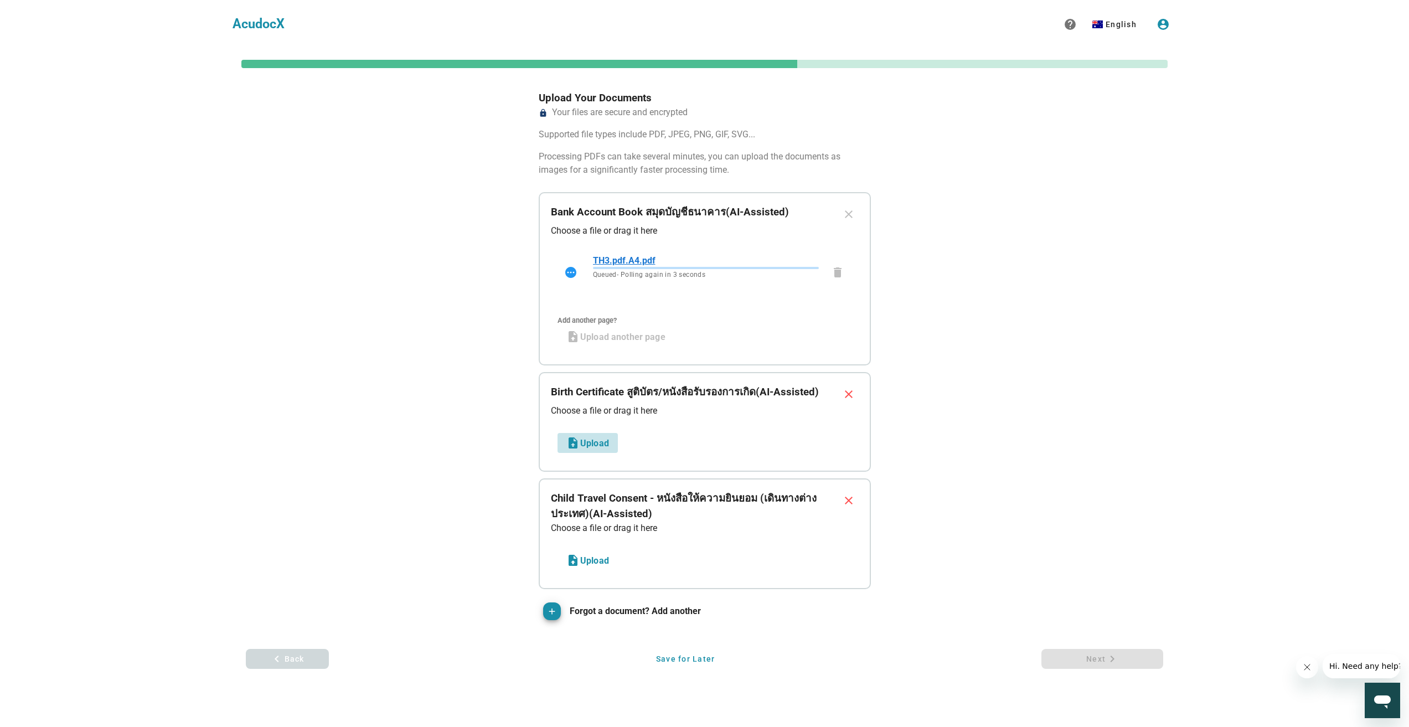
click at [604, 449] on span "Upload" at bounding box center [588, 442] width 43 height 13
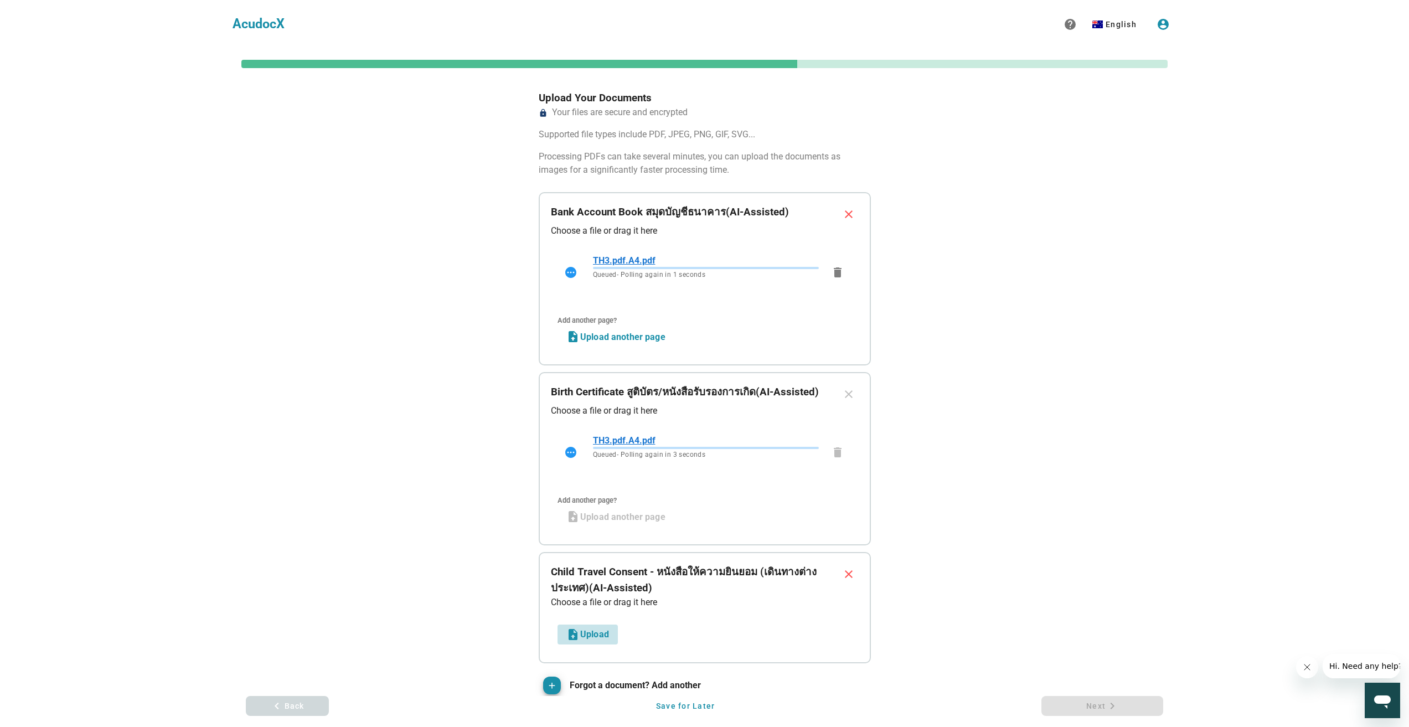
click at [603, 632] on span "Upload" at bounding box center [588, 634] width 43 height 13
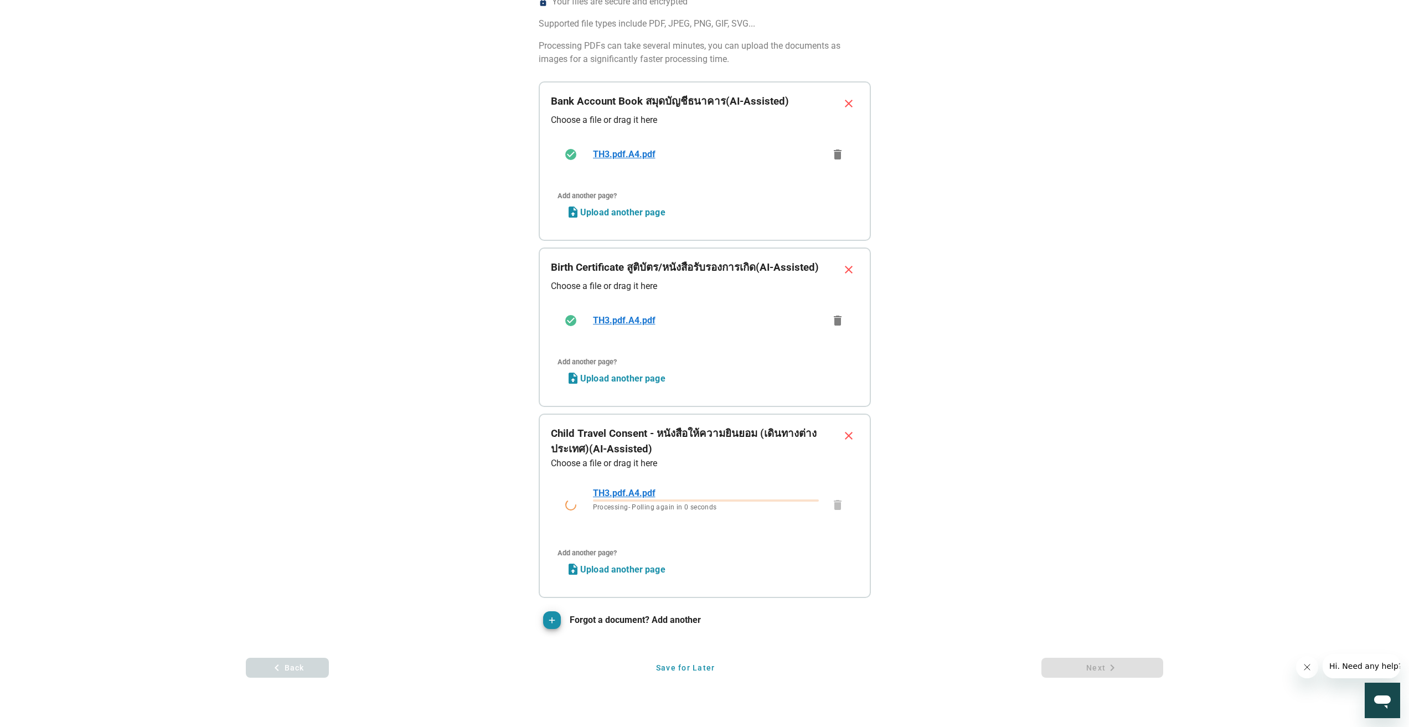
scroll to position [55, 0]
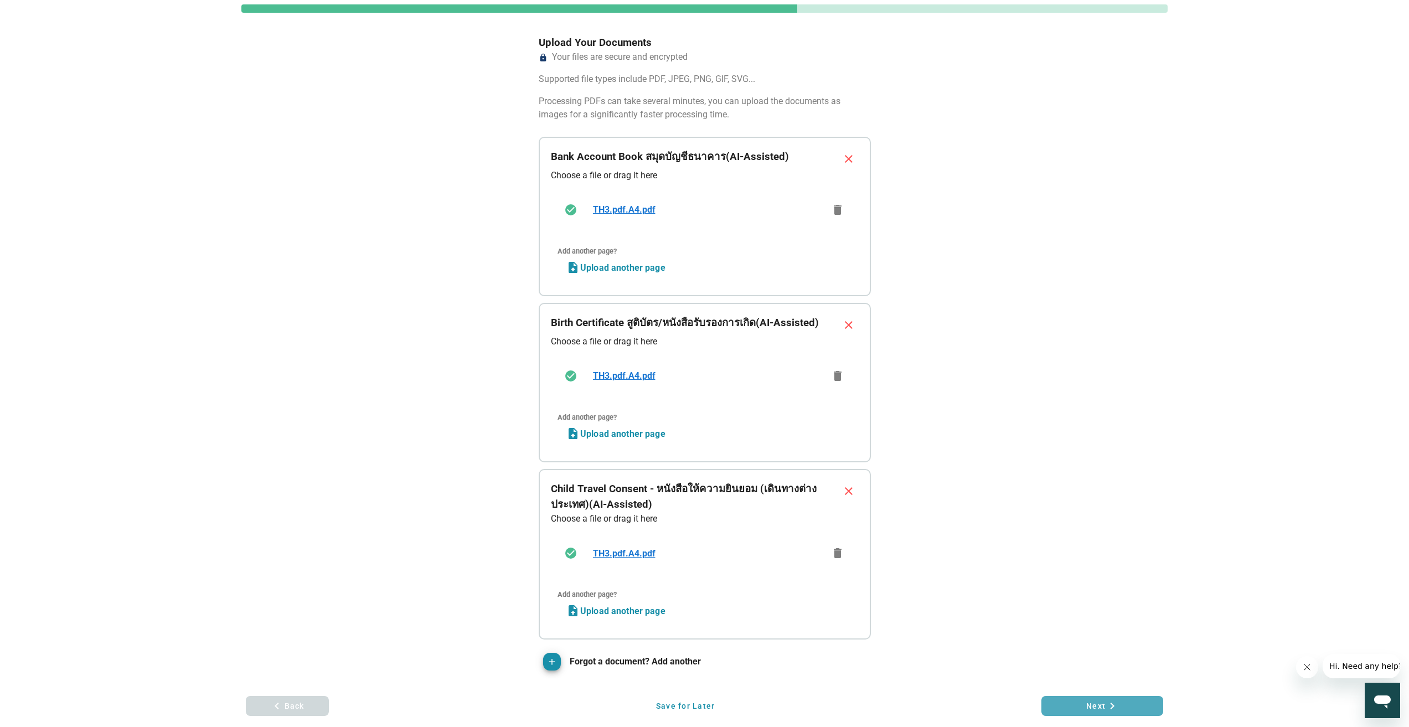
click at [1155, 713] on button "Next keyboard_arrow_right" at bounding box center [1103, 706] width 122 height 20
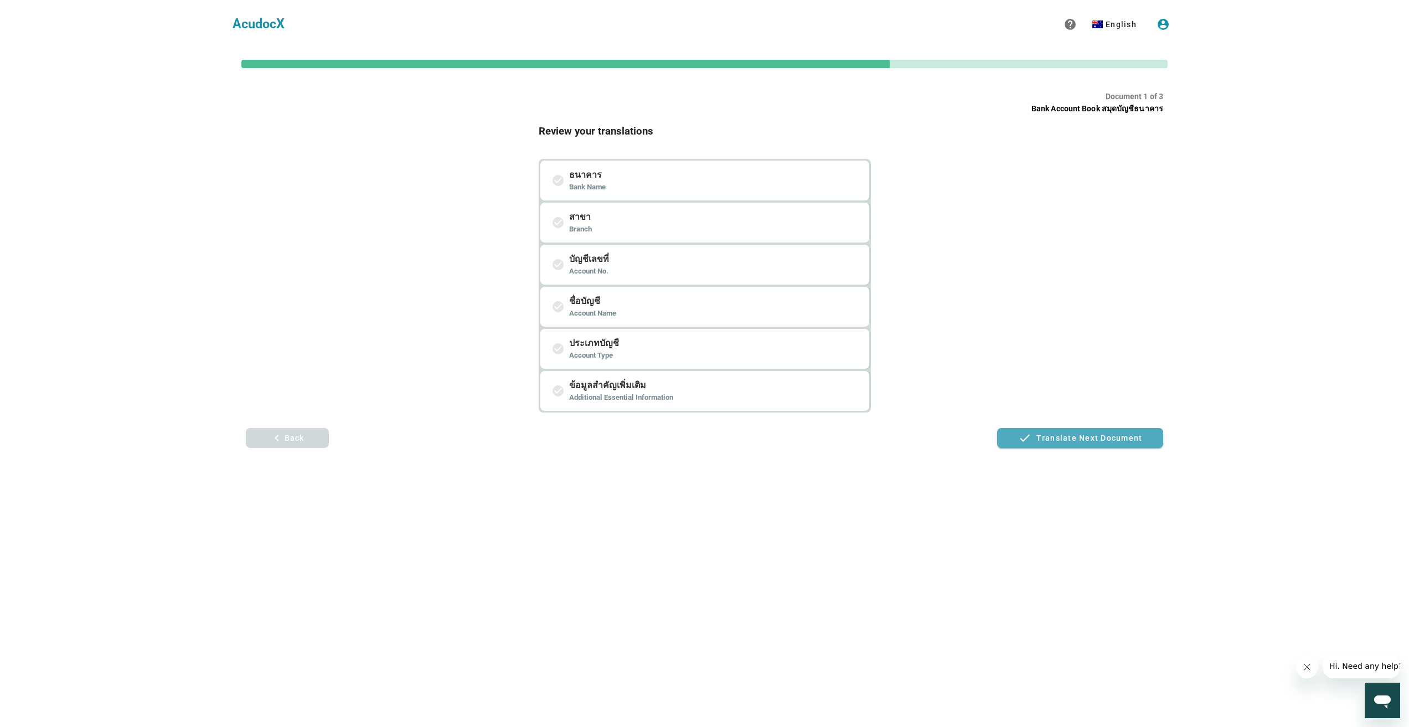
click at [1105, 434] on span "Translate next document" at bounding box center [1090, 438] width 106 height 9
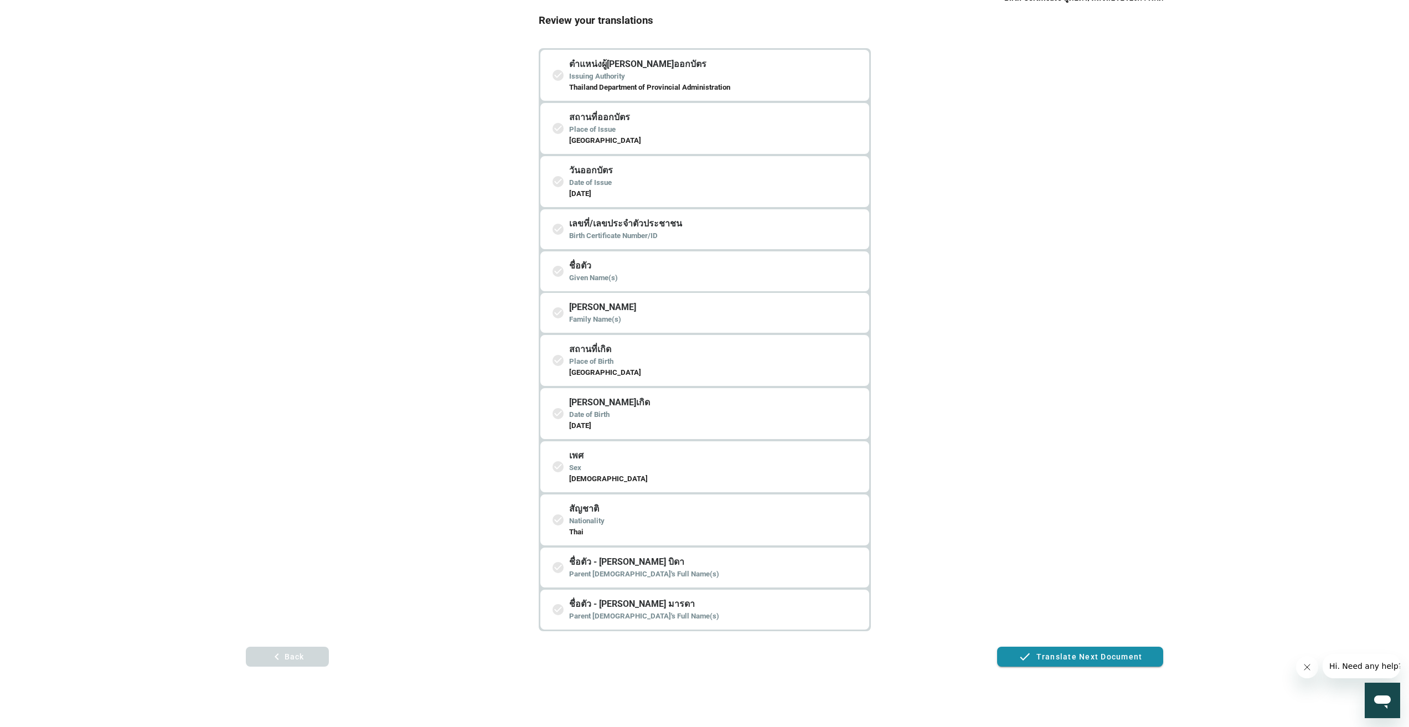
scroll to position [146, 0]
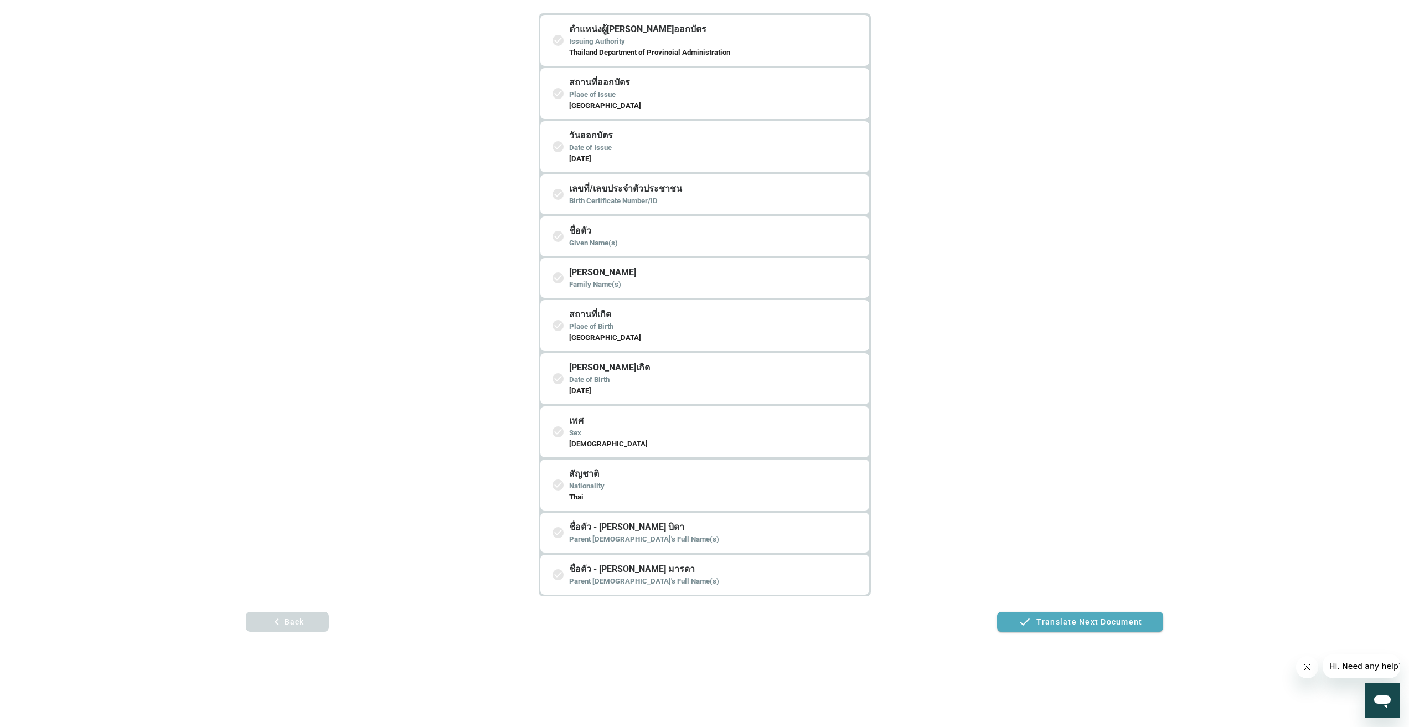
click at [1096, 619] on span "Translate next document" at bounding box center [1090, 622] width 106 height 9
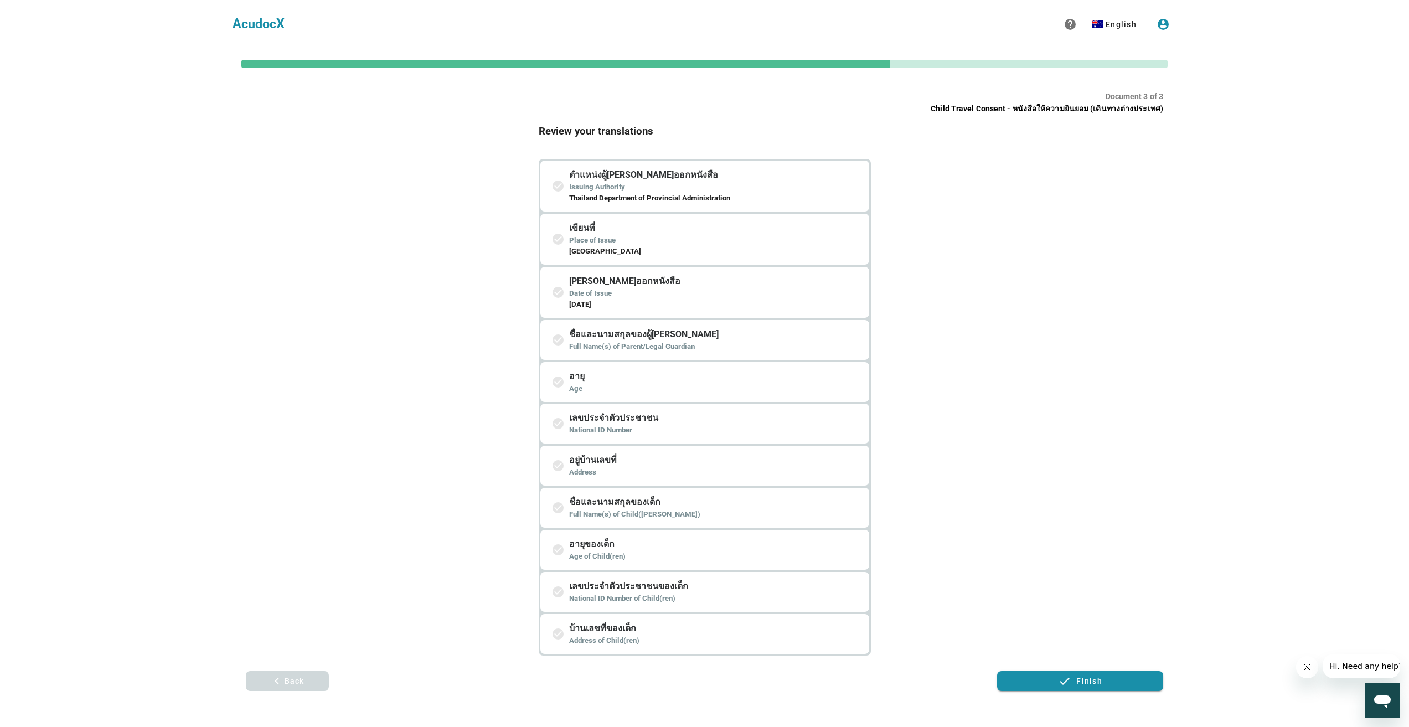
scroll to position [55, 0]
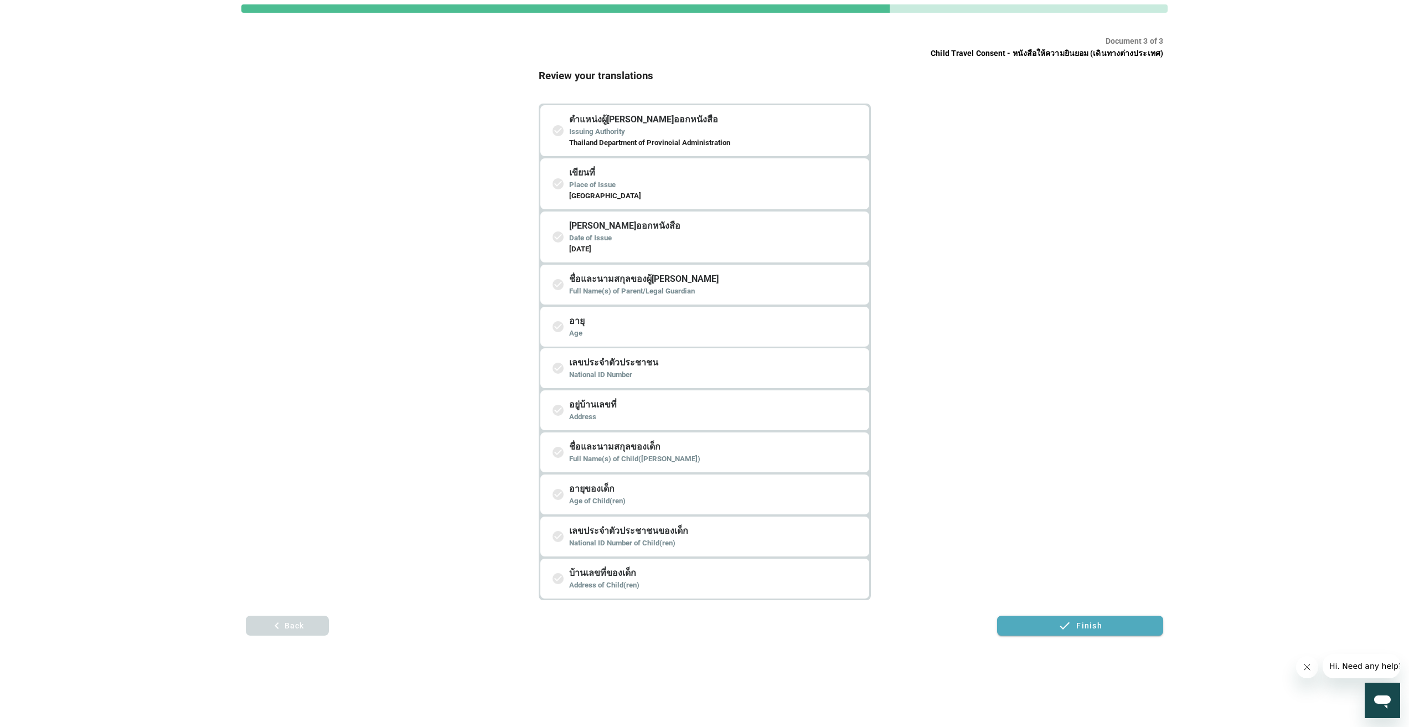
click at [1087, 622] on span "Finish" at bounding box center [1090, 625] width 26 height 9
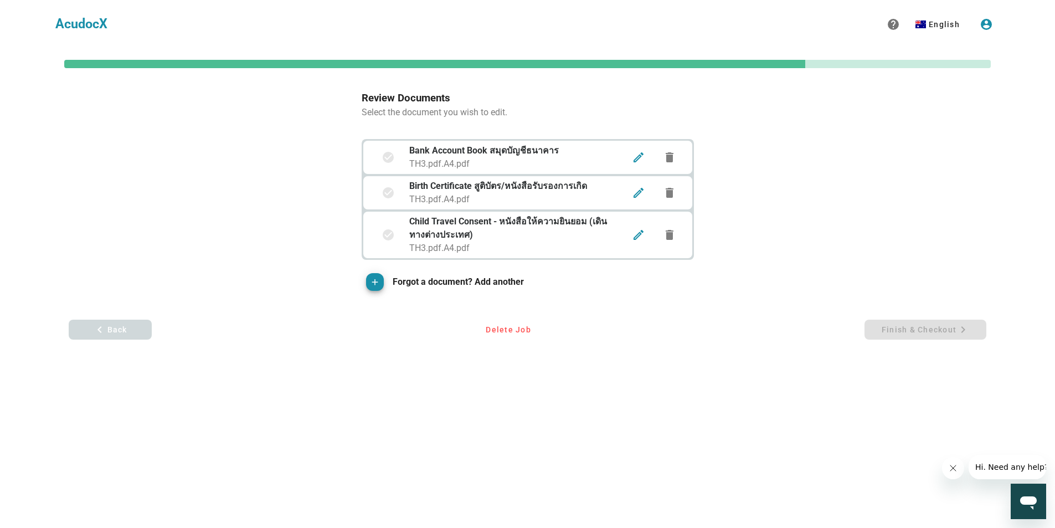
click at [483, 142] on div "Bank Account Book สมุดบัญชีธนาคาร TH3.pdf.A4.pdf" at bounding box center [514, 157] width 222 height 40
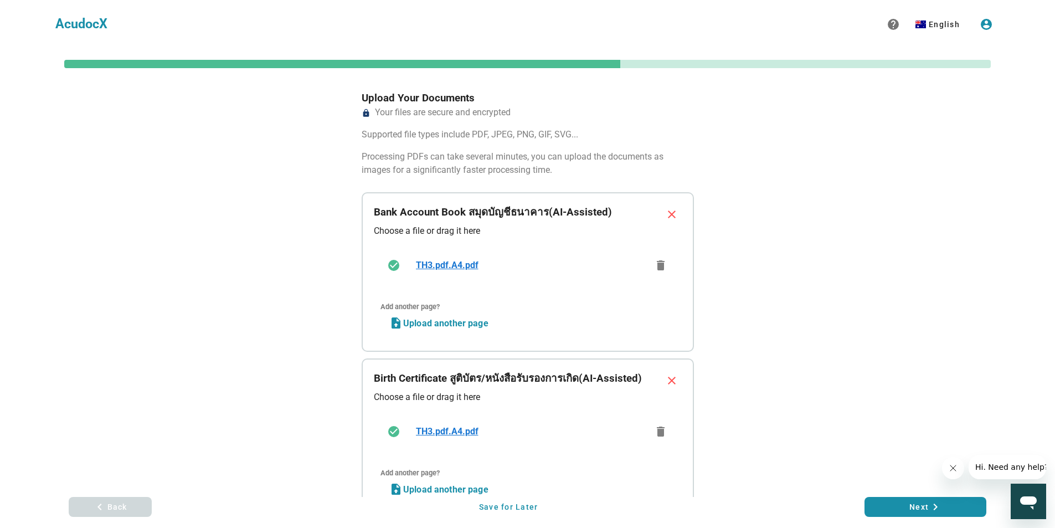
scroll to position [222, 0]
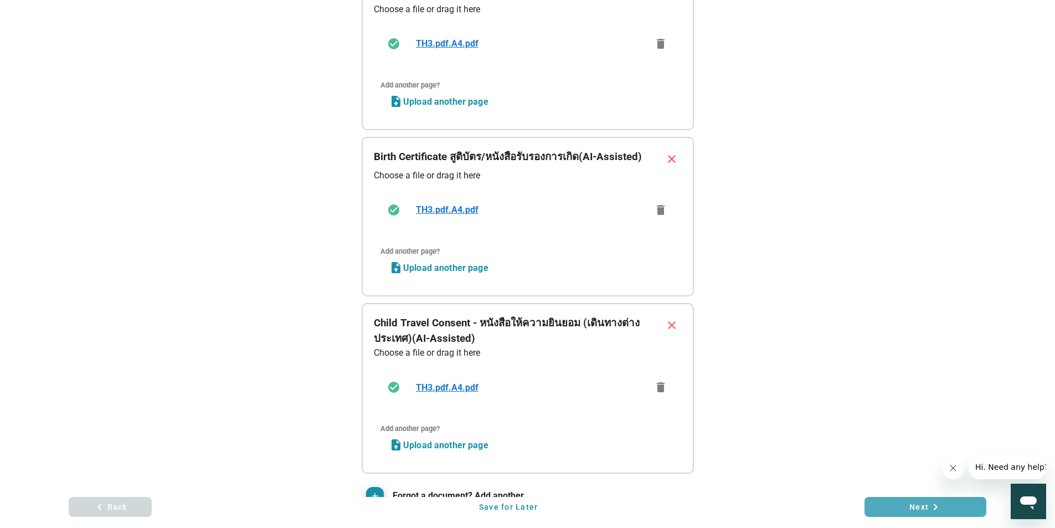
click at [908, 506] on span "Next keyboard_arrow_right" at bounding box center [925, 506] width 104 height 13
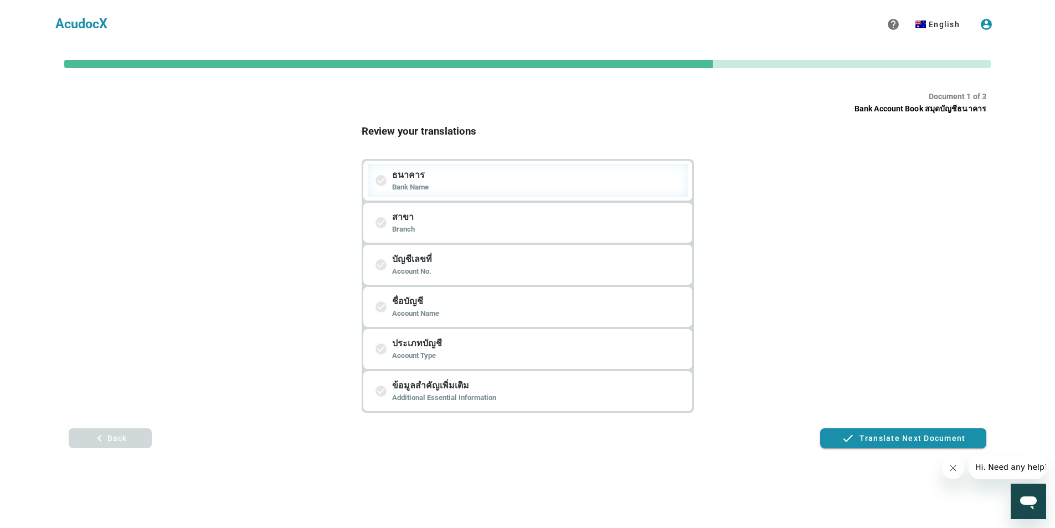
click at [385, 180] on icon "check_circle" at bounding box center [380, 180] width 13 height 24
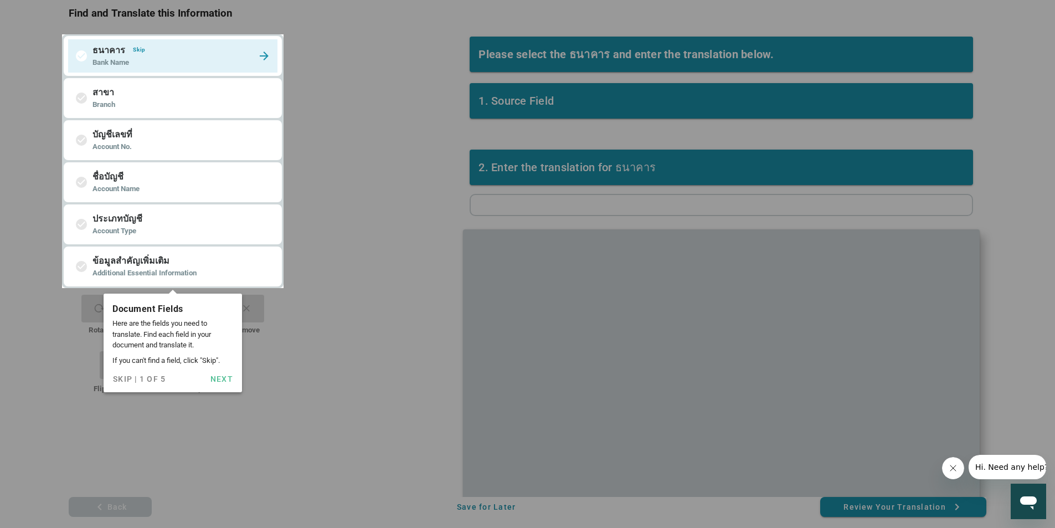
scroll to position [119, 0]
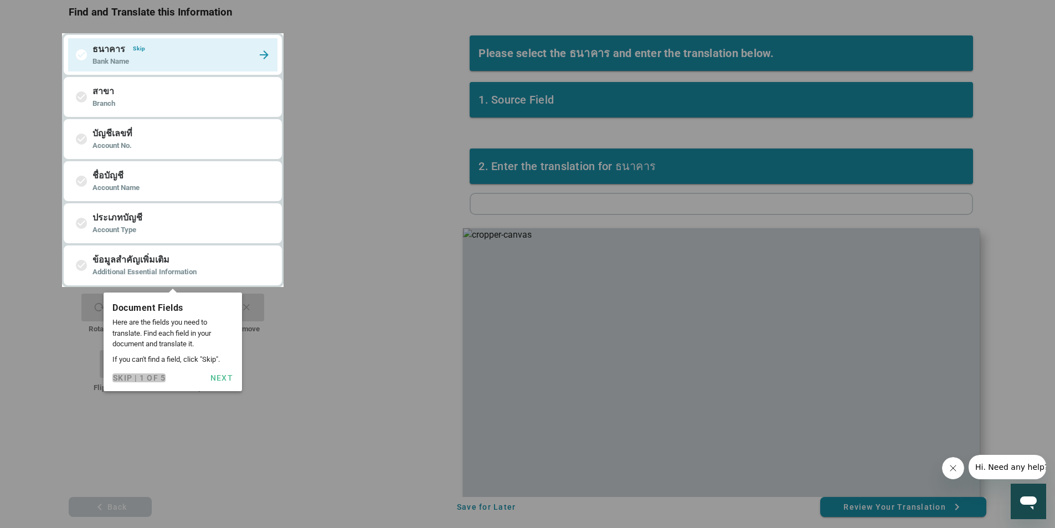
click at [128, 376] on span "Skip | 1 of 5" at bounding box center [138, 377] width 53 height 9
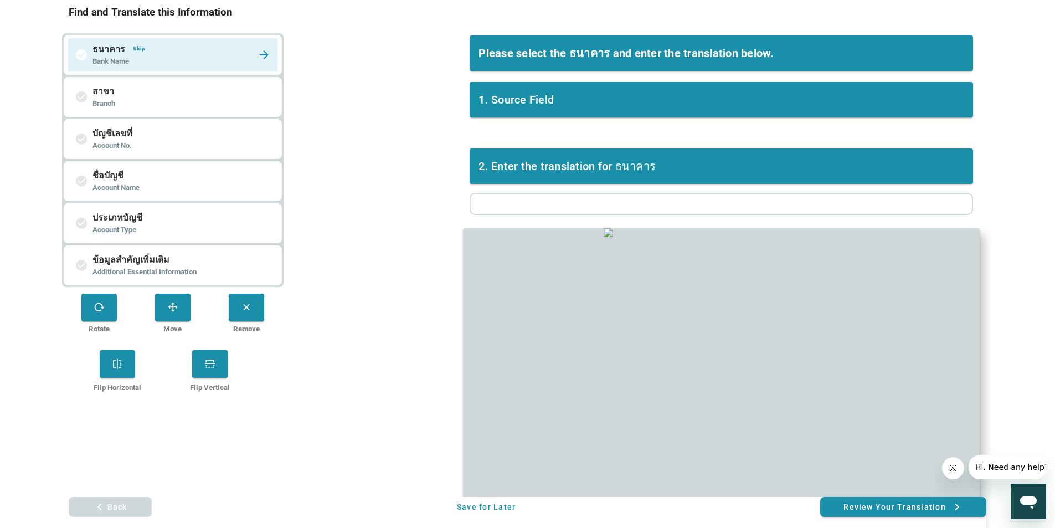
click at [142, 42] on div "check_circle ธนาคาร Skip Bank Name" at bounding box center [172, 54] width 209 height 33
click at [140, 48] on span "Skip" at bounding box center [138, 48] width 13 height 6
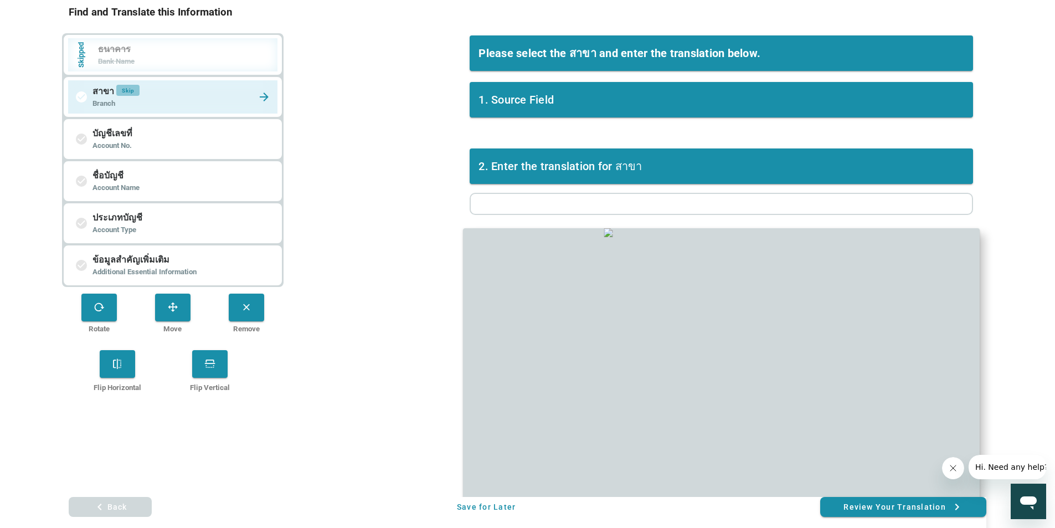
click at [132, 86] on button "Skip" at bounding box center [127, 90] width 23 height 11
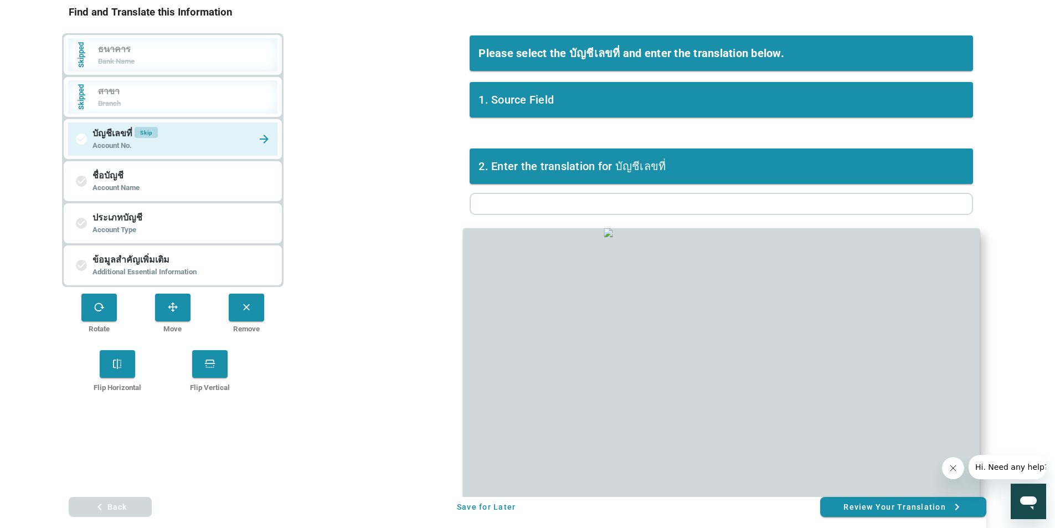
click at [150, 133] on span "Skip" at bounding box center [146, 132] width 13 height 6
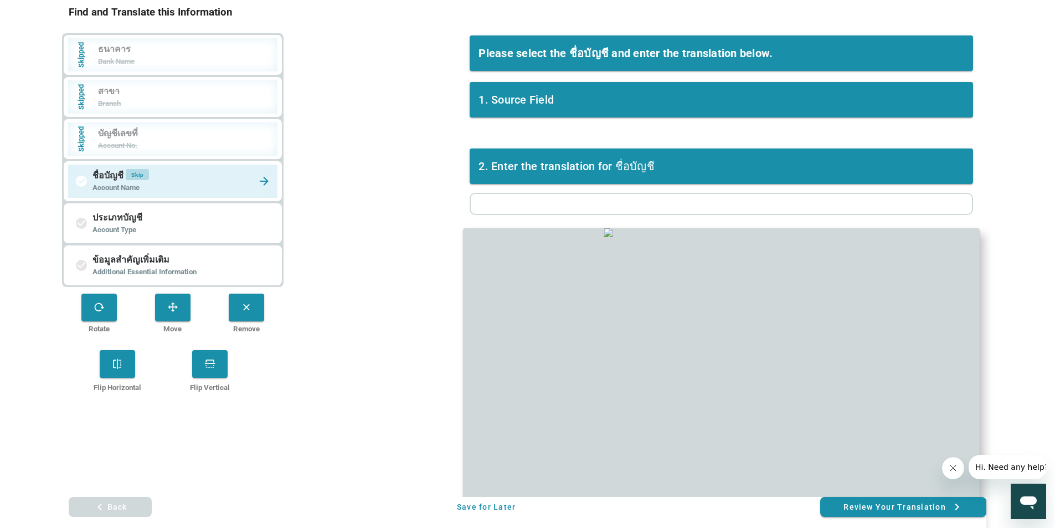
click at [144, 173] on span "Skip" at bounding box center [137, 174] width 13 height 6
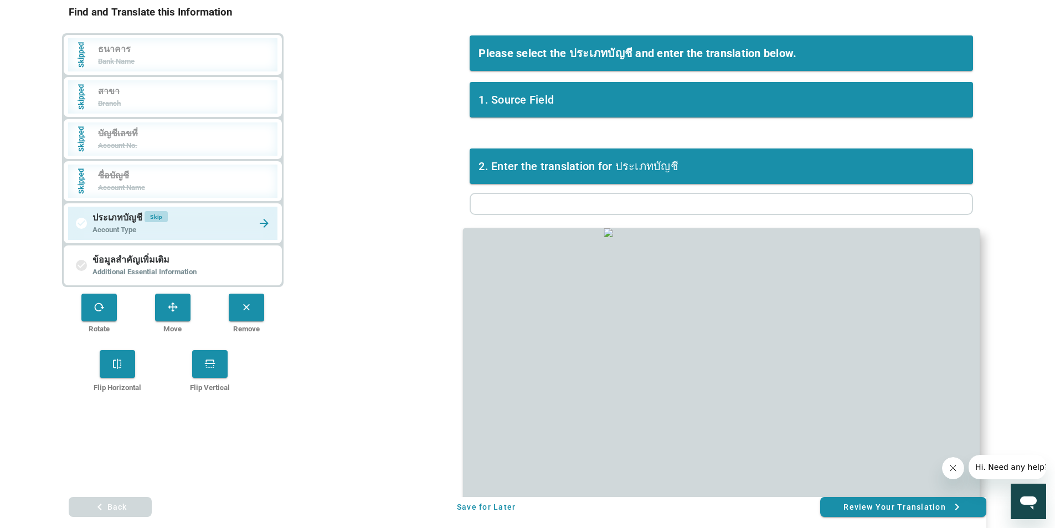
click at [161, 219] on span "Skip" at bounding box center [156, 216] width 13 height 6
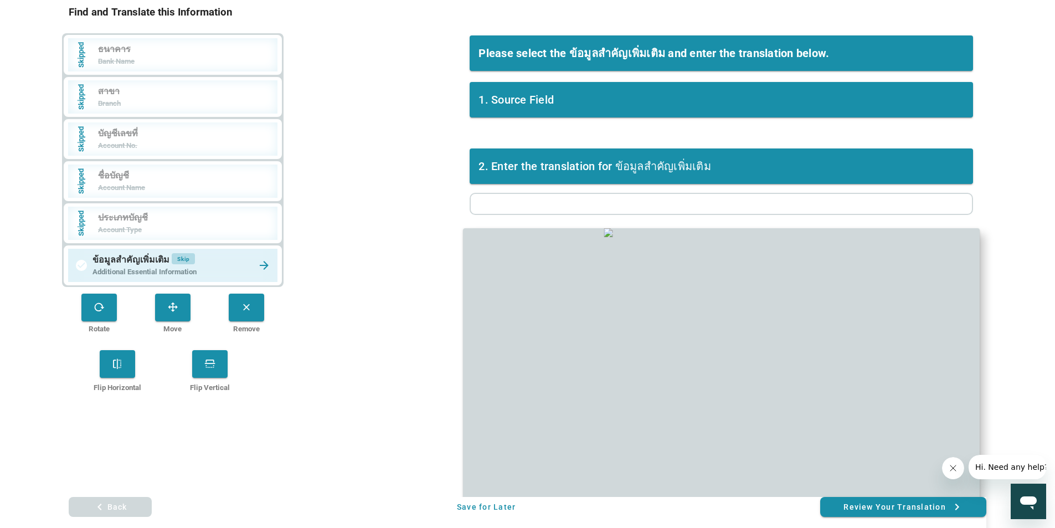
click at [183, 254] on button "Skip" at bounding box center [183, 258] width 23 height 11
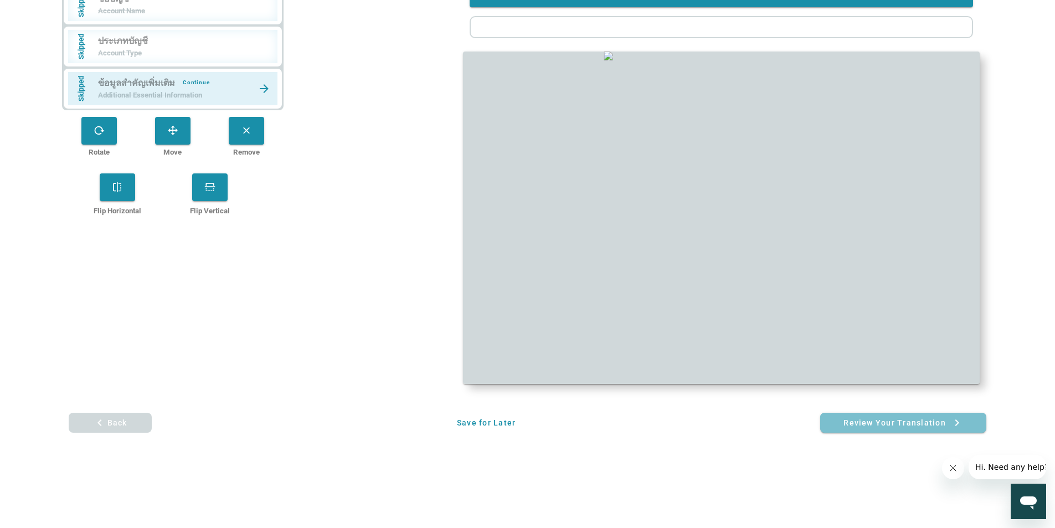
click at [882, 433] on button "Review your translation keyboard_arrow_right" at bounding box center [903, 423] width 166 height 20
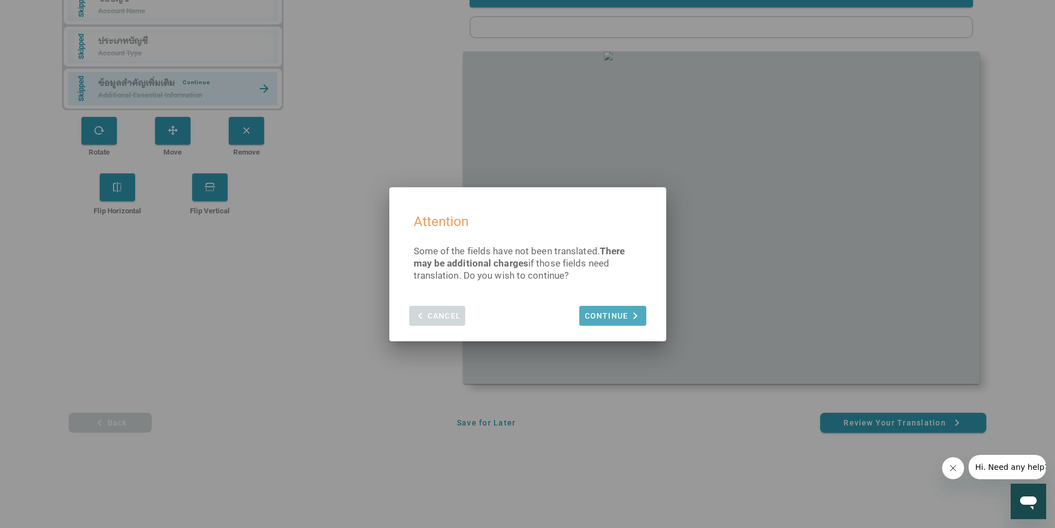
click at [610, 313] on span "Continue keyboard_arrow_right" at bounding box center [613, 315] width 58 height 13
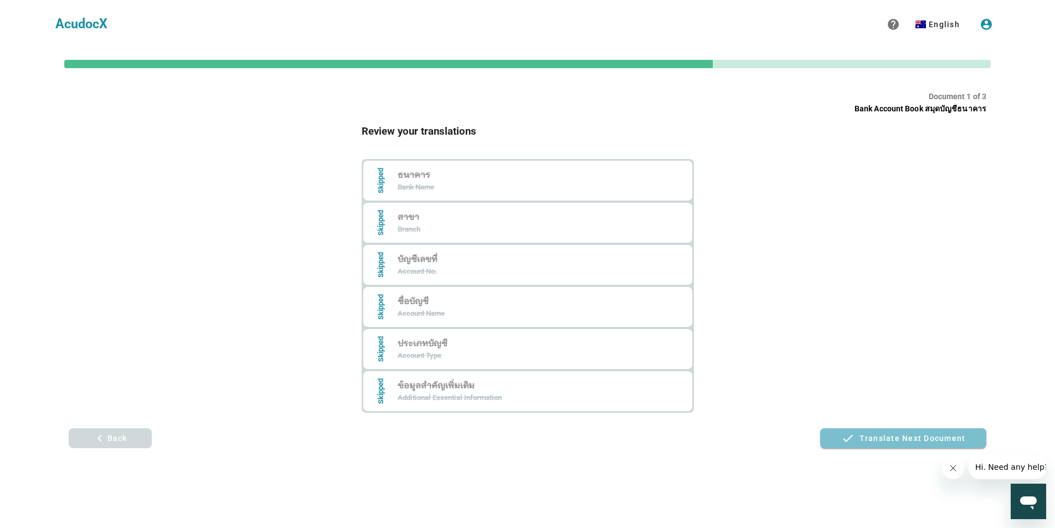
click at [887, 431] on span "Translate next document" at bounding box center [903, 438] width 153 height 18
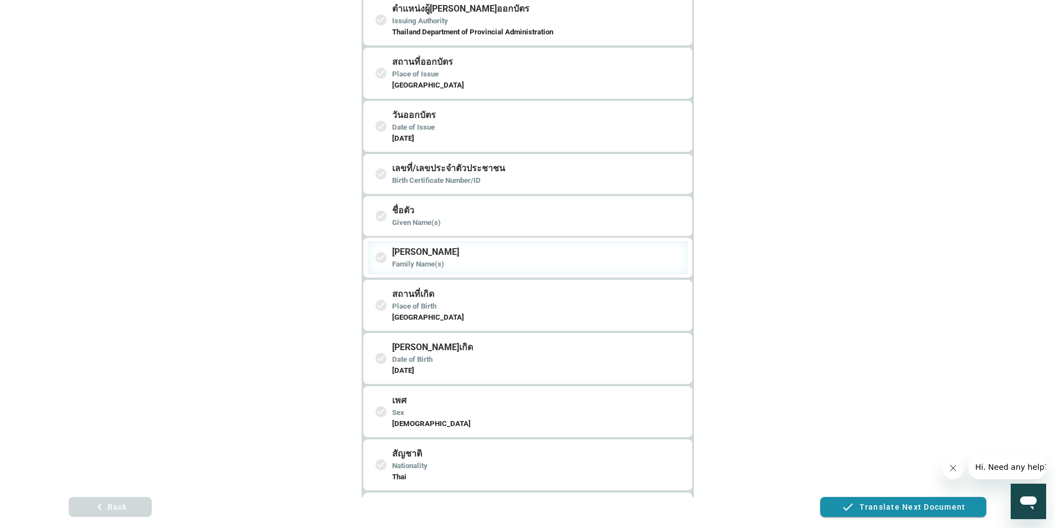
scroll to position [222, 0]
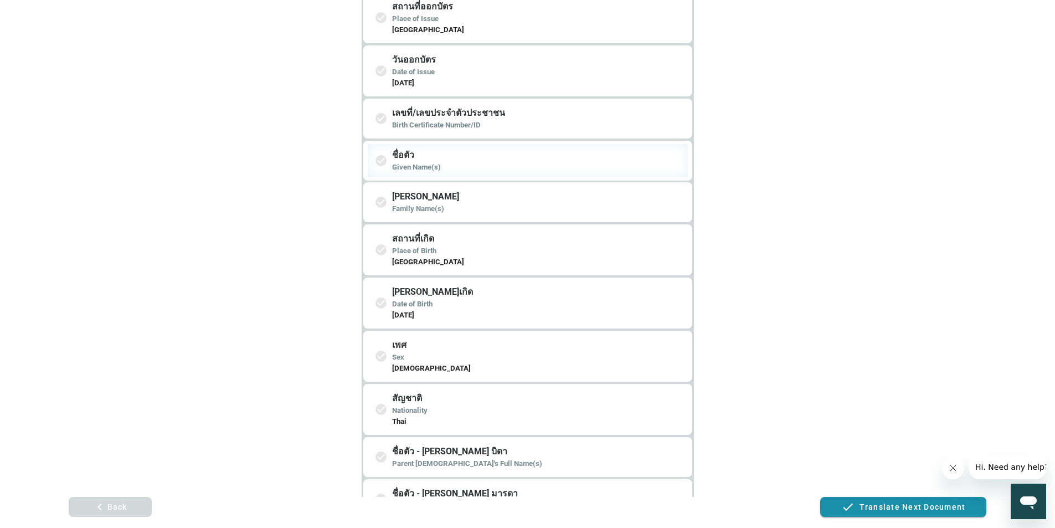
click at [433, 164] on h5 "Given Name(s)" at bounding box center [537, 167] width 291 height 11
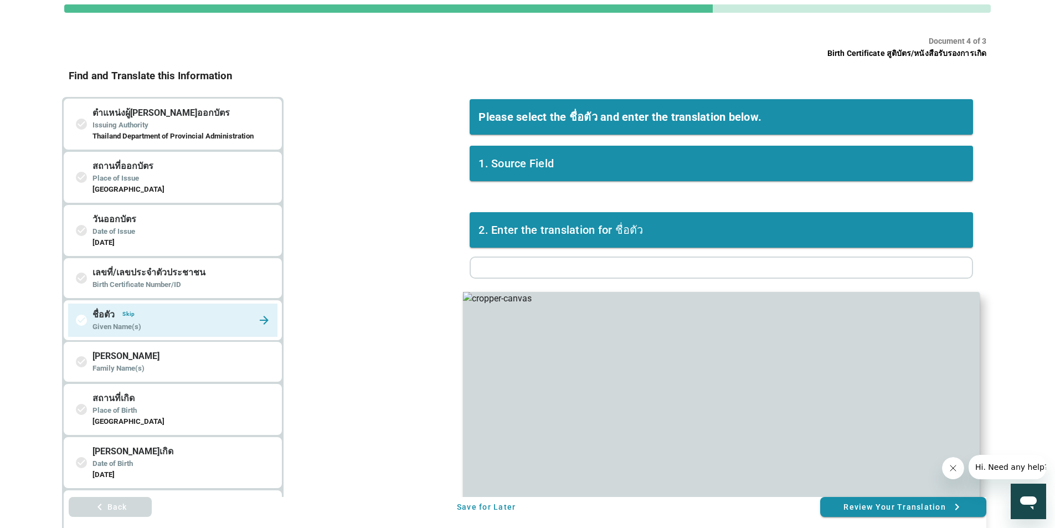
scroll to position [111, 0]
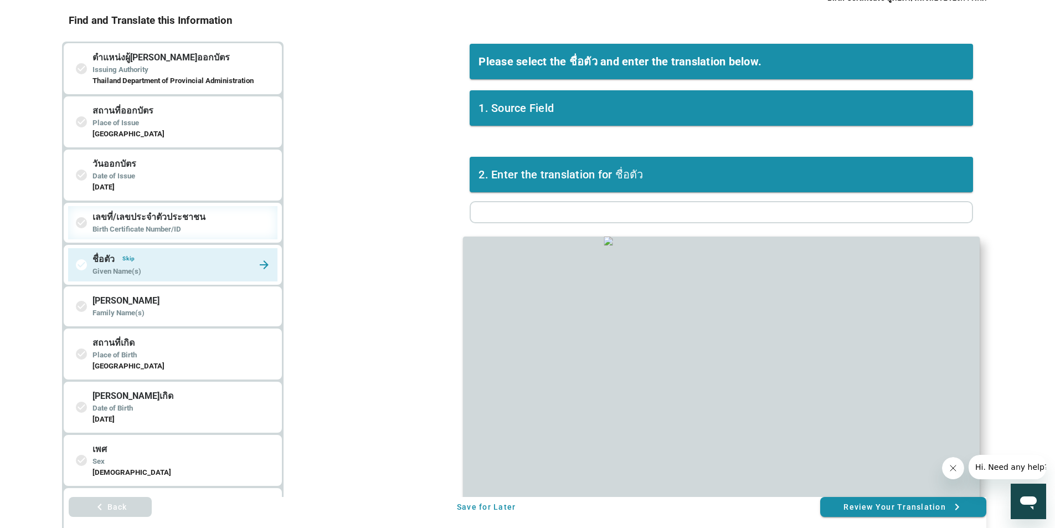
click at [164, 230] on h5 "Birth Certificate Number/ID" at bounding box center [182, 229] width 181 height 11
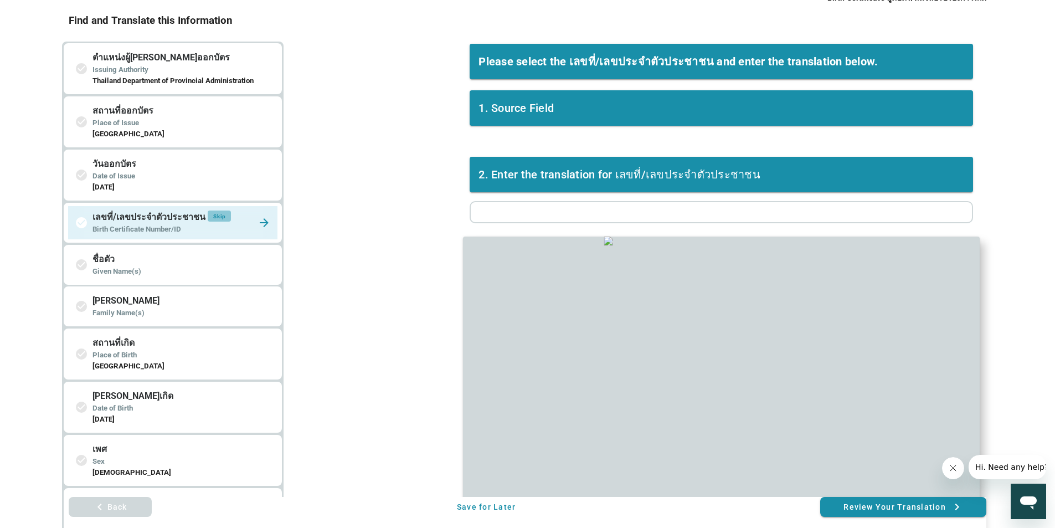
click at [215, 214] on span "Skip" at bounding box center [219, 216] width 13 height 6
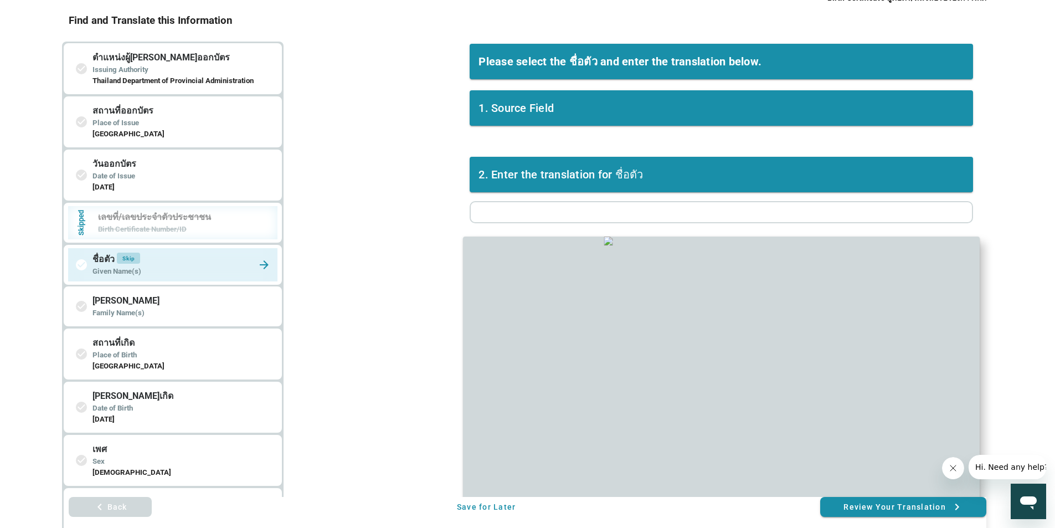
click at [130, 255] on span "Skip" at bounding box center [128, 258] width 13 height 6
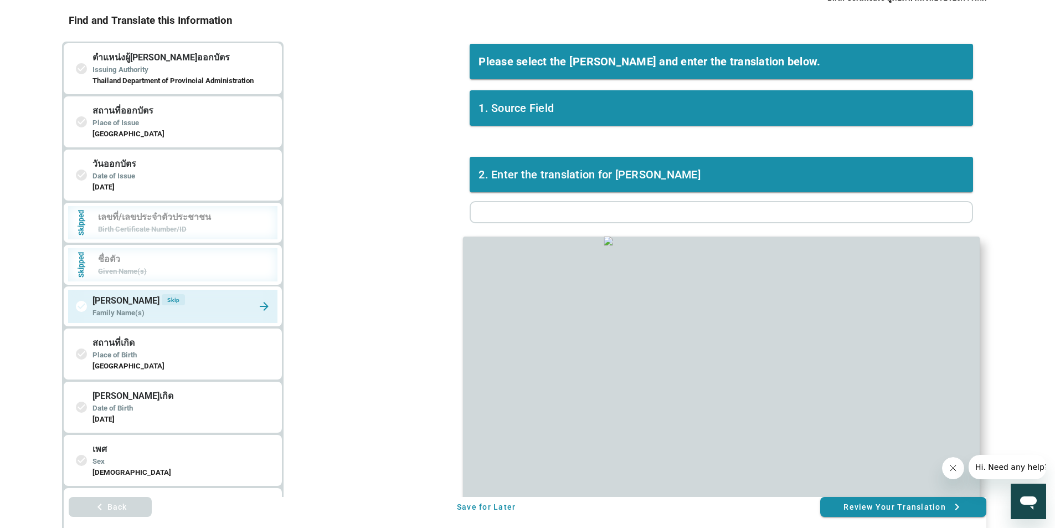
click at [141, 293] on div "check_circle ชื่อสกุล Skip Family Name(s)" at bounding box center [172, 306] width 209 height 33
click at [167, 297] on span "Skip" at bounding box center [173, 300] width 13 height 6
type input "Thonburi Hospital"
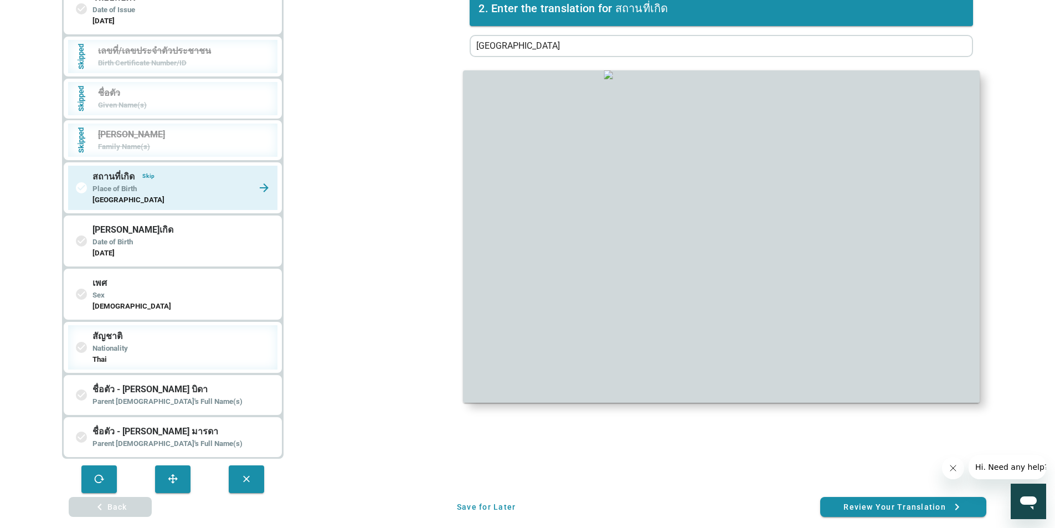
scroll to position [332, 0]
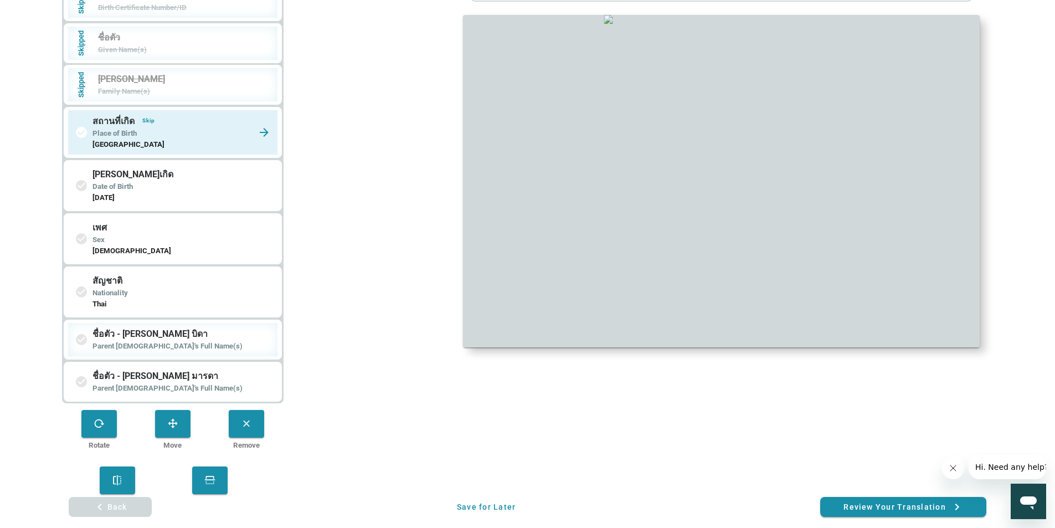
click at [174, 349] on h5 "Parent 1's Full Name(s)" at bounding box center [182, 346] width 181 height 11
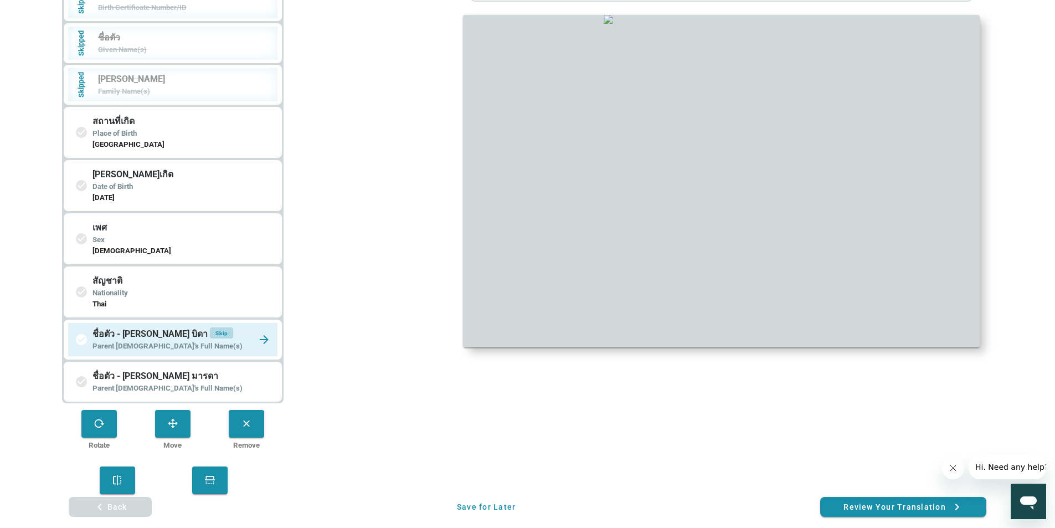
click at [215, 333] on span "Skip" at bounding box center [221, 333] width 13 height 6
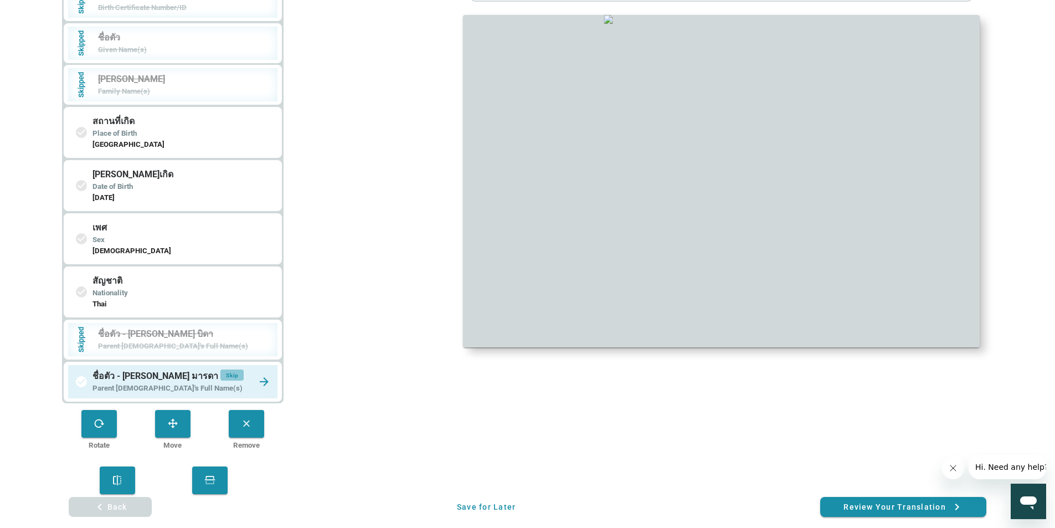
click at [220, 379] on button "Skip" at bounding box center [231, 374] width 23 height 11
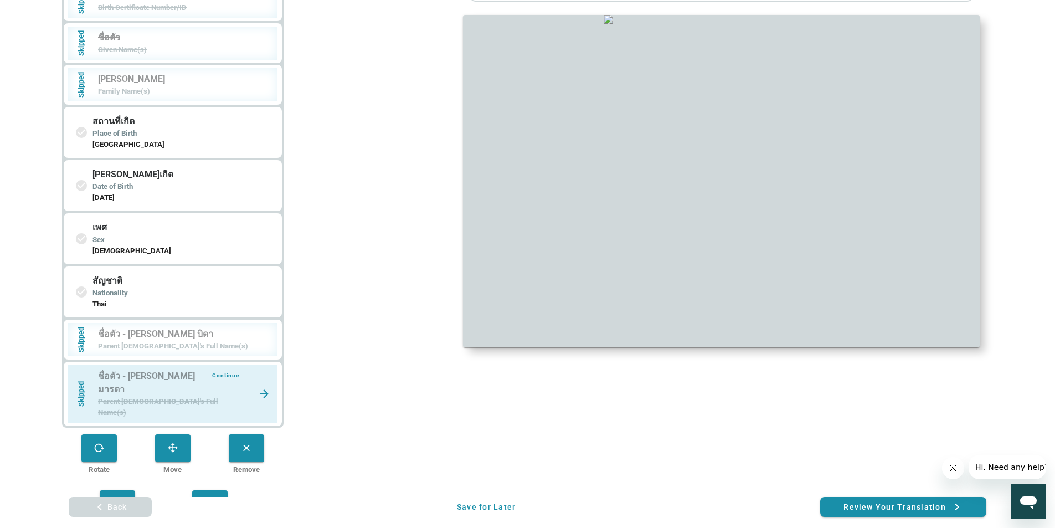
click at [883, 496] on div "Please select the ชื่อตัว - ชื่อสกุล มารดา and enter the translation below. 1. …" at bounding box center [721, 176] width 543 height 735
click at [883, 500] on span "Review your translation keyboard_arrow_right" at bounding box center [903, 507] width 153 height 18
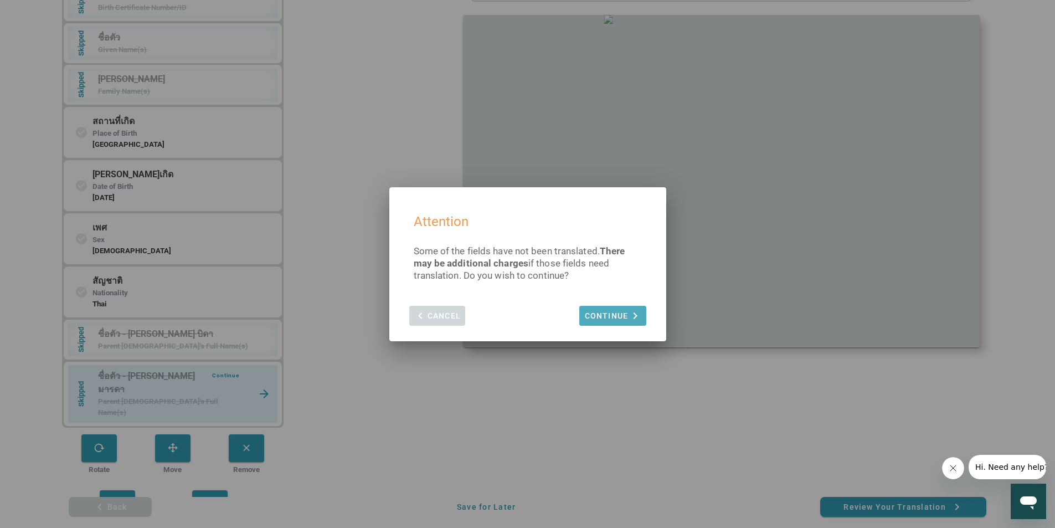
click at [582, 311] on button "Continue keyboard_arrow_right" at bounding box center [612, 316] width 66 height 20
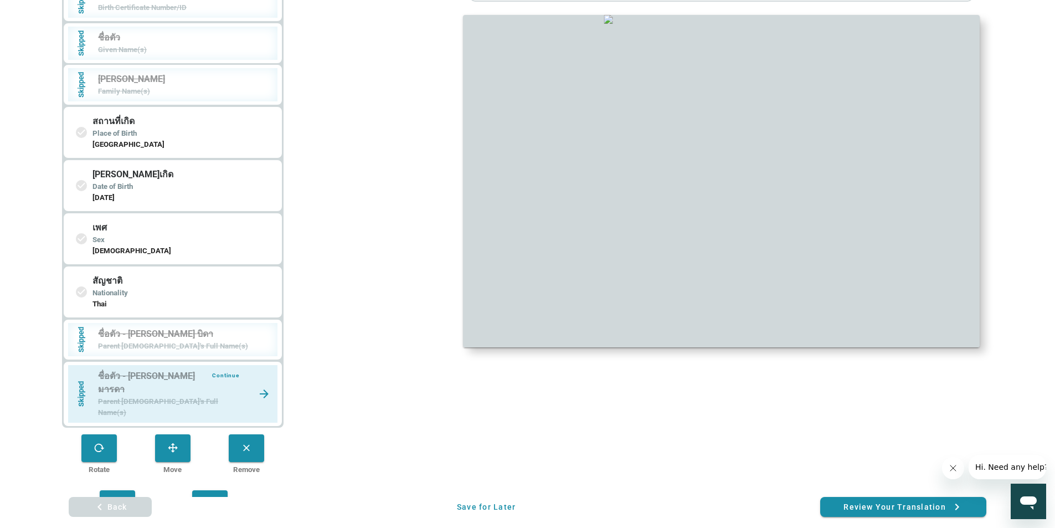
click at [592, 311] on div at bounding box center [721, 181] width 517 height 332
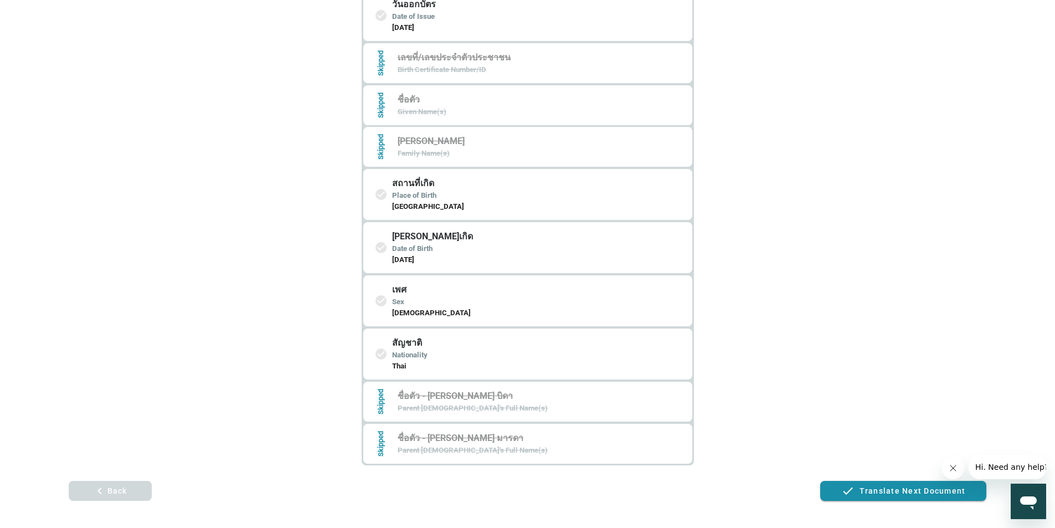
scroll to position [345, 0]
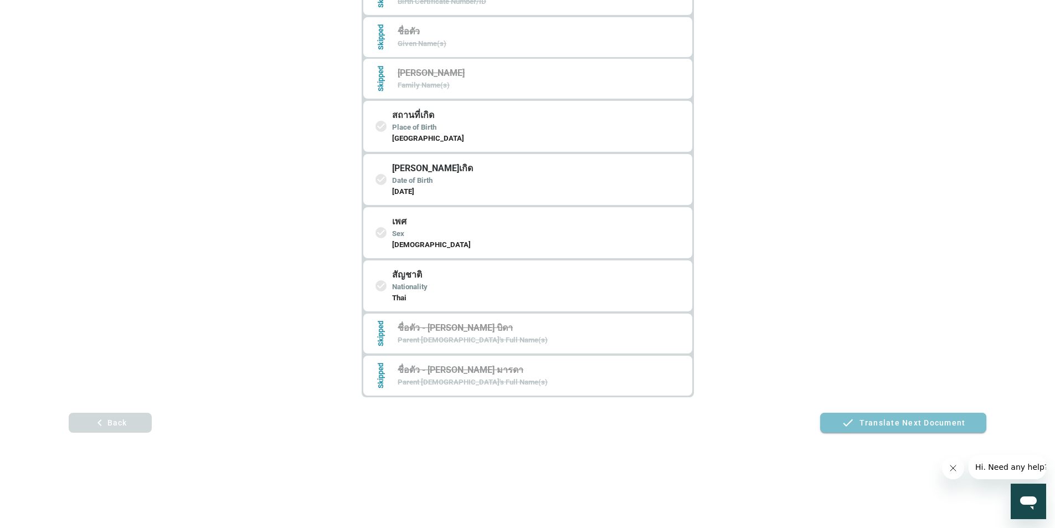
click at [883, 416] on span "Translate next document" at bounding box center [903, 423] width 153 height 18
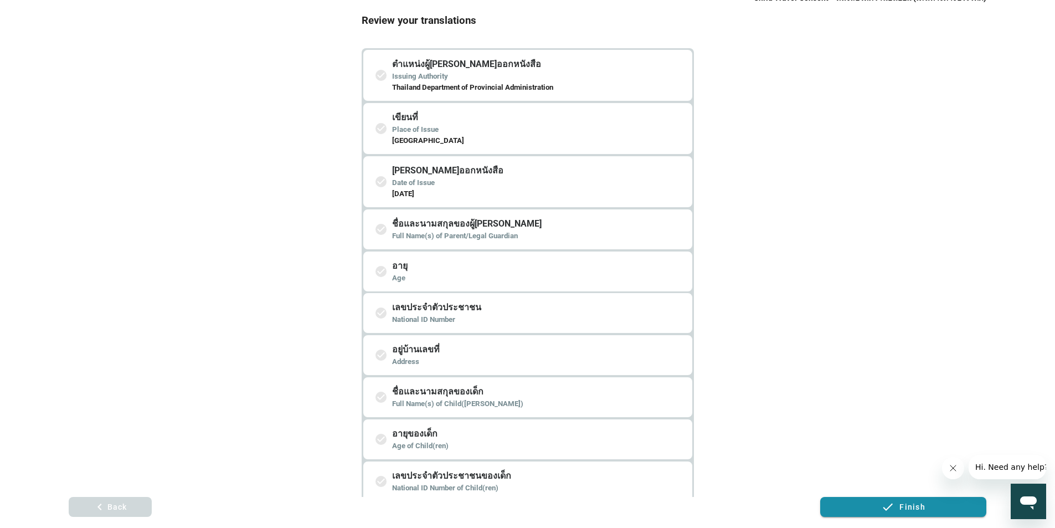
scroll to position [259, 0]
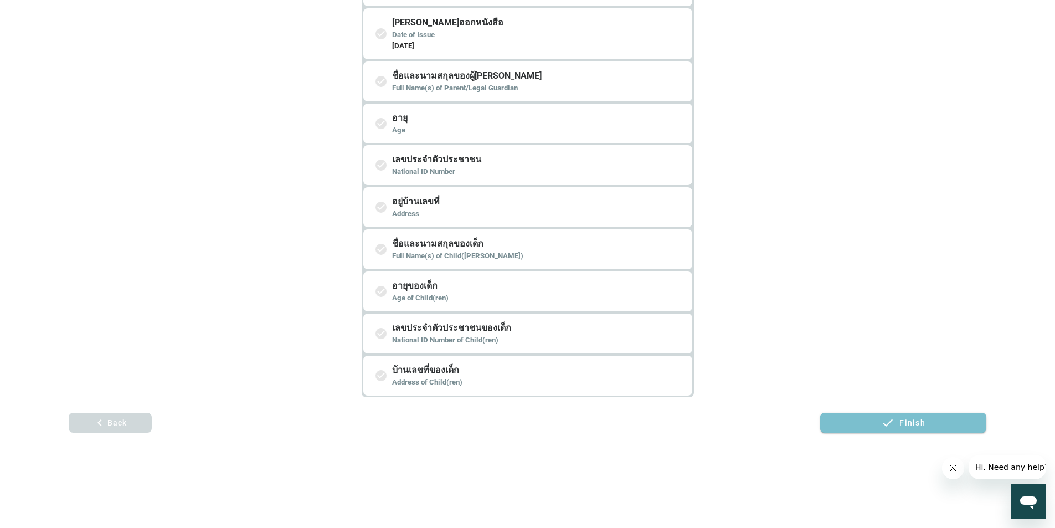
click at [915, 420] on span "Finish" at bounding box center [912, 422] width 26 height 9
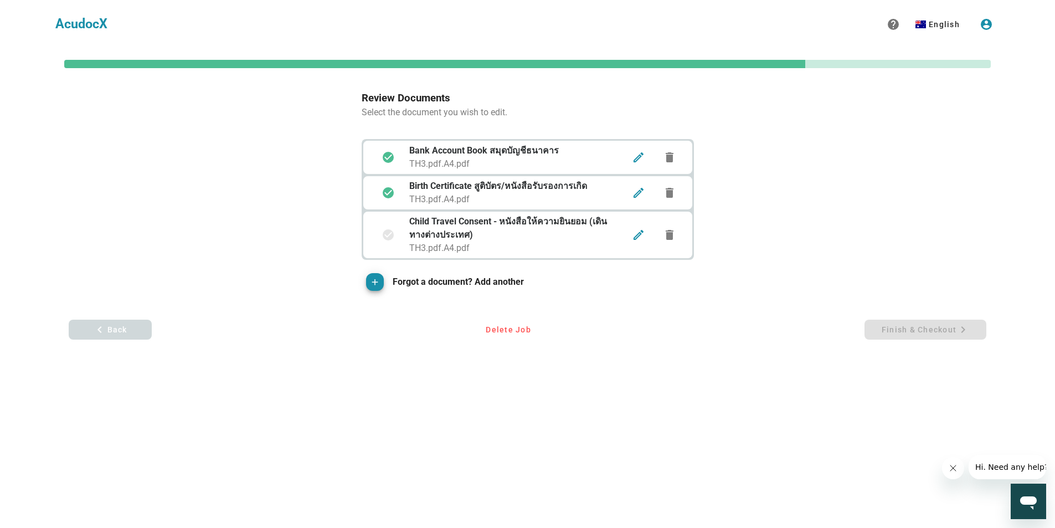
click at [248, 172] on div "Review Documents Select the document you wish to edit. Review Documents Select …" at bounding box center [528, 197] width 918 height 214
click at [494, 237] on h4 "Child Travel Consent - หนังสือให้ความยินยอม (เดินทางต่างประเทศ)" at bounding box center [513, 228] width 209 height 27
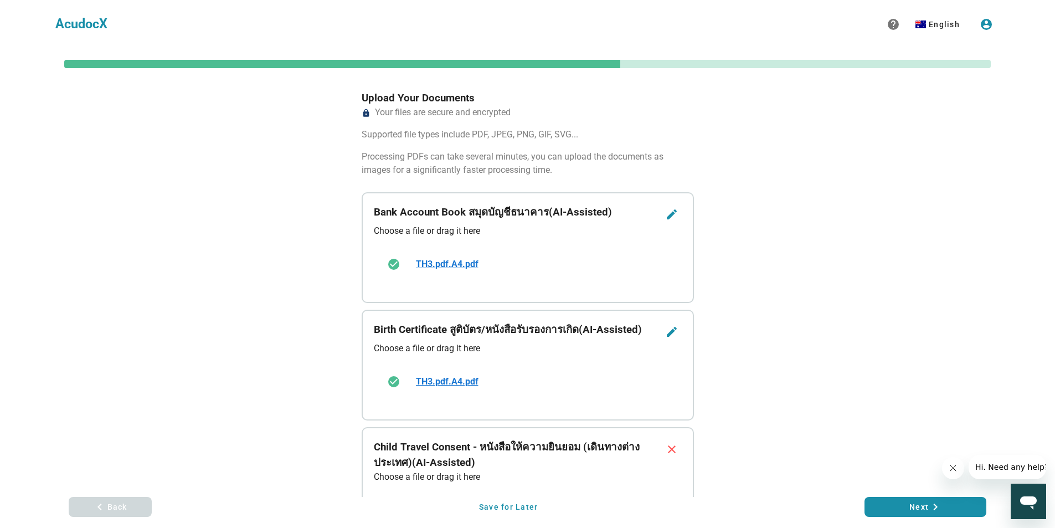
scroll to position [166, 0]
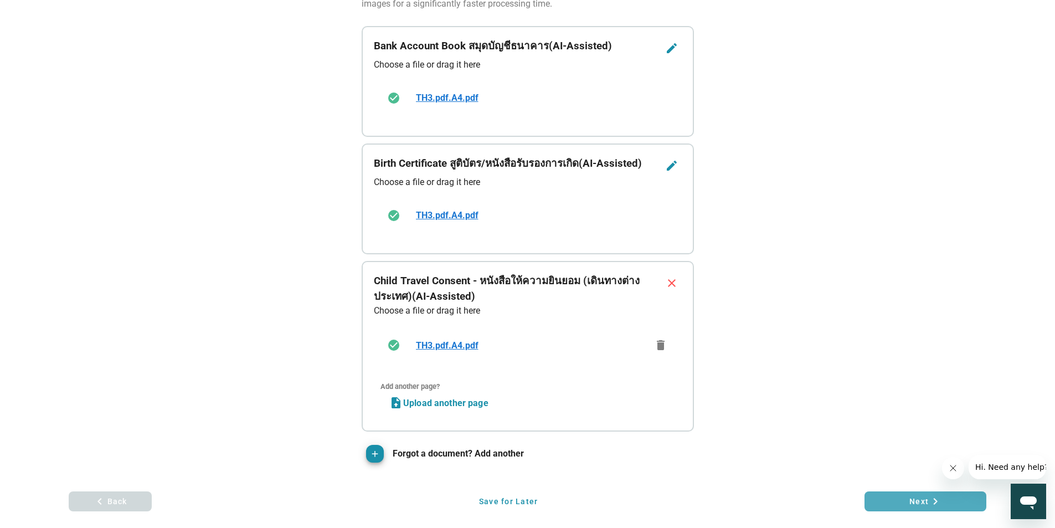
click at [887, 492] on button "Next keyboard_arrow_right" at bounding box center [926, 501] width 122 height 20
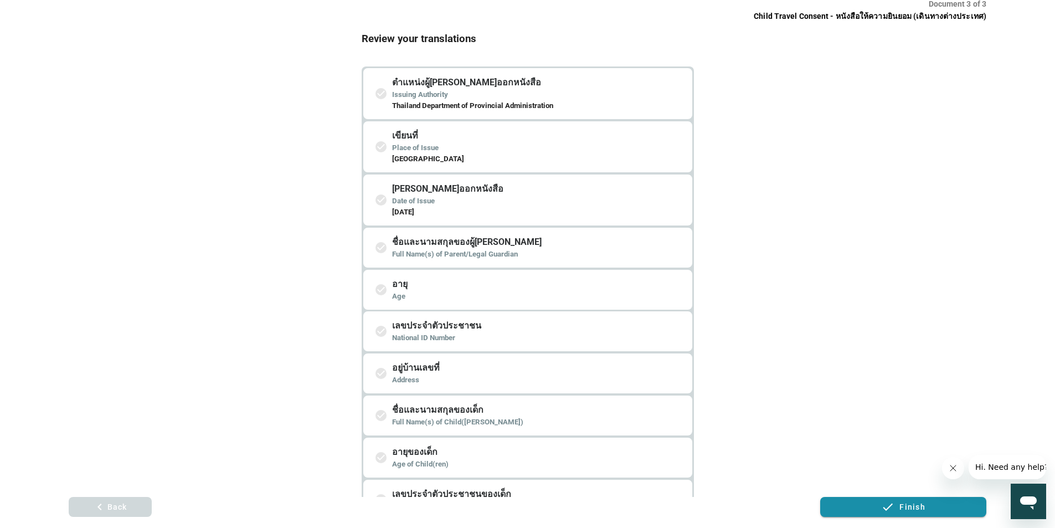
scroll to position [259, 0]
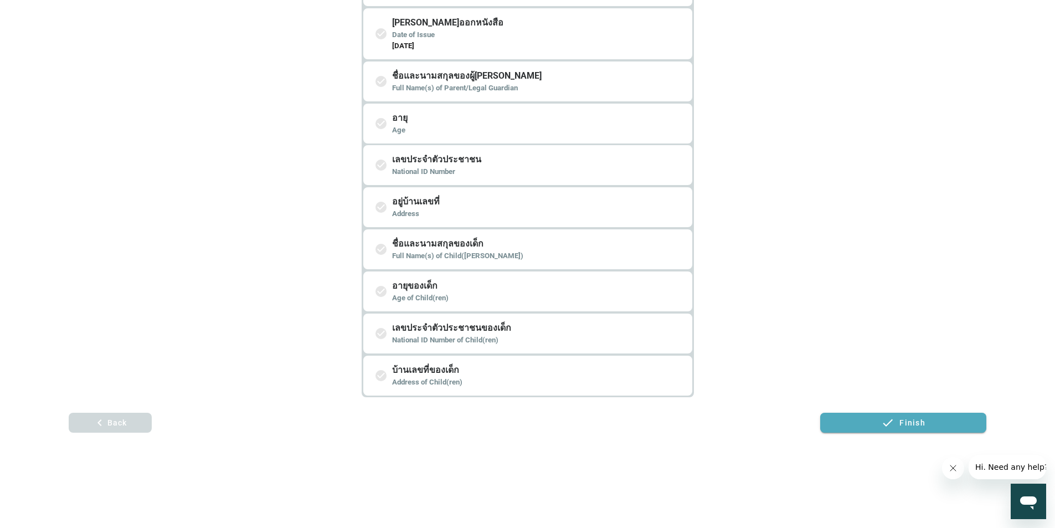
click at [842, 416] on span "Finish" at bounding box center [903, 423] width 153 height 18
